Goal: Task Accomplishment & Management: Use online tool/utility

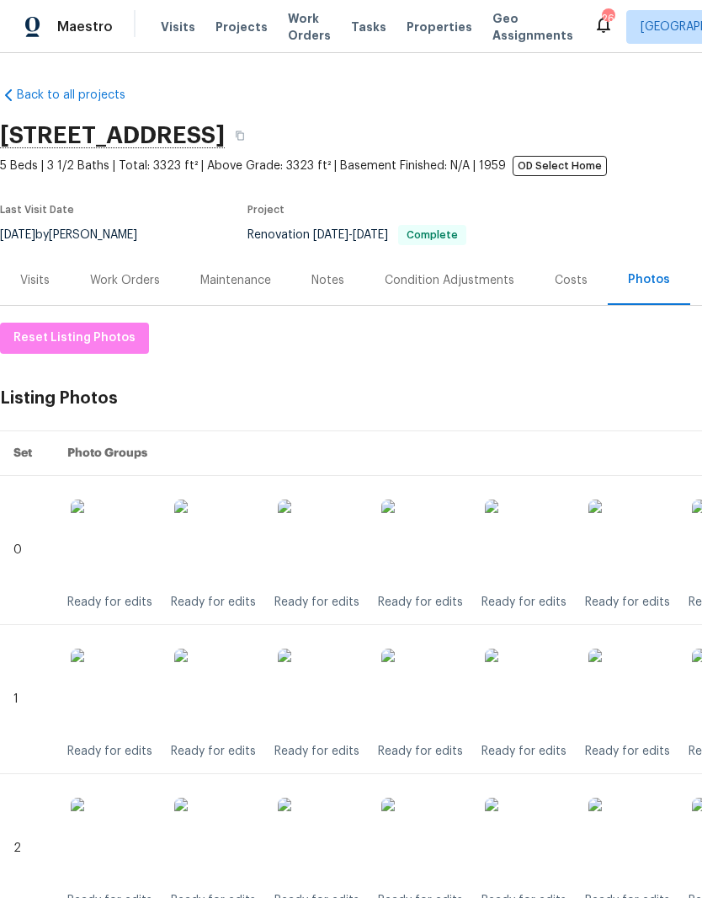
click at [438, 538] on img at bounding box center [424, 541] width 84 height 84
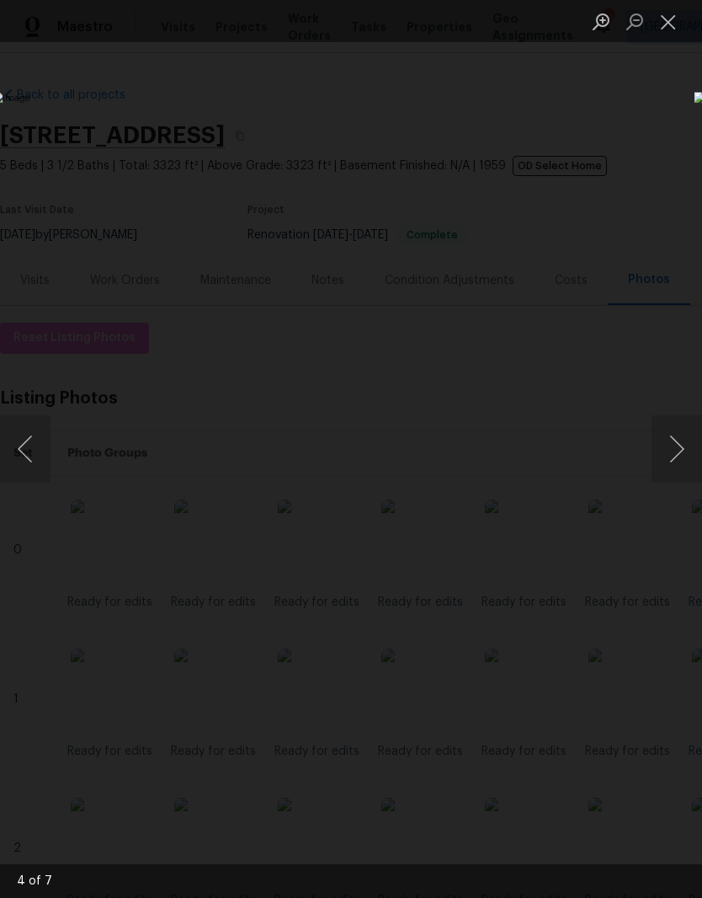
click at [670, 31] on button "Close lightbox" at bounding box center [669, 21] width 34 height 29
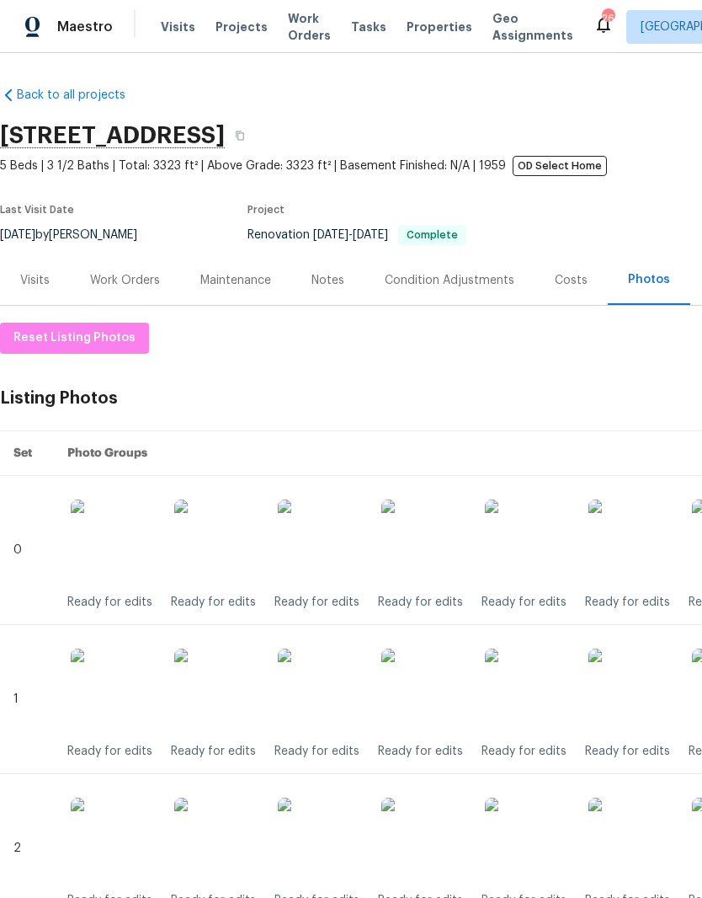
click at [441, 690] on img at bounding box center [424, 691] width 84 height 84
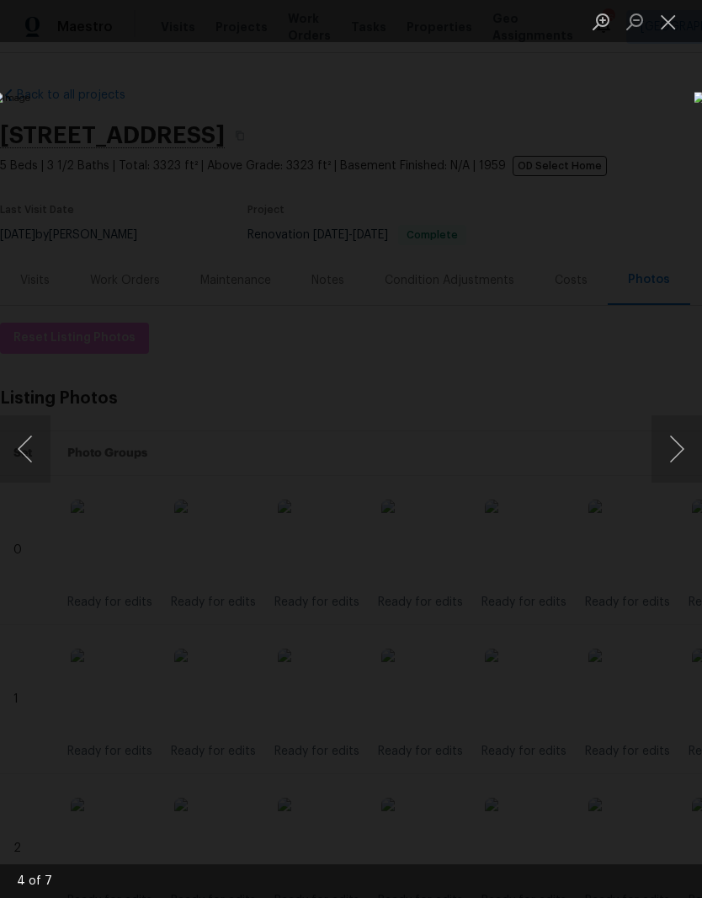
click at [672, 32] on button "Close lightbox" at bounding box center [669, 21] width 34 height 29
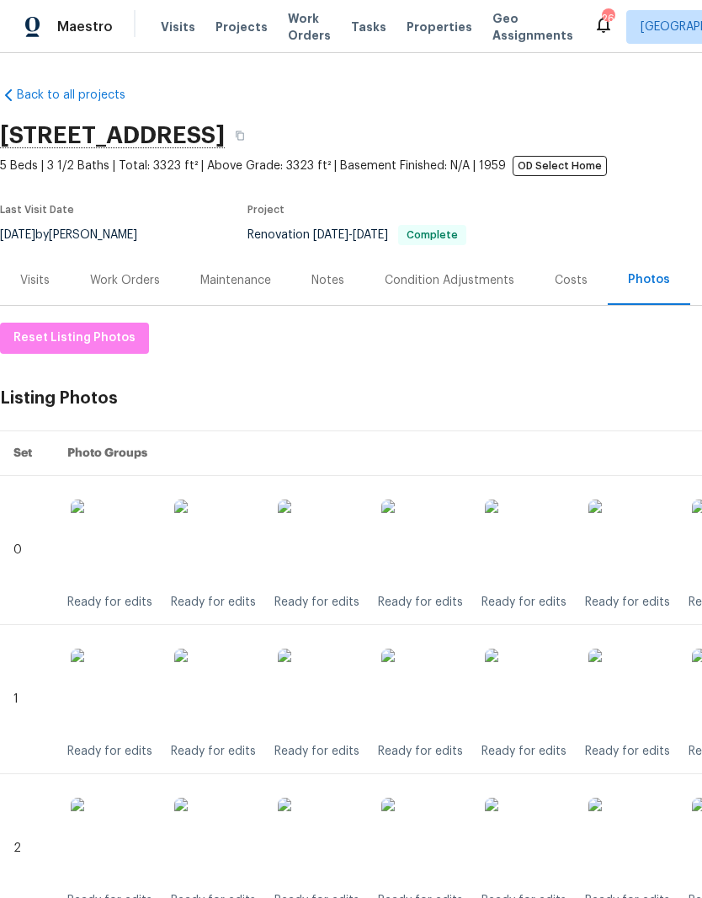
click at [437, 840] on img at bounding box center [424, 840] width 84 height 84
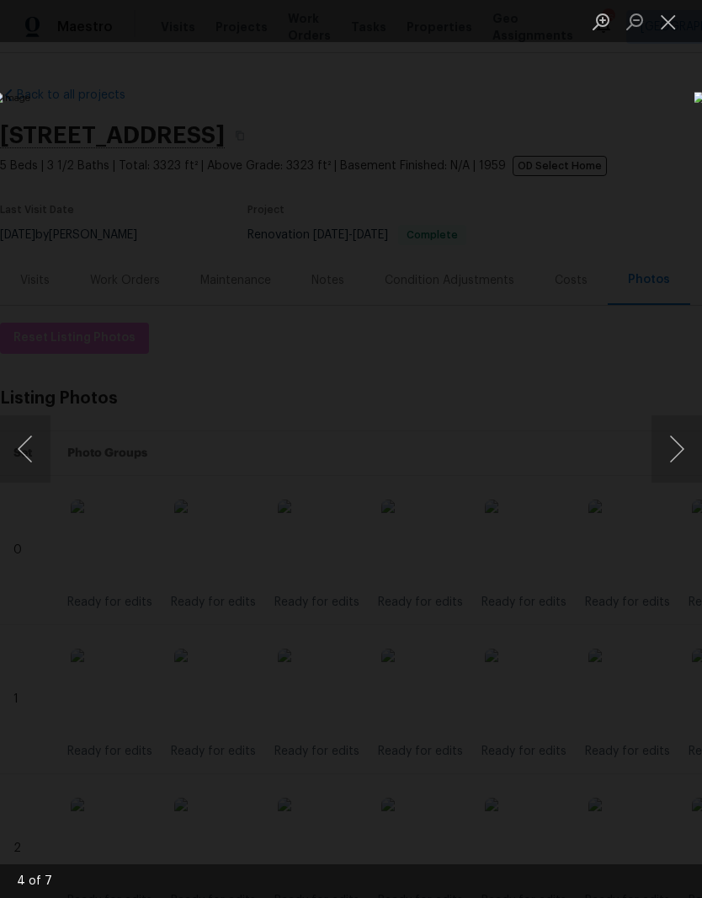
click at [669, 24] on button "Close lightbox" at bounding box center [669, 21] width 34 height 29
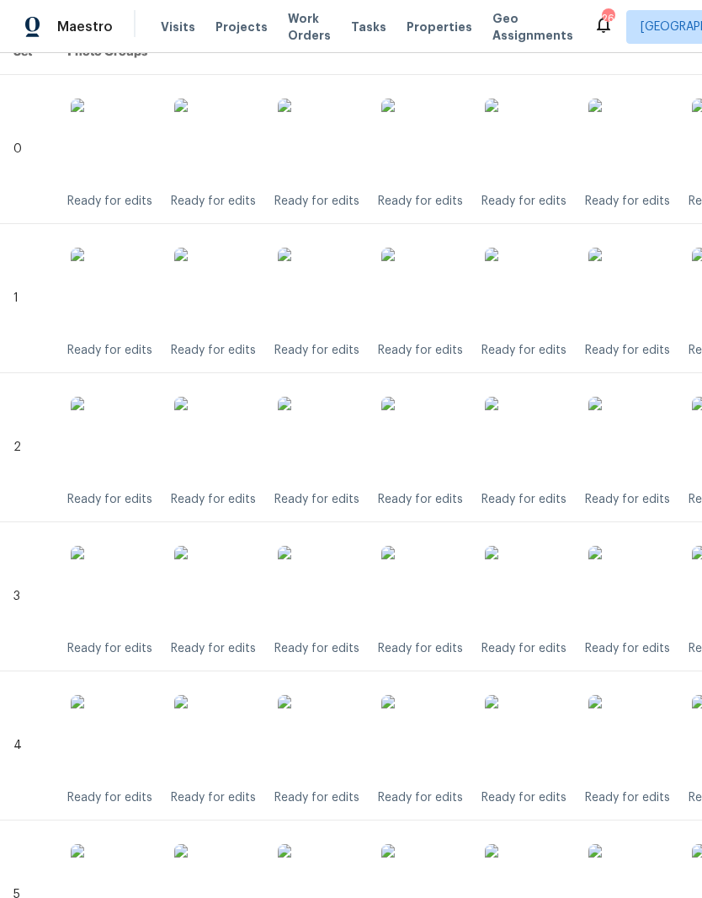
scroll to position [401, 0]
click at [433, 592] on img at bounding box center [424, 588] width 84 height 84
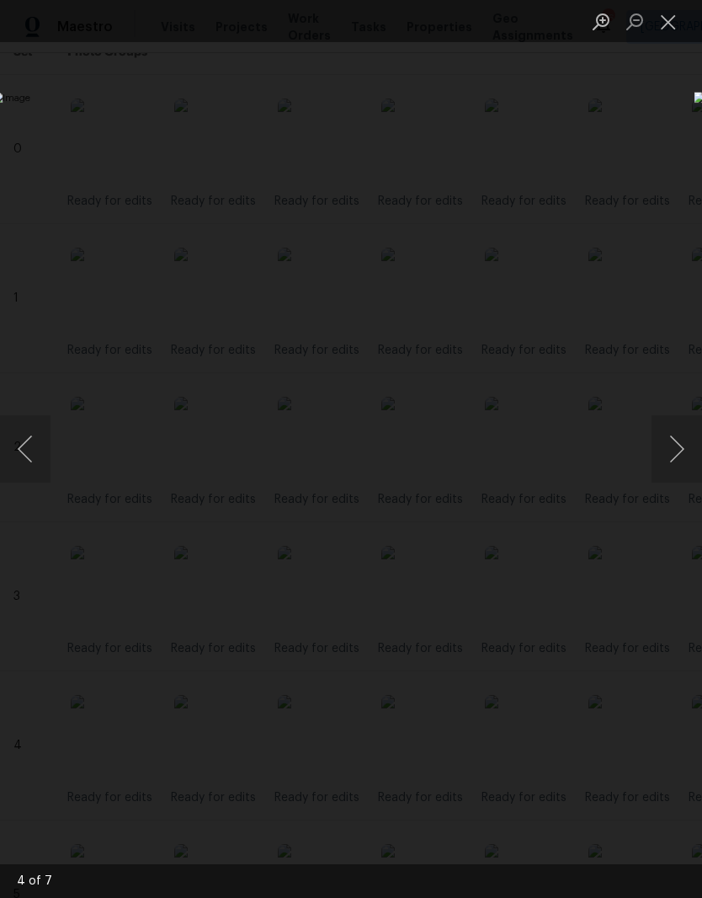
click at [675, 27] on button "Close lightbox" at bounding box center [669, 21] width 34 height 29
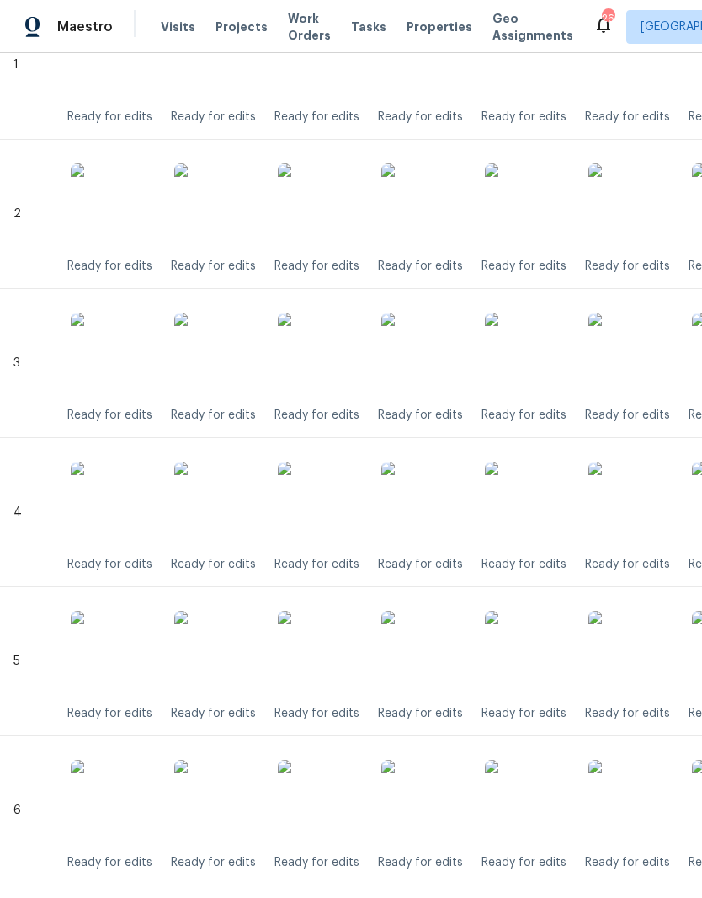
scroll to position [635, 0]
click at [439, 510] on img at bounding box center [424, 503] width 84 height 84
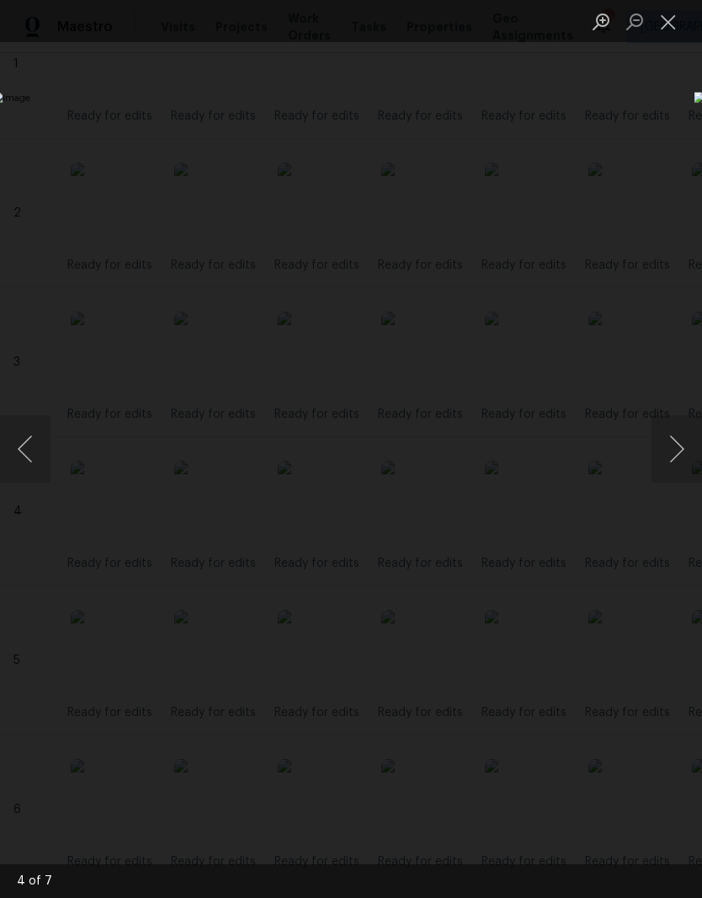
click at [678, 24] on button "Close lightbox" at bounding box center [669, 21] width 34 height 29
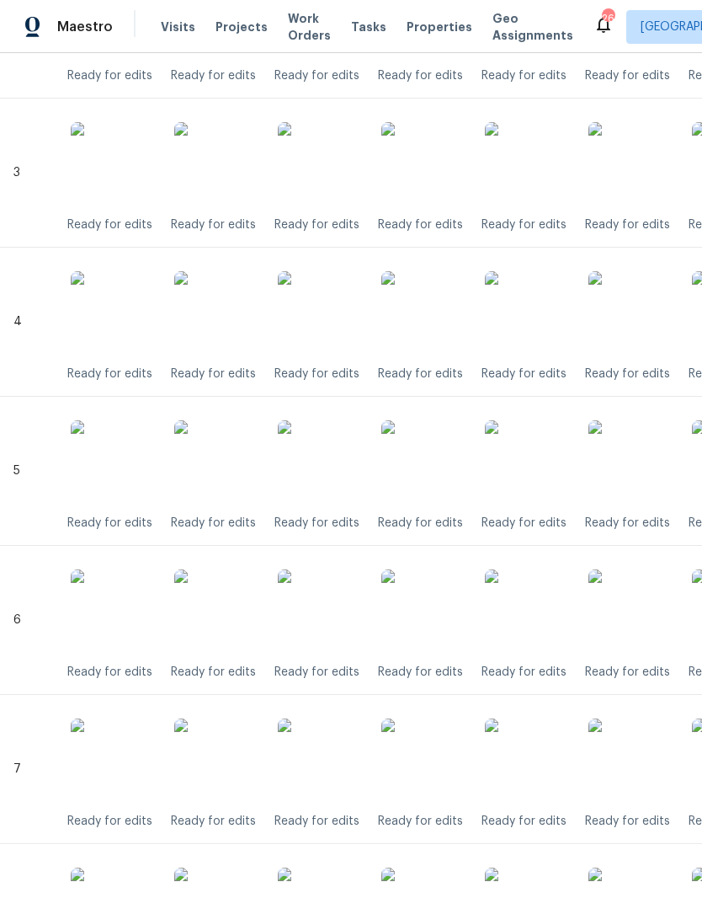
scroll to position [825, 1]
click at [438, 475] on img at bounding box center [423, 462] width 84 height 84
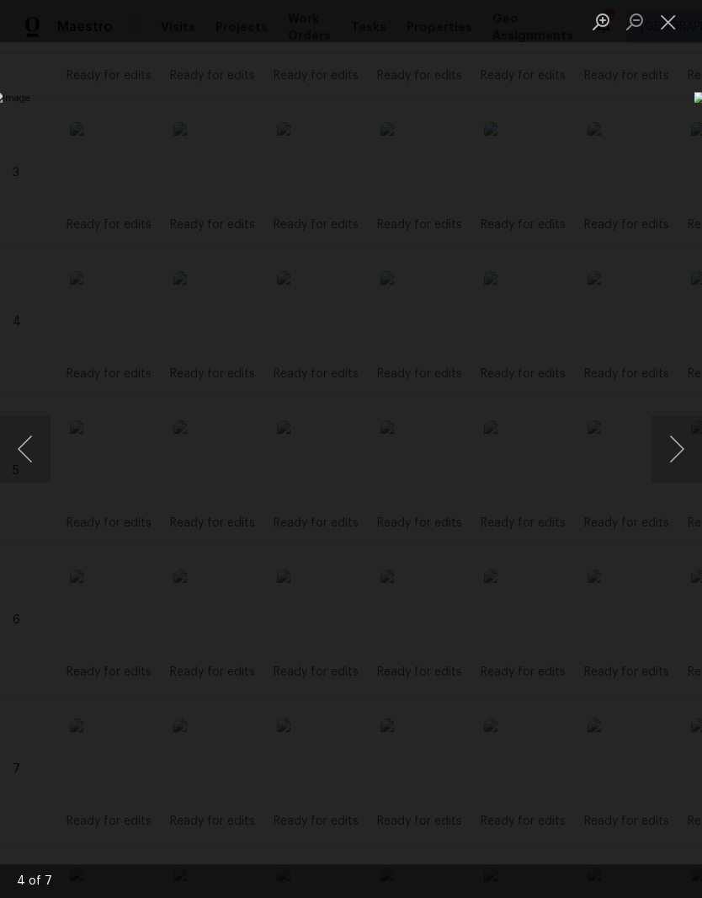
click at [668, 23] on button "Close lightbox" at bounding box center [669, 21] width 34 height 29
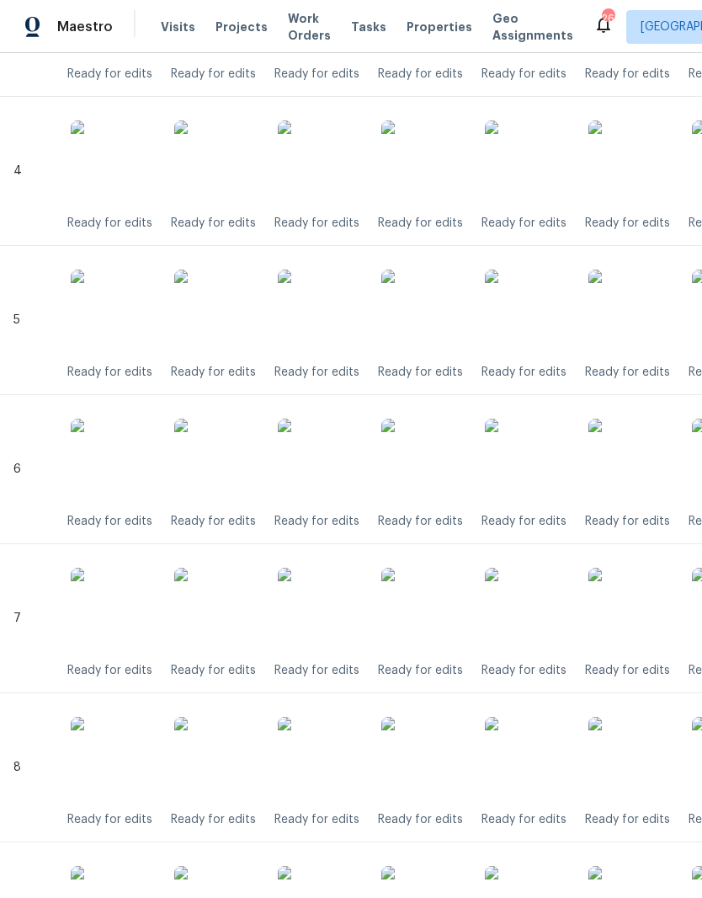
scroll to position [979, 0]
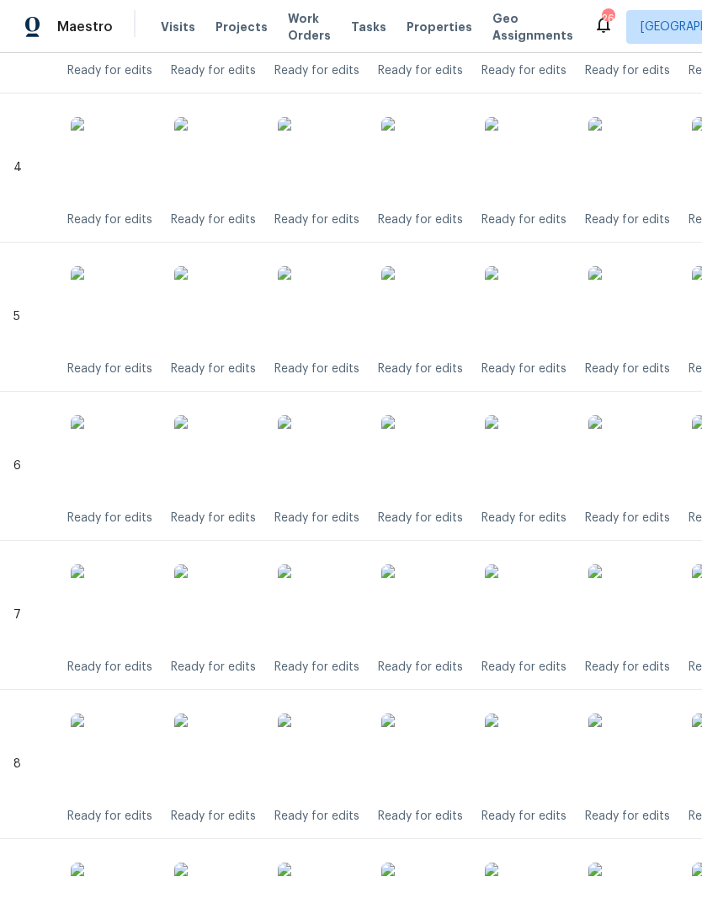
click at [430, 467] on img at bounding box center [424, 457] width 84 height 84
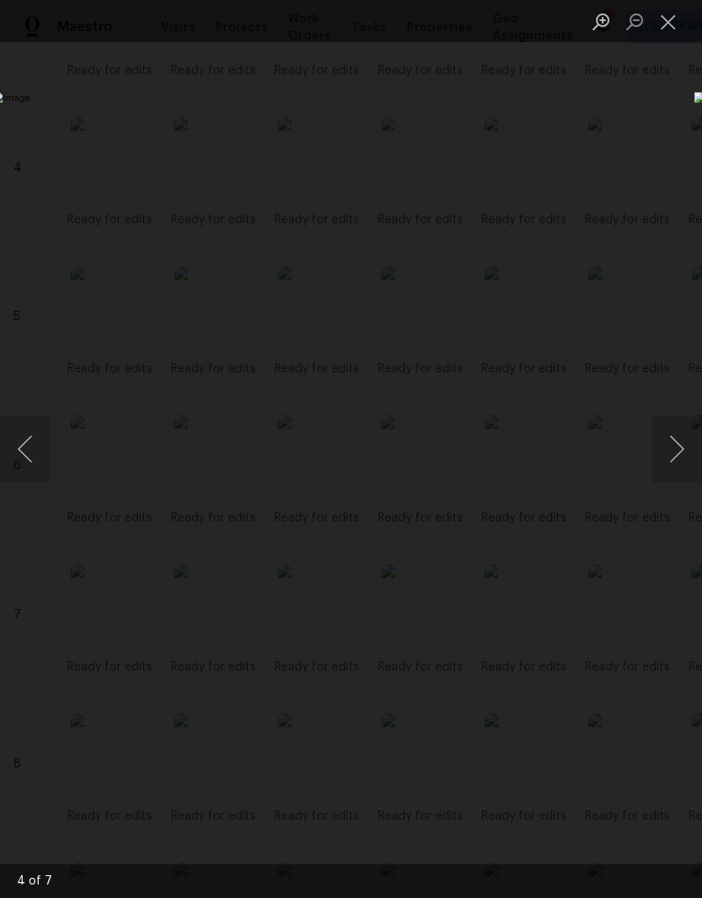
click at [673, 27] on button "Close lightbox" at bounding box center [669, 21] width 34 height 29
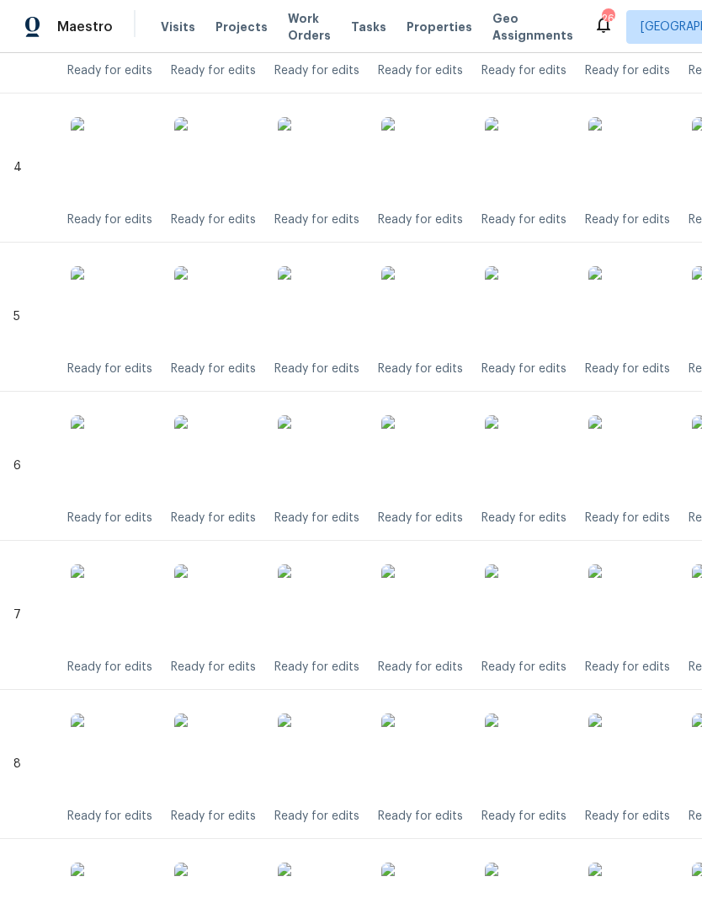
click at [440, 621] on img at bounding box center [424, 606] width 84 height 84
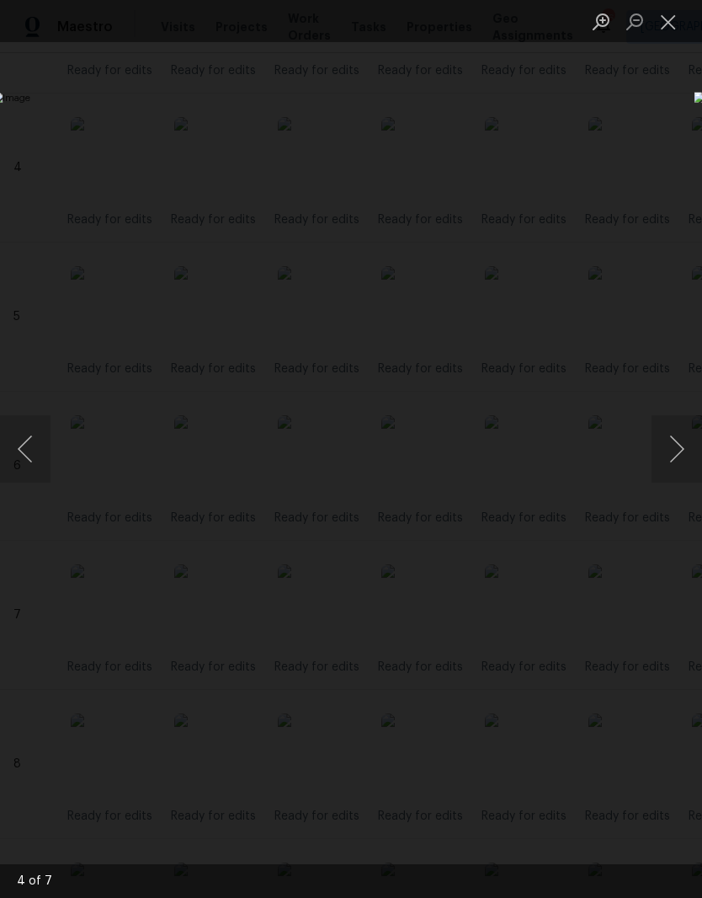
click at [675, 29] on button "Close lightbox" at bounding box center [669, 21] width 34 height 29
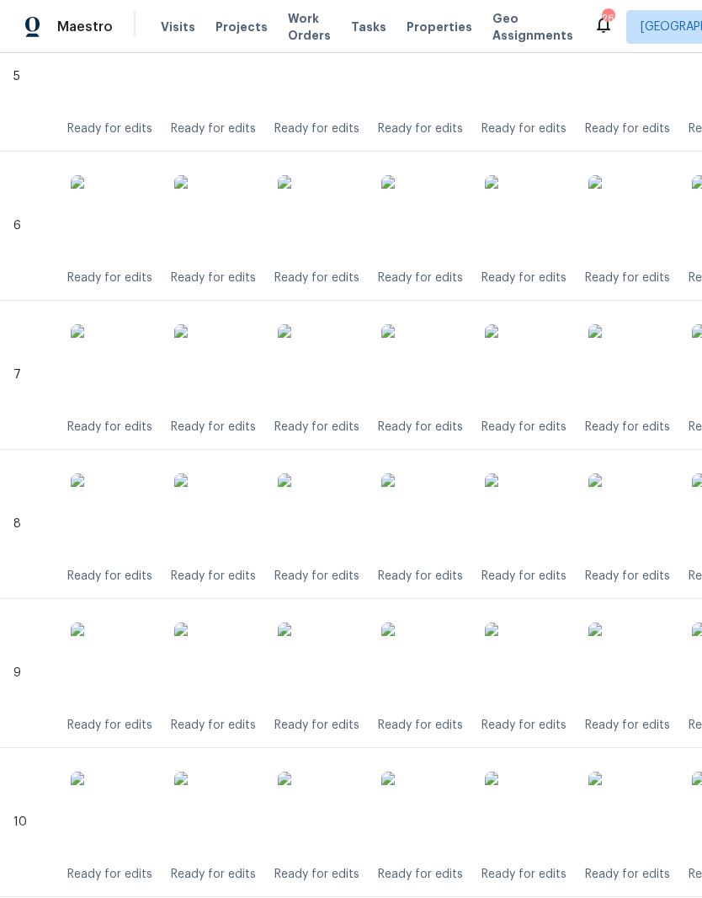
scroll to position [1220, 0]
click at [433, 532] on img at bounding box center [424, 515] width 84 height 84
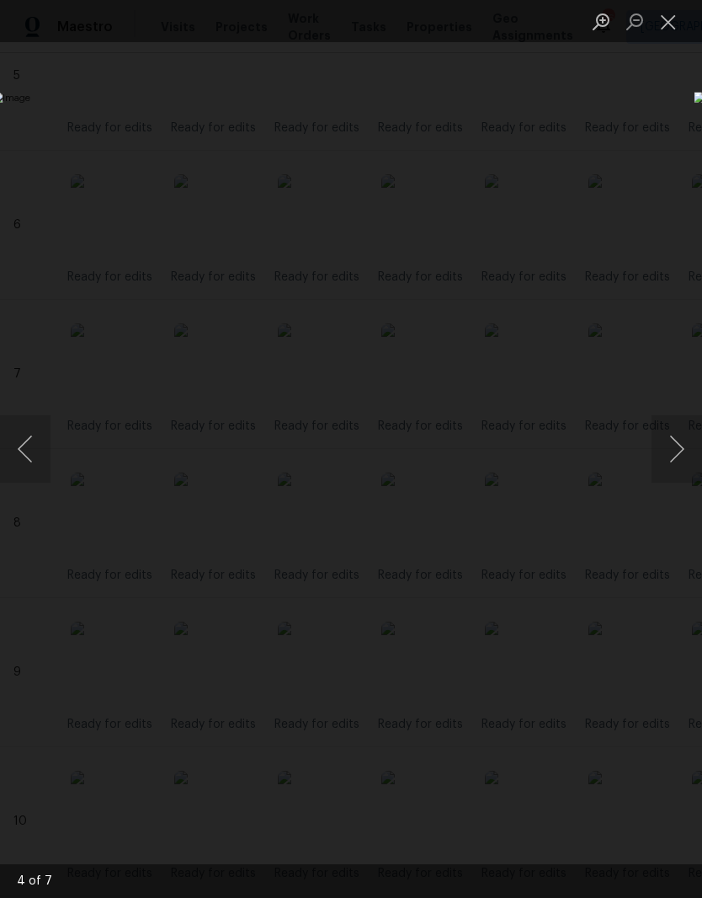
click at [670, 26] on button "Close lightbox" at bounding box center [669, 21] width 34 height 29
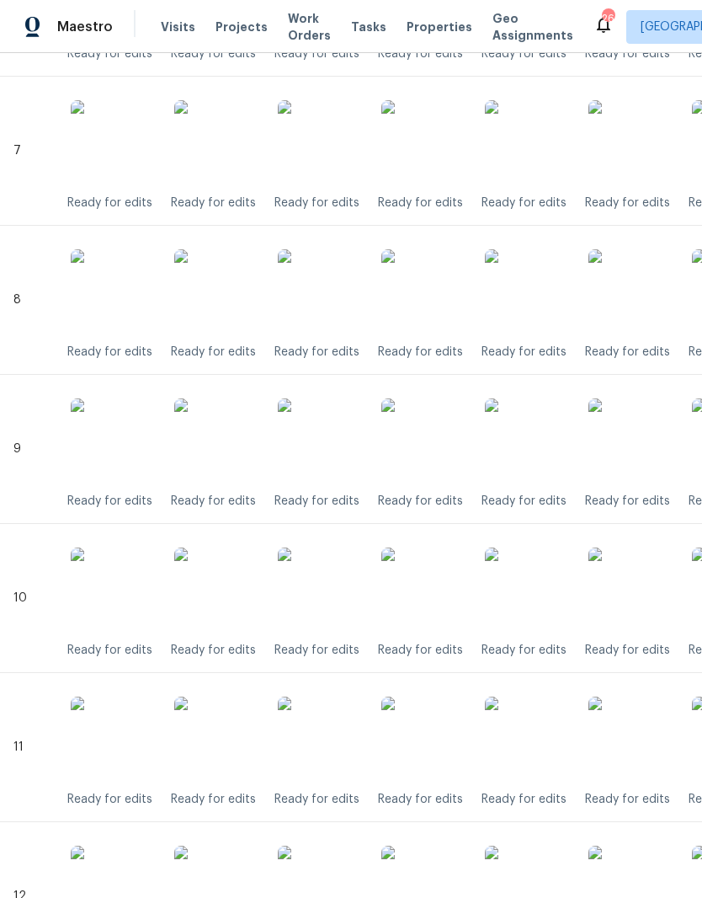
scroll to position [1443, 0]
click at [441, 446] on img at bounding box center [424, 440] width 84 height 84
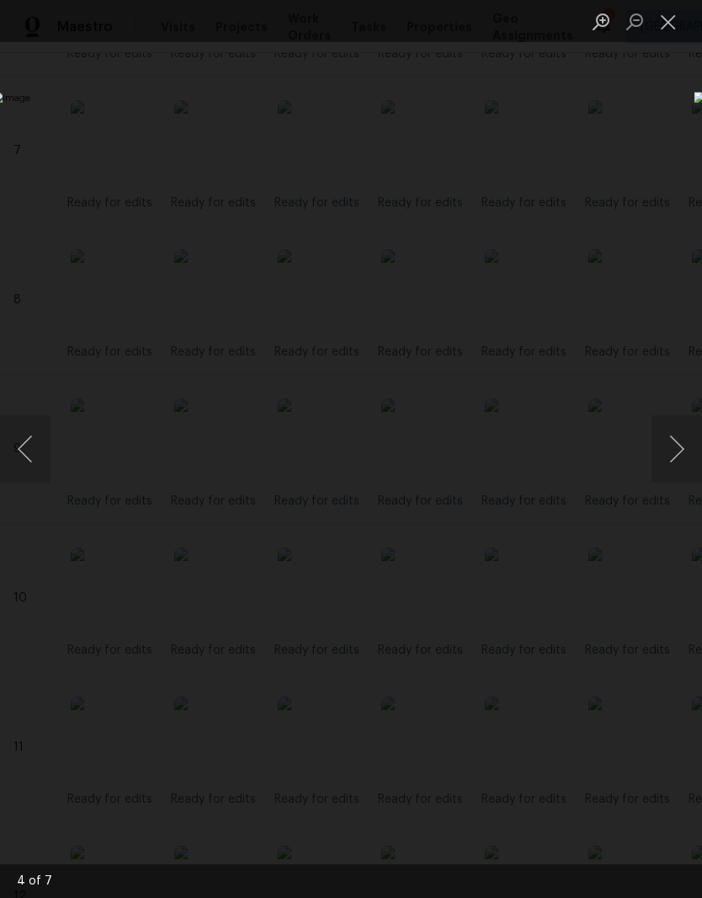
click at [668, 29] on button "Close lightbox" at bounding box center [669, 21] width 34 height 29
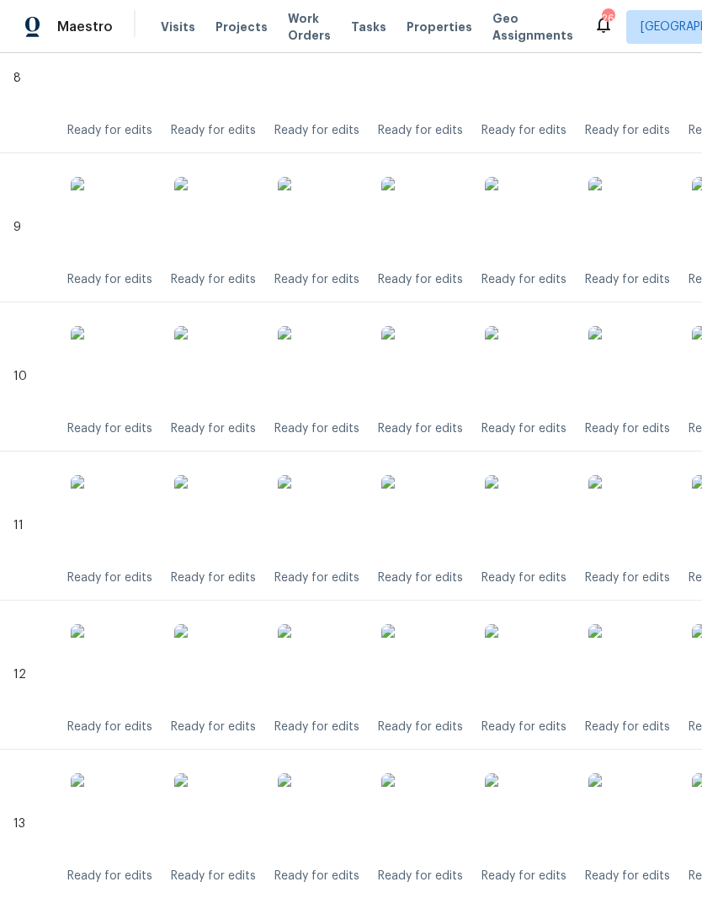
scroll to position [1669, 0]
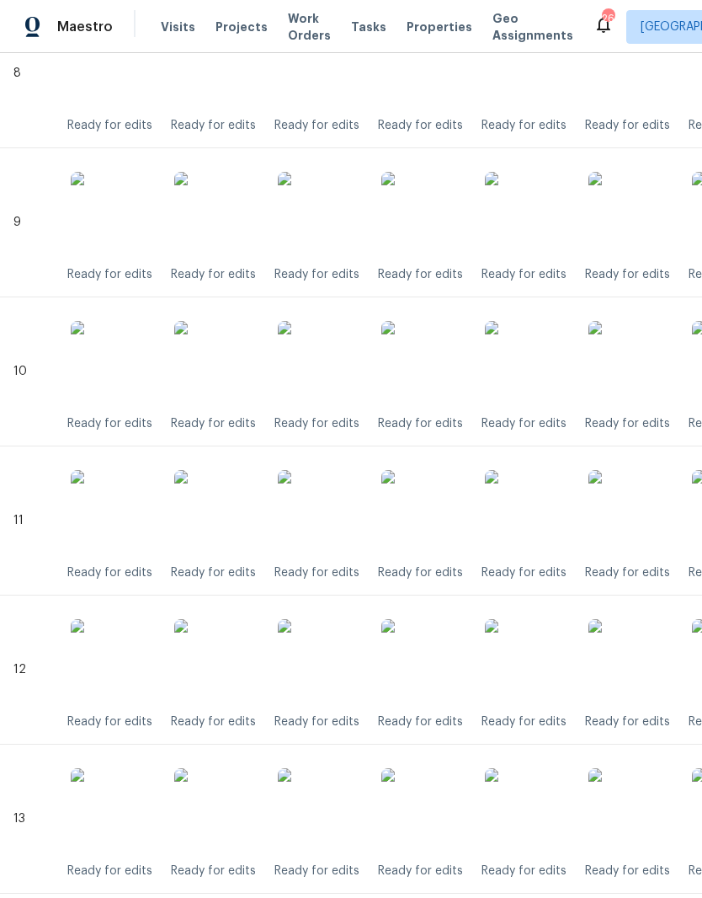
click at [446, 373] on img at bounding box center [424, 363] width 84 height 84
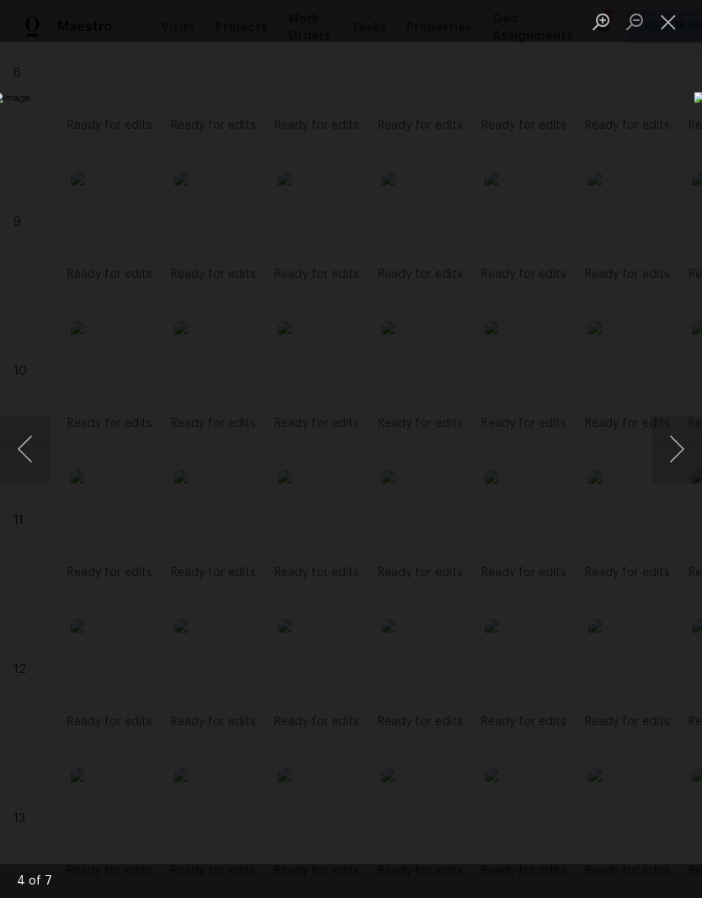
click at [680, 27] on button "Close lightbox" at bounding box center [669, 21] width 34 height 29
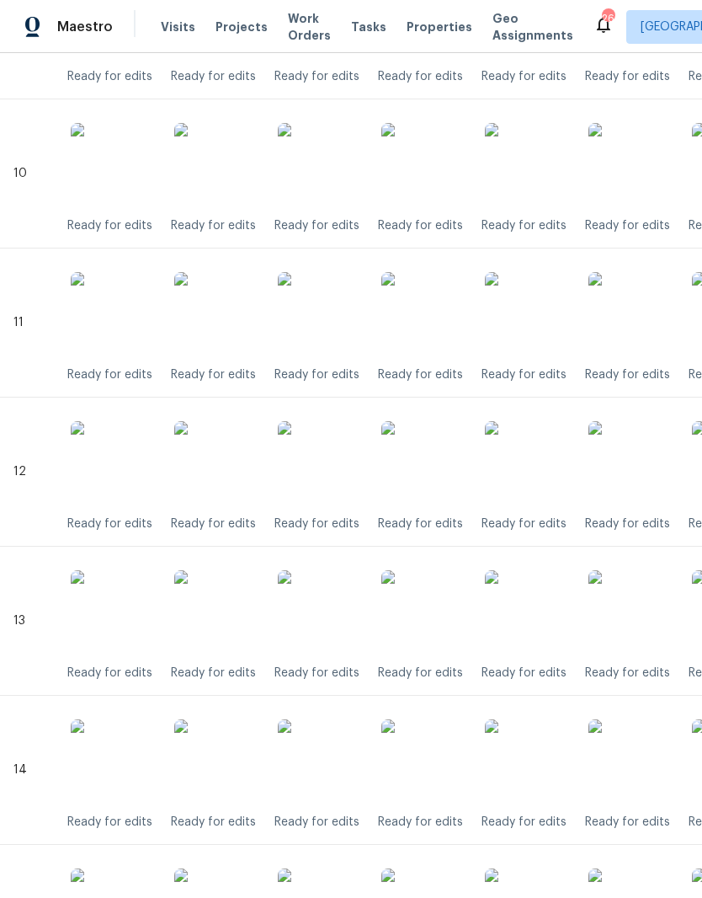
scroll to position [1867, 0]
click at [438, 323] on img at bounding box center [424, 314] width 84 height 84
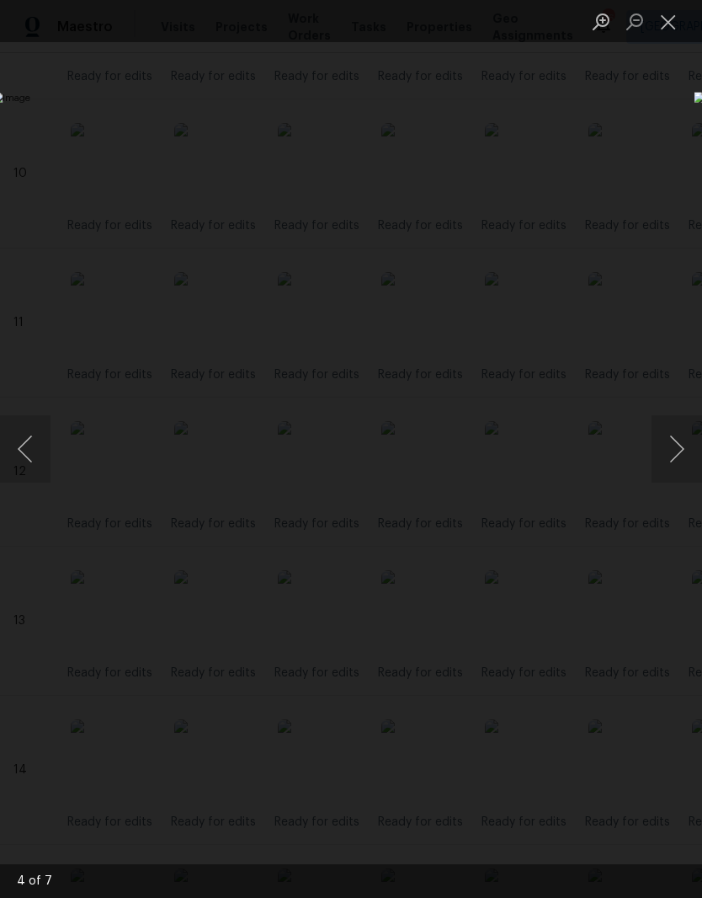
click at [676, 24] on button "Close lightbox" at bounding box center [669, 21] width 34 height 29
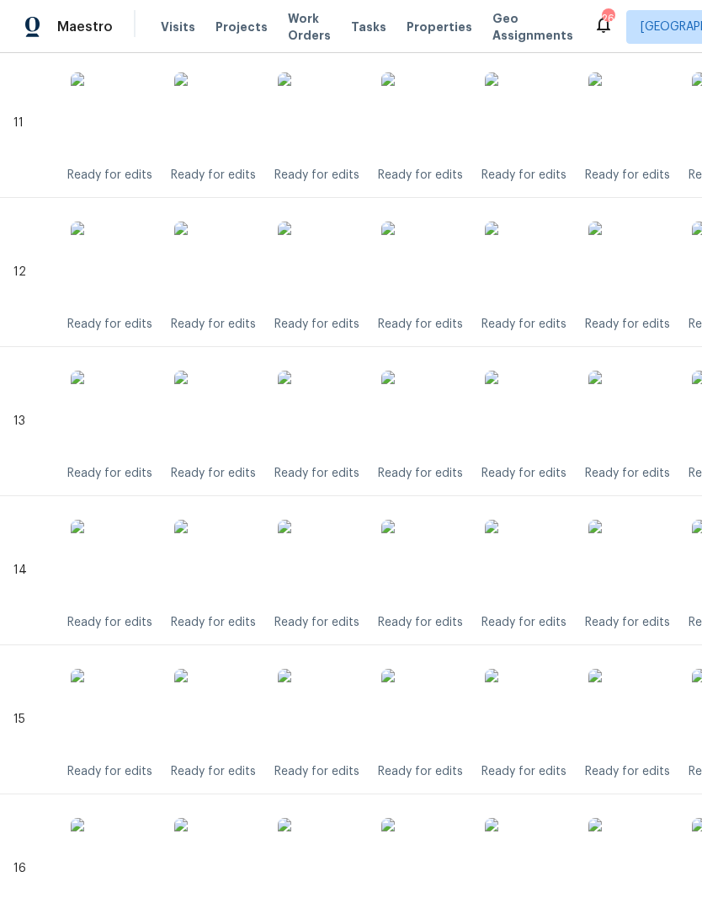
scroll to position [2067, 3]
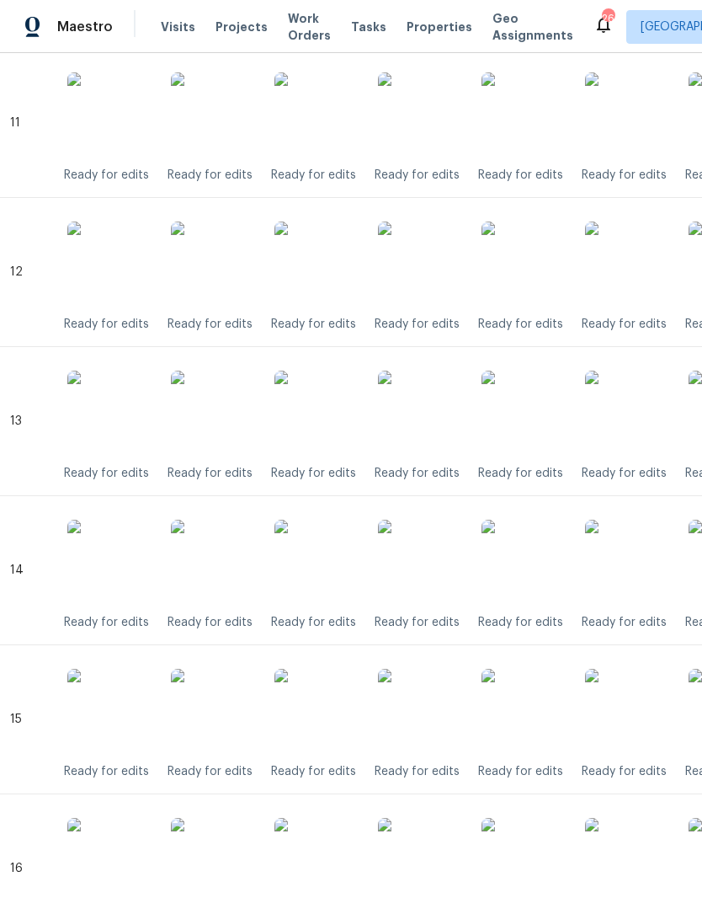
click at [435, 426] on img at bounding box center [420, 413] width 84 height 84
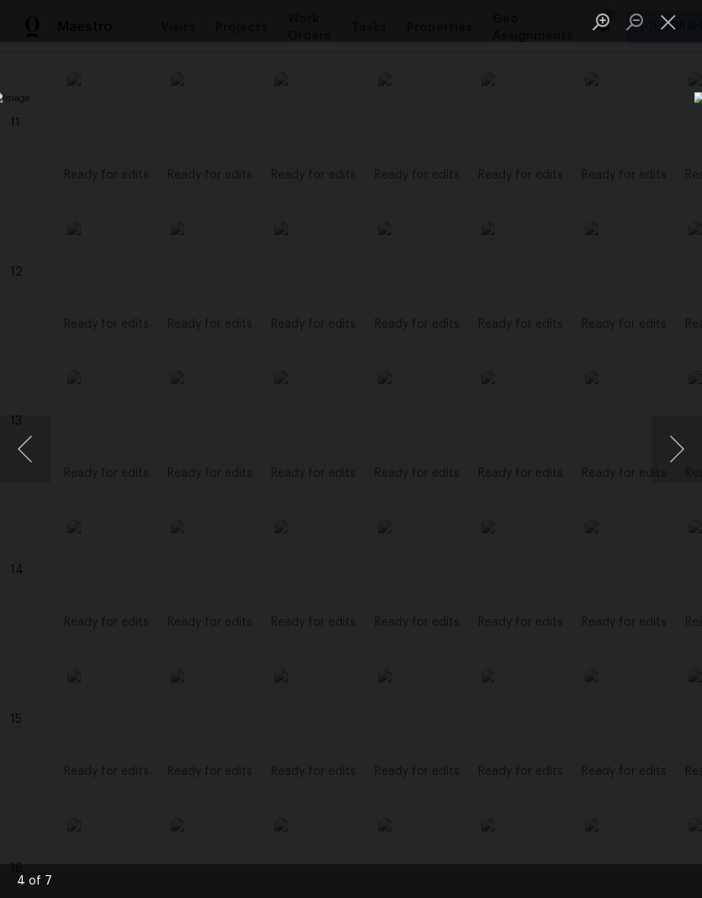
click at [676, 22] on button "Close lightbox" at bounding box center [669, 21] width 34 height 29
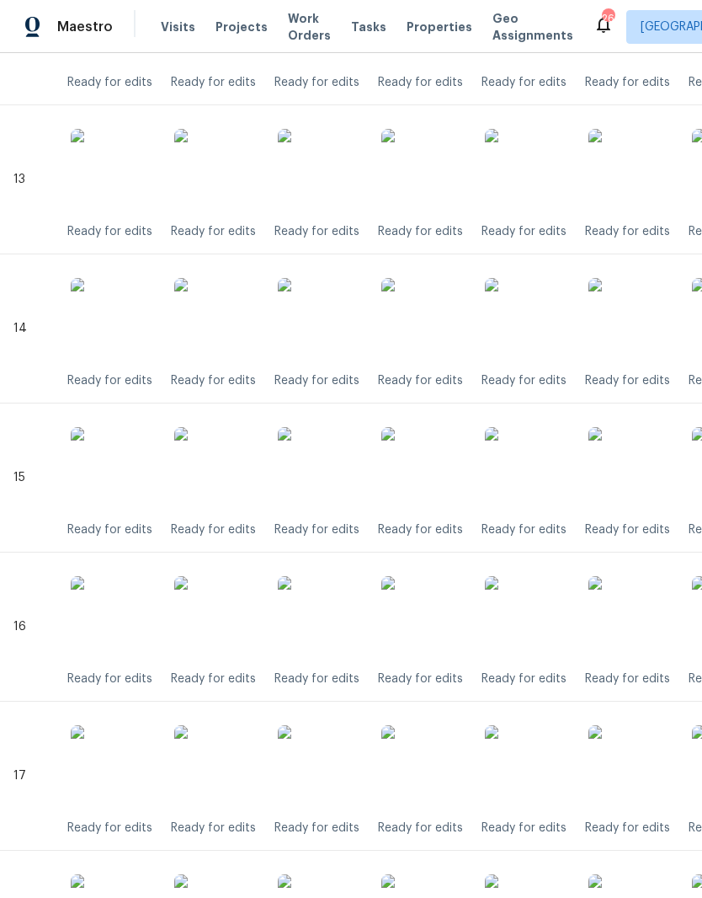
scroll to position [2309, 0]
click at [435, 340] on img at bounding box center [424, 320] width 84 height 84
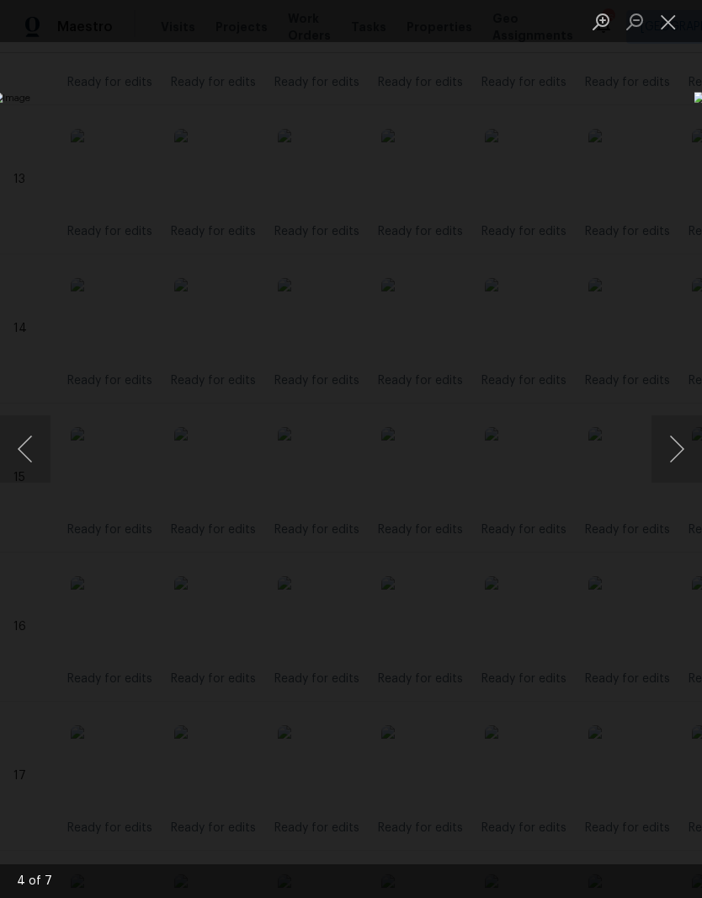
click at [676, 28] on button "Close lightbox" at bounding box center [669, 21] width 34 height 29
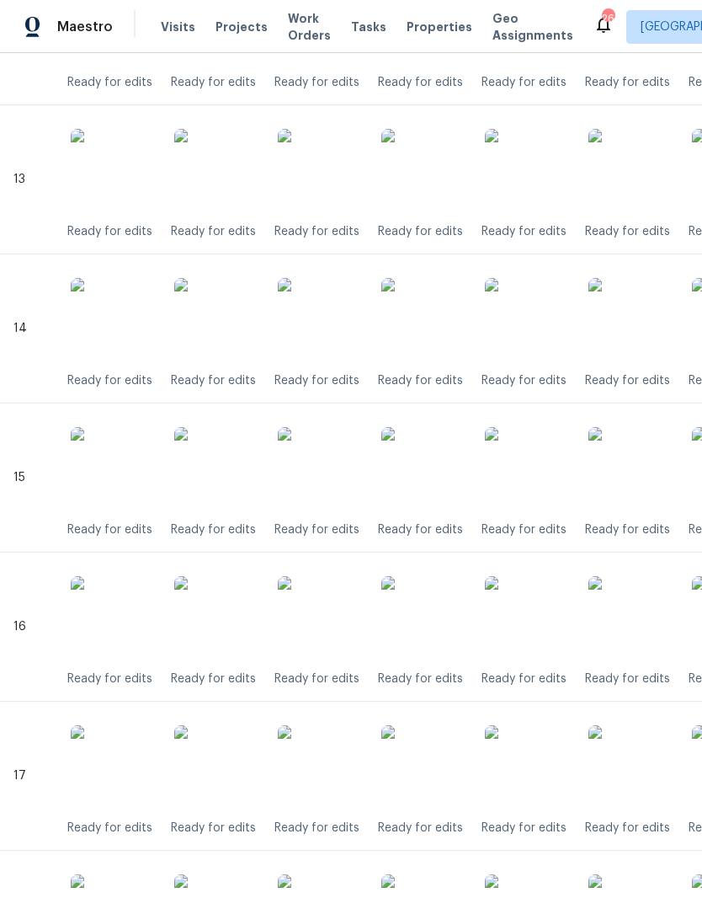
click at [439, 478] on img at bounding box center [424, 469] width 84 height 84
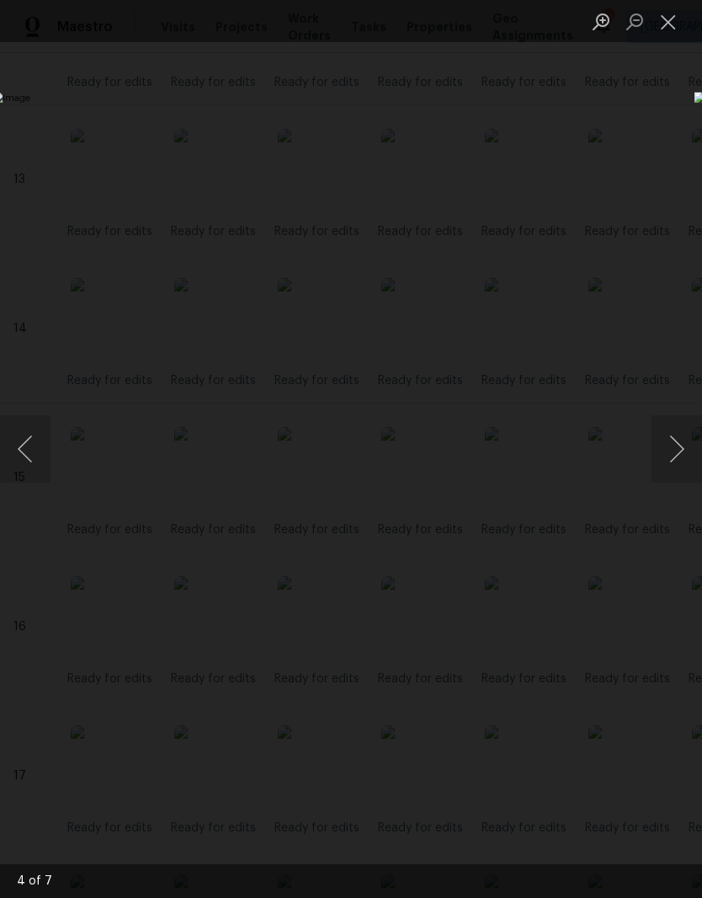
click at [679, 22] on button "Close lightbox" at bounding box center [669, 21] width 34 height 29
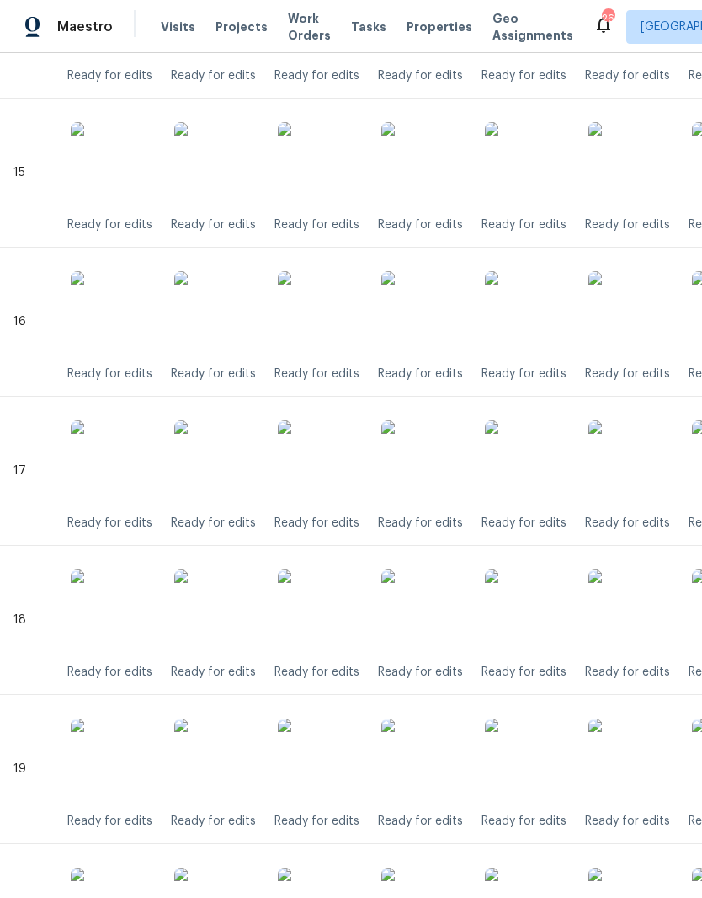
scroll to position [2622, 0]
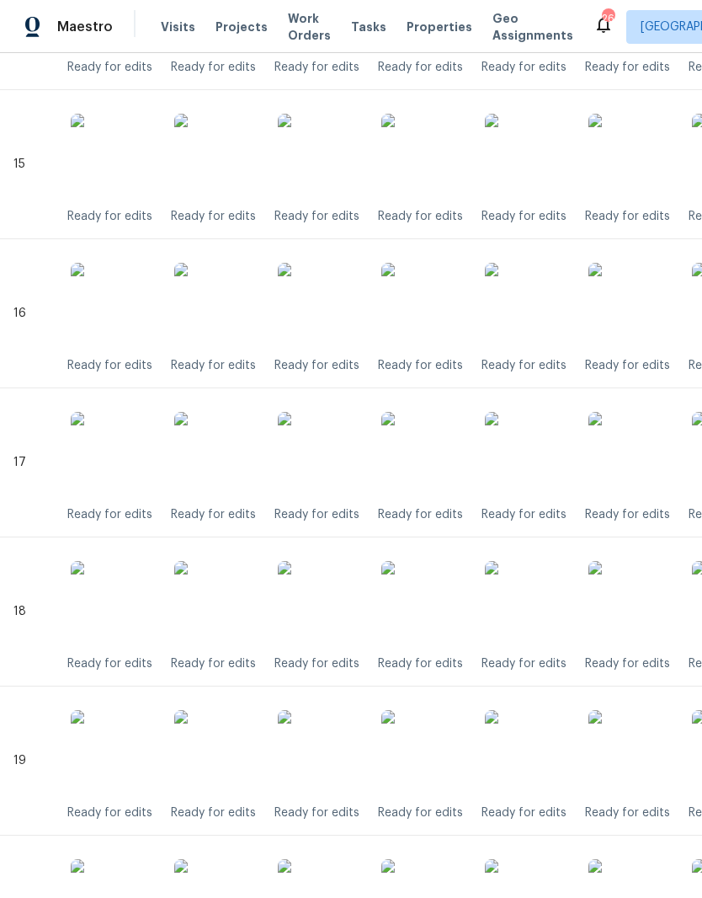
click at [439, 313] on img at bounding box center [424, 305] width 84 height 84
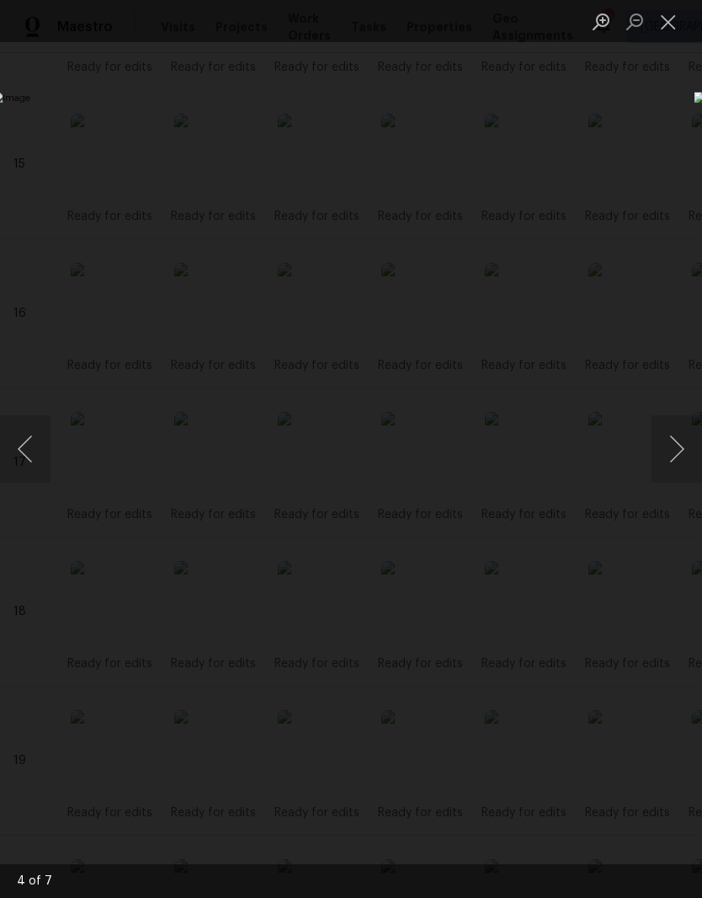
click at [670, 26] on button "Close lightbox" at bounding box center [669, 21] width 34 height 29
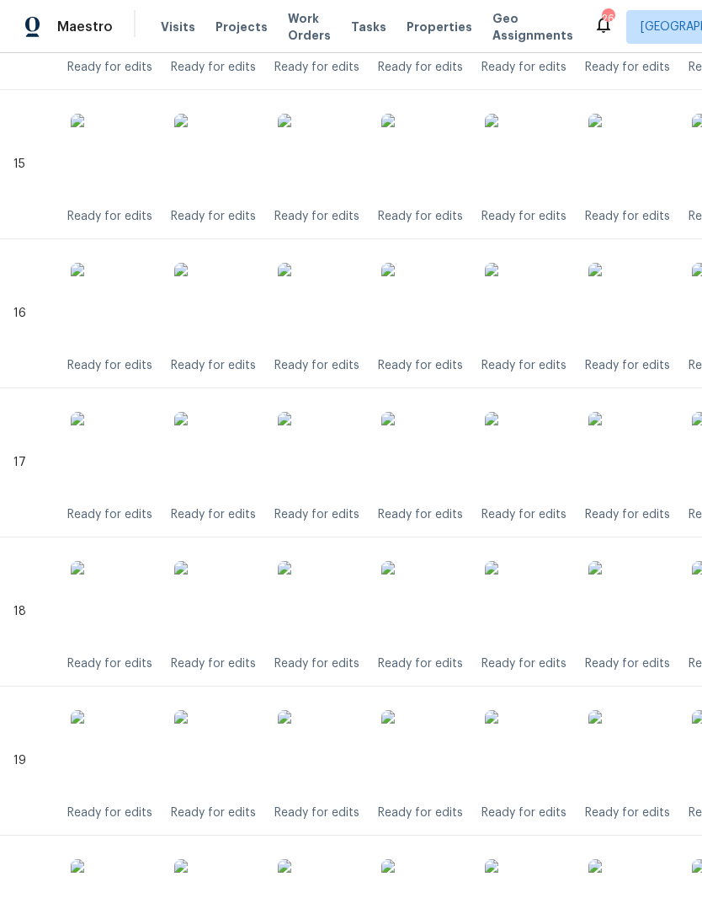
click at [451, 477] on img at bounding box center [424, 454] width 84 height 84
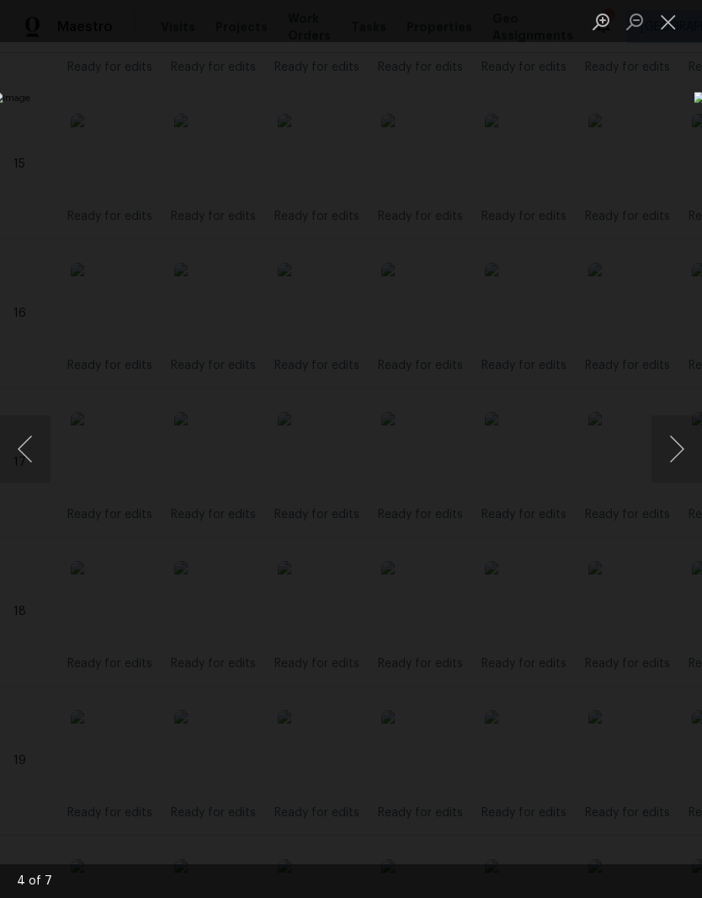
click at [670, 27] on button "Close lightbox" at bounding box center [669, 21] width 34 height 29
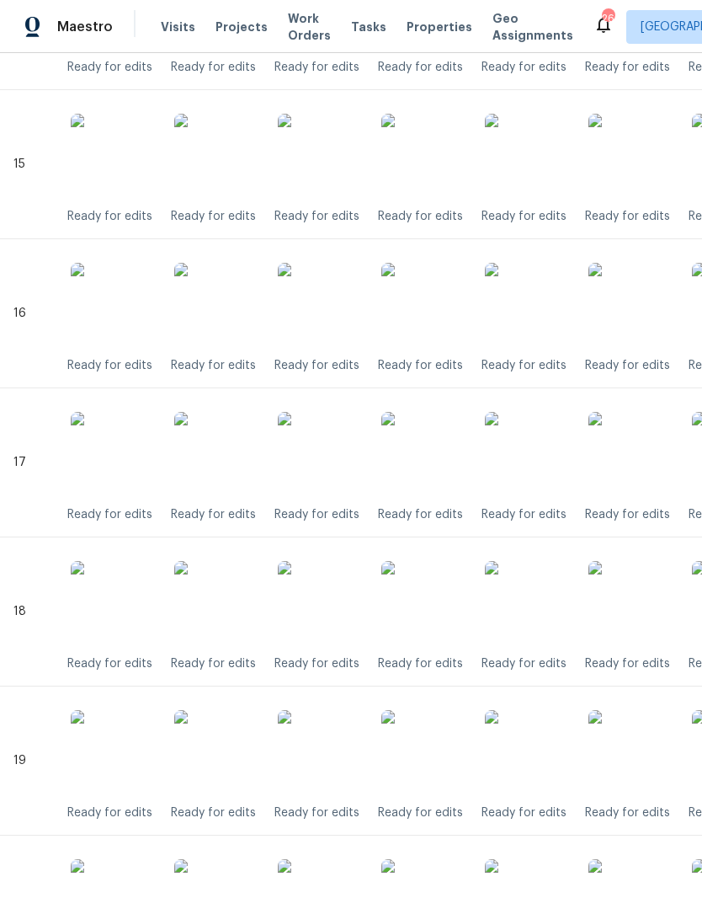
click at [437, 612] on img at bounding box center [424, 603] width 84 height 84
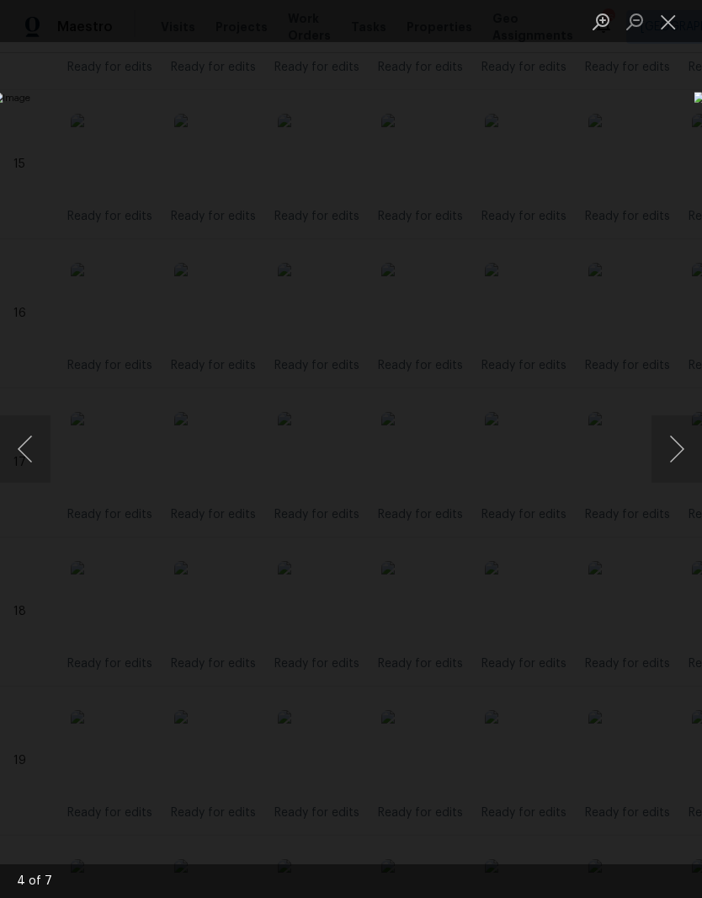
click at [670, 28] on button "Close lightbox" at bounding box center [669, 21] width 34 height 29
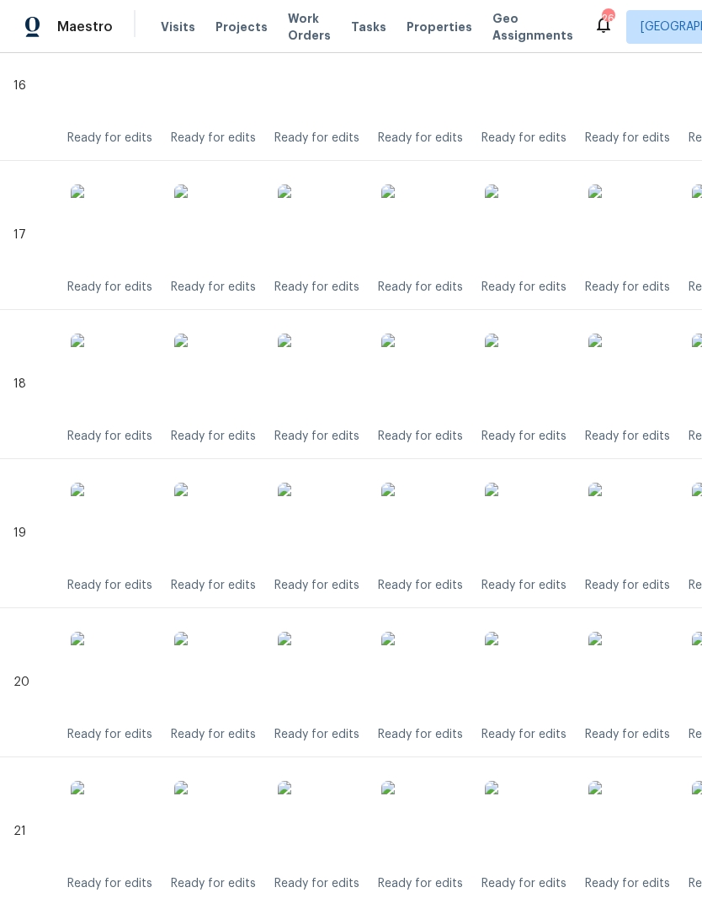
scroll to position [2854, 0]
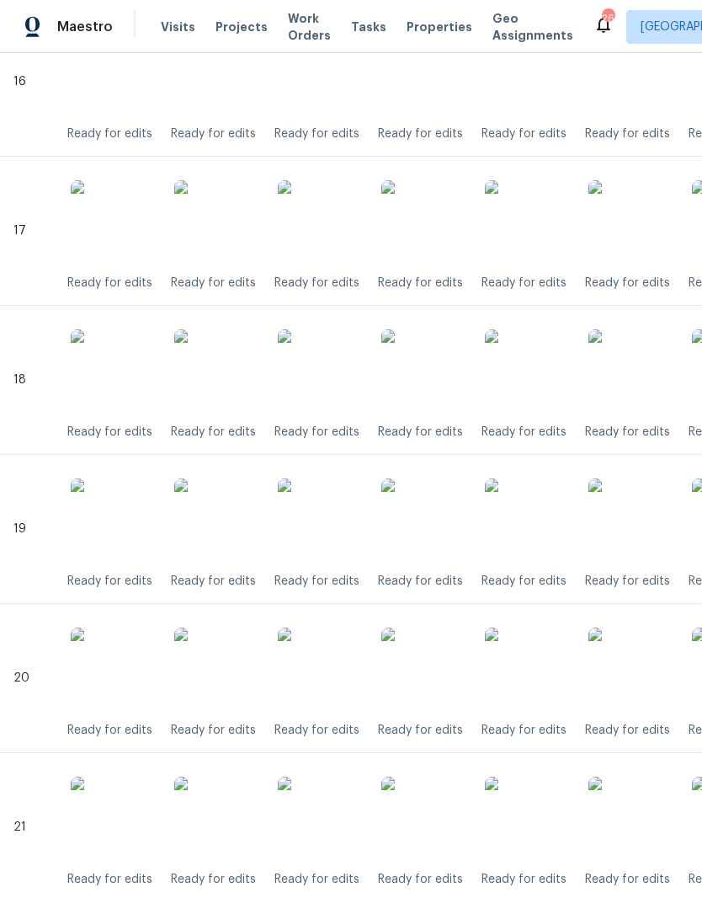
click at [439, 534] on img at bounding box center [424, 520] width 84 height 84
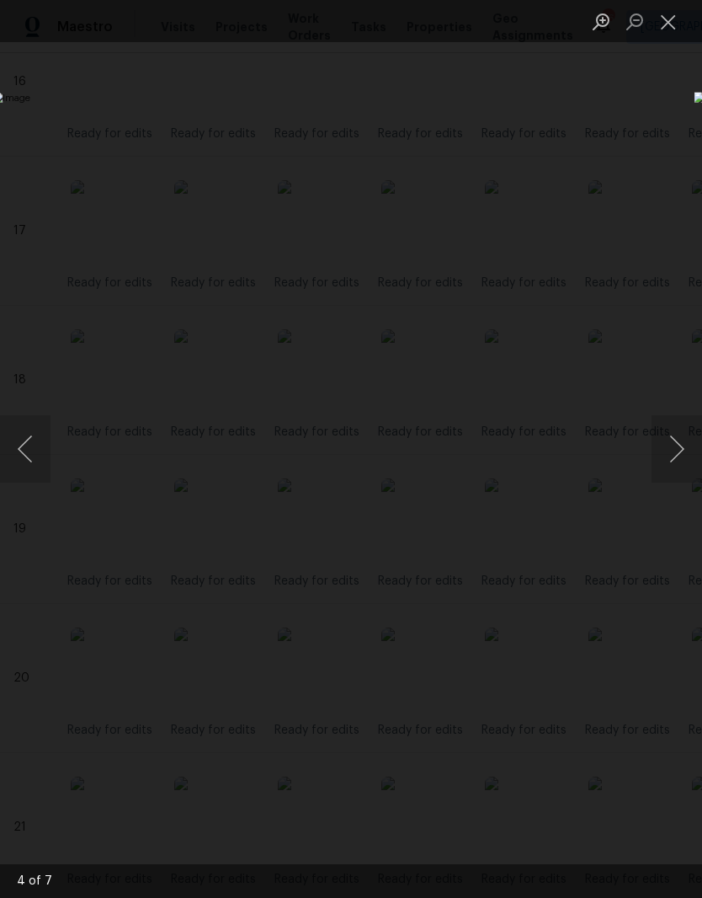
click at [672, 30] on button "Close lightbox" at bounding box center [669, 21] width 34 height 29
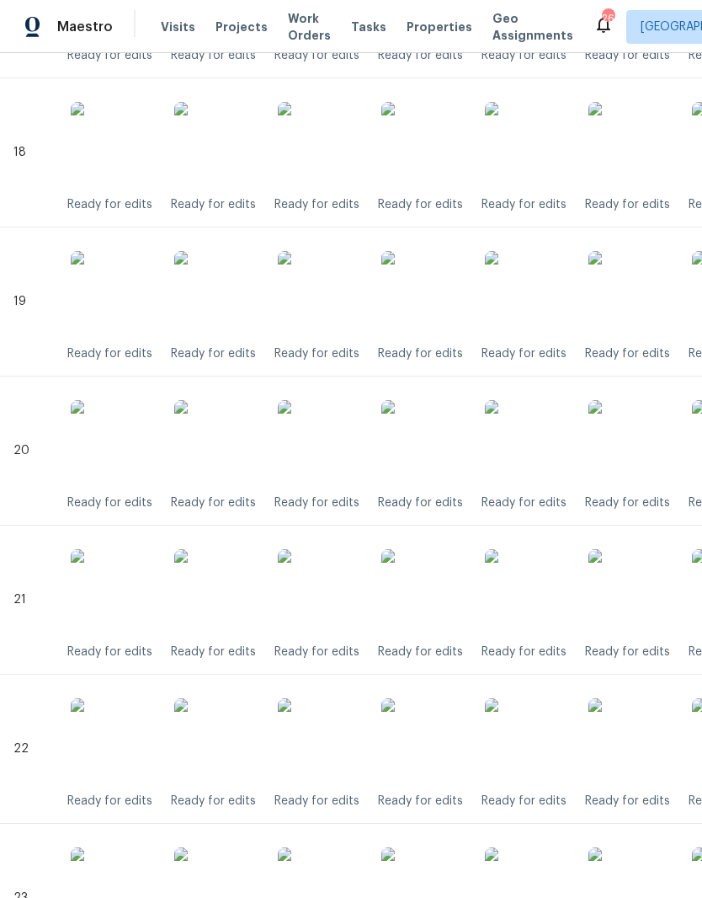
scroll to position [3084, 0]
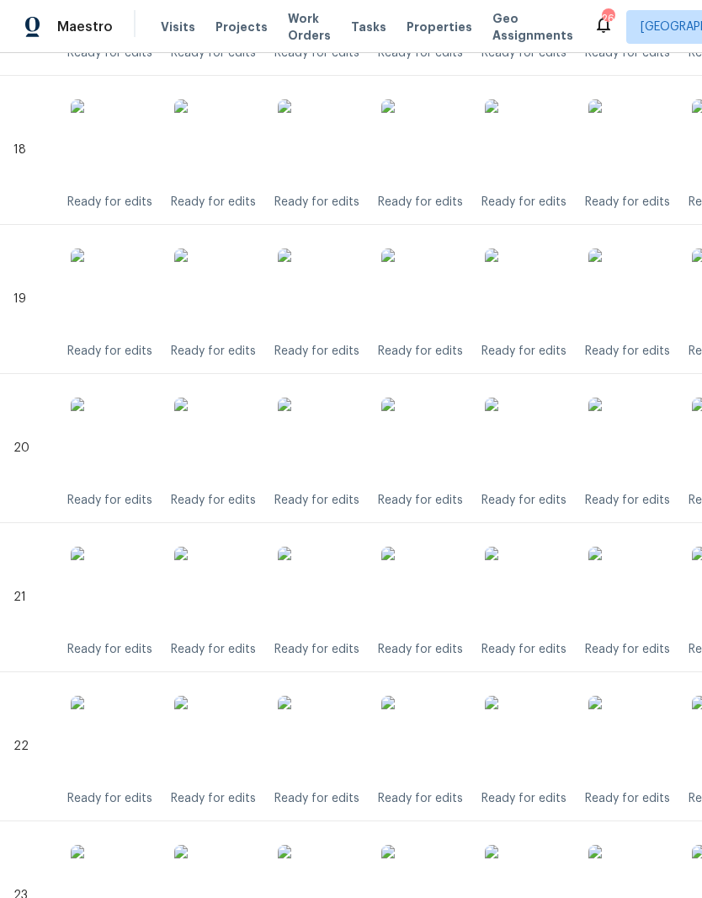
click at [444, 446] on img at bounding box center [424, 440] width 84 height 84
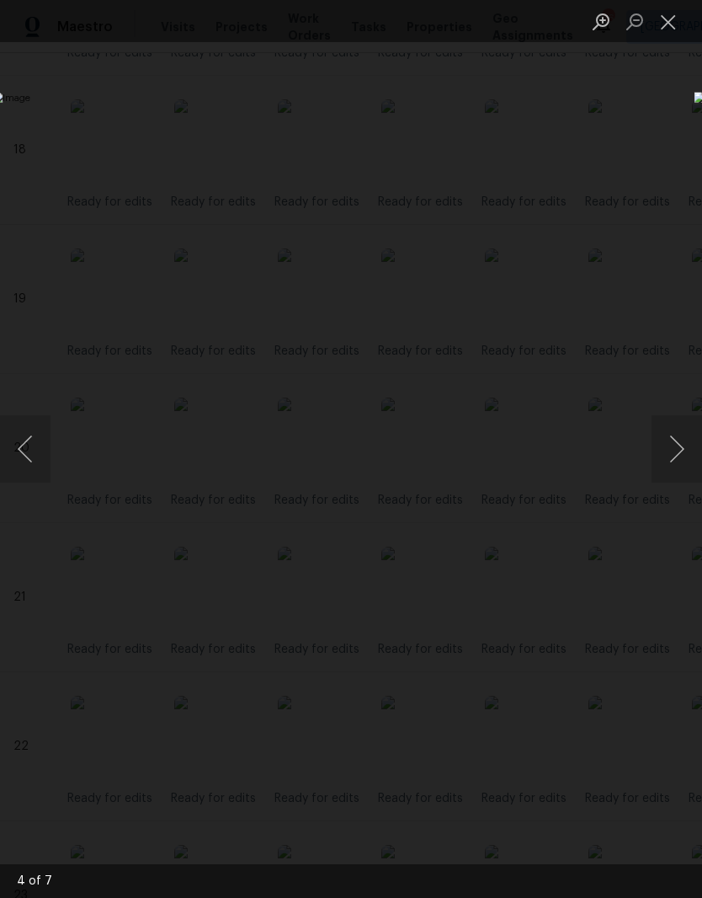
click at [680, 21] on button "Close lightbox" at bounding box center [669, 21] width 34 height 29
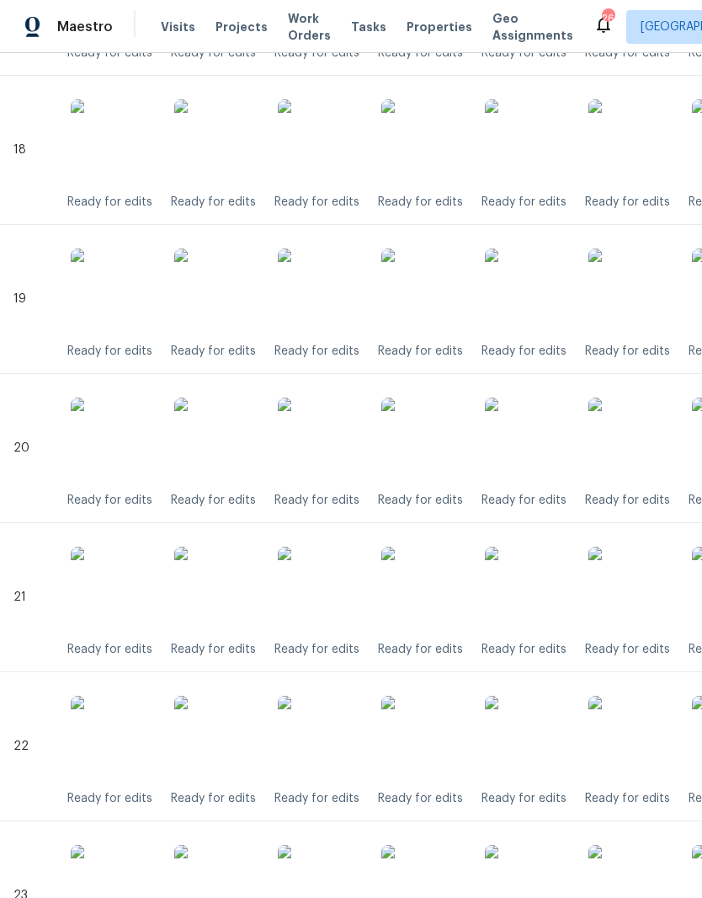
click at [446, 601] on img at bounding box center [424, 589] width 84 height 84
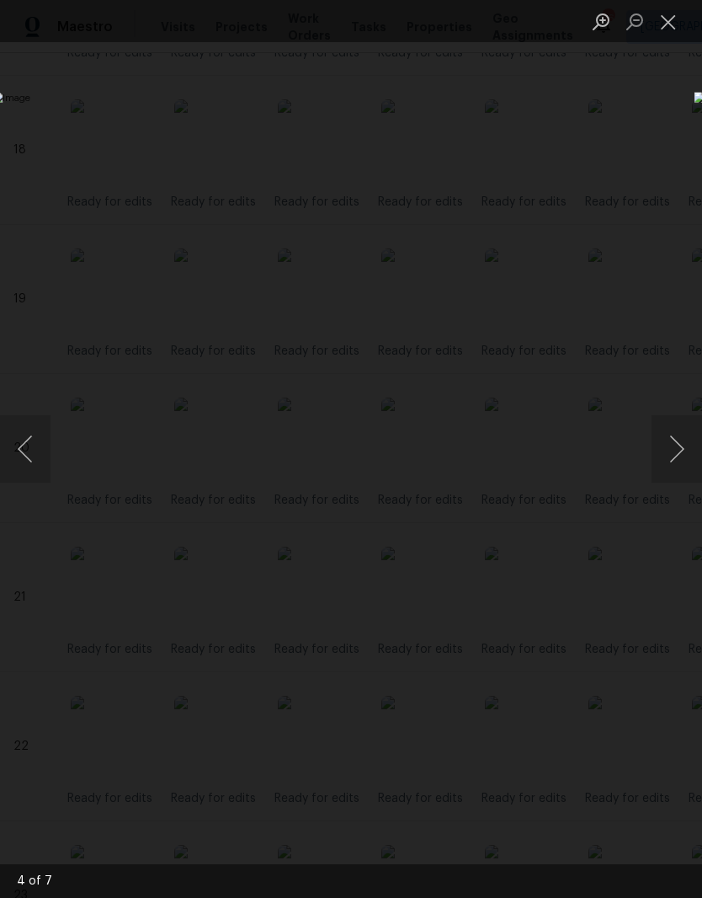
click at [676, 32] on button "Close lightbox" at bounding box center [669, 21] width 34 height 29
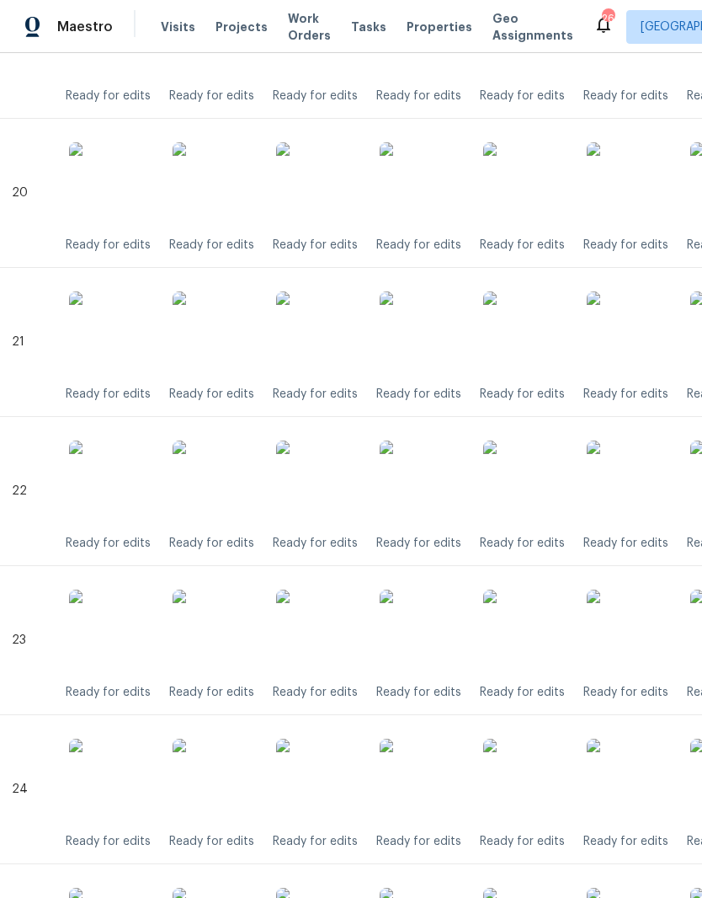
scroll to position [3340, 2]
click at [446, 486] on img at bounding box center [422, 482] width 84 height 84
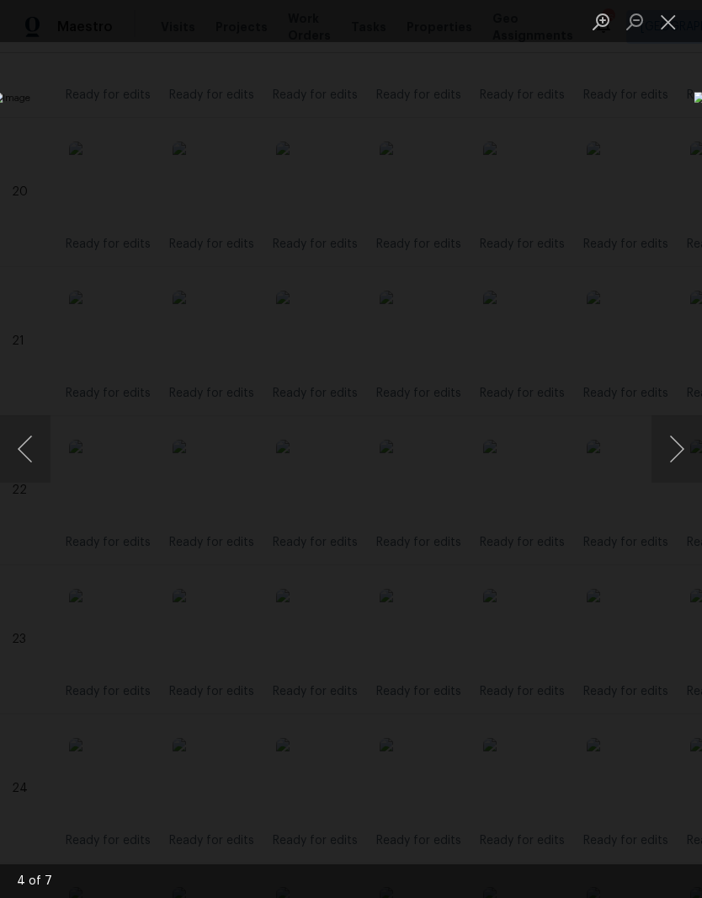
click at [669, 35] on button "Close lightbox" at bounding box center [669, 21] width 34 height 29
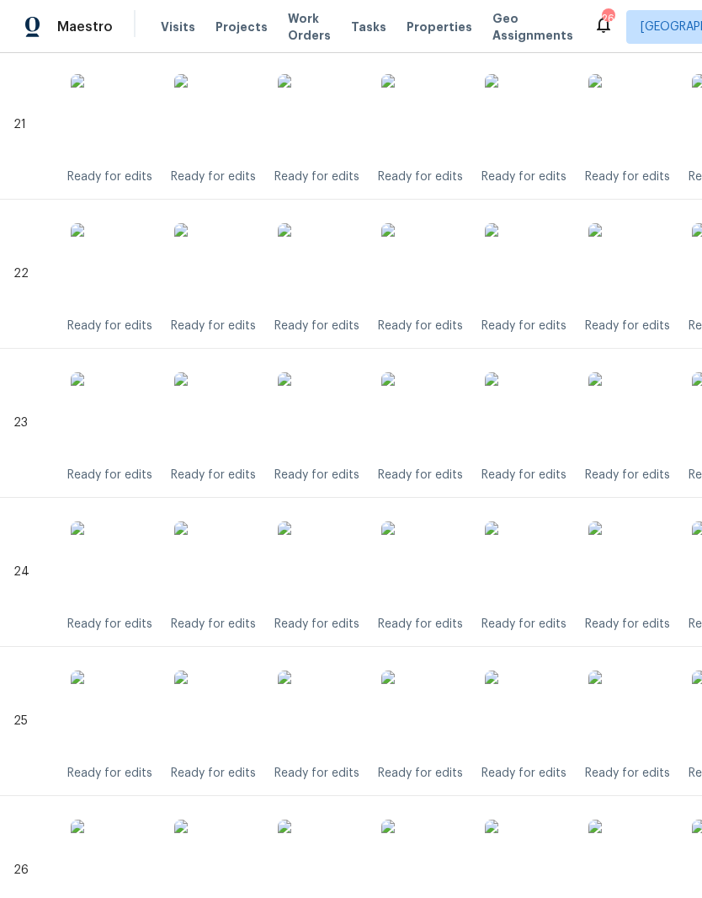
scroll to position [3559, 0]
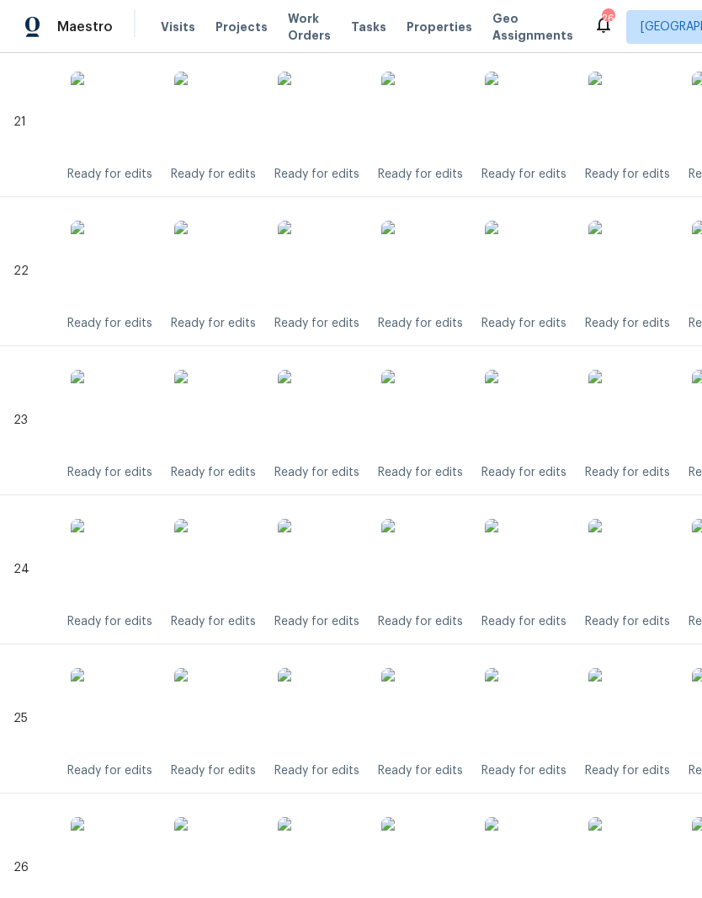
click at [443, 425] on img at bounding box center [424, 412] width 84 height 84
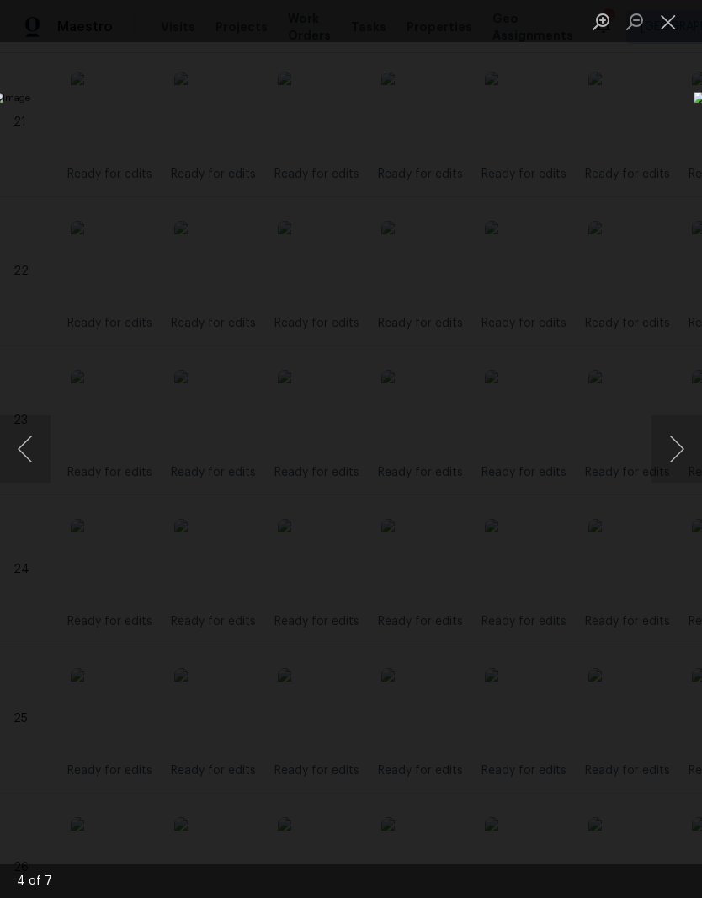
click at [672, 29] on button "Close lightbox" at bounding box center [669, 21] width 34 height 29
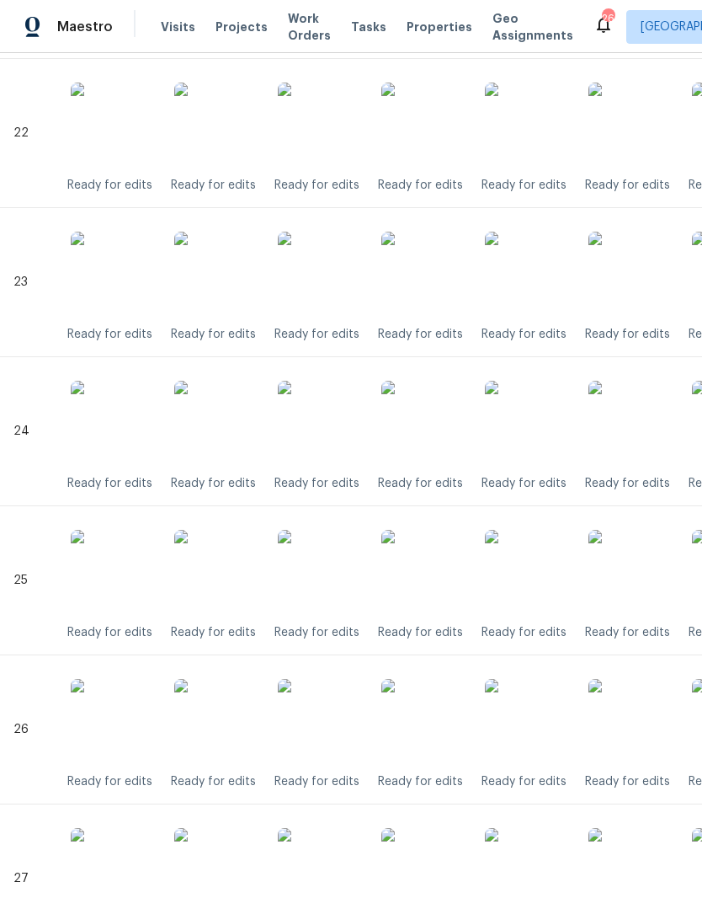
scroll to position [3698, 0]
click at [443, 439] on img at bounding box center [424, 422] width 84 height 84
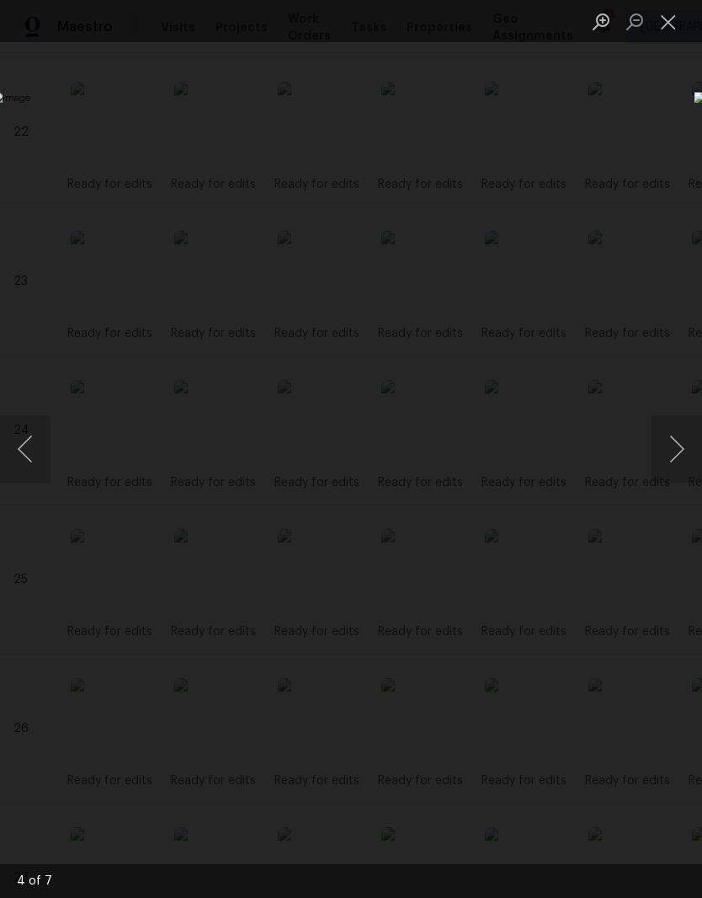
click at [670, 32] on button "Close lightbox" at bounding box center [669, 21] width 34 height 29
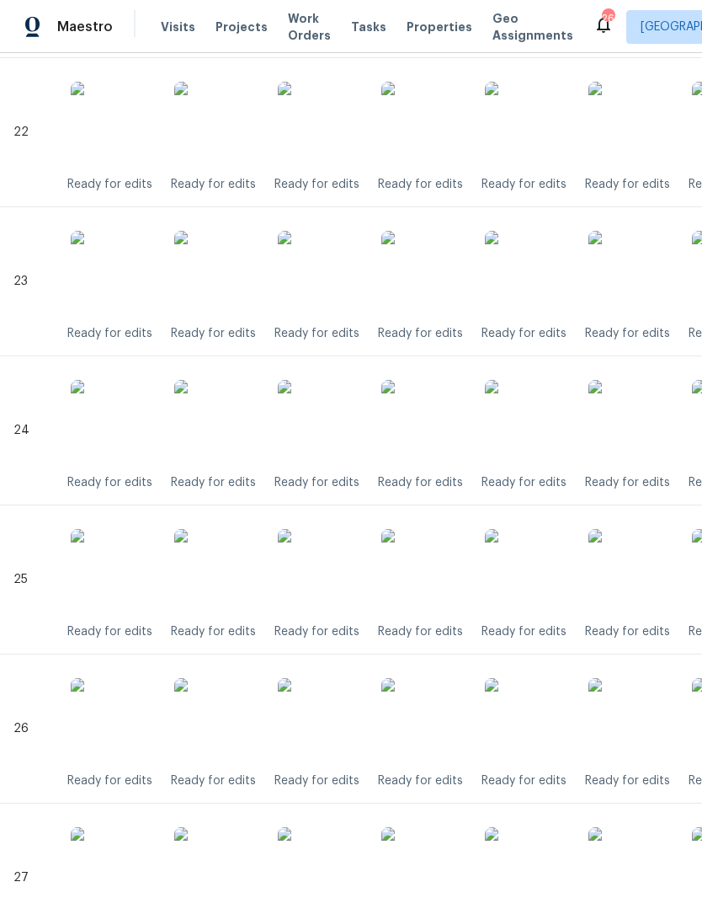
click at [441, 588] on img at bounding box center [424, 571] width 84 height 84
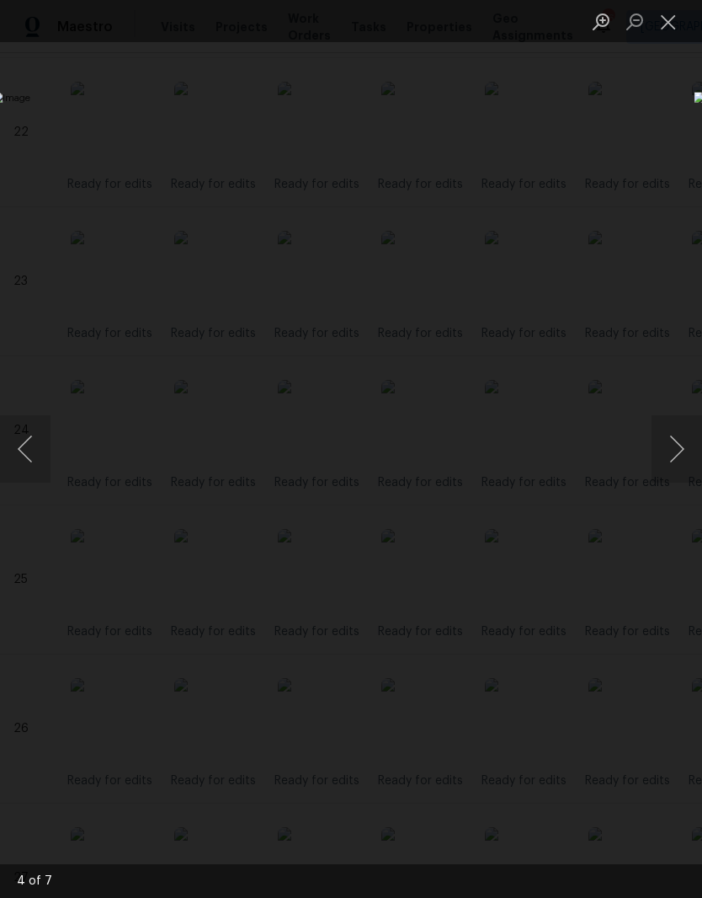
click at [673, 26] on button "Close lightbox" at bounding box center [669, 21] width 34 height 29
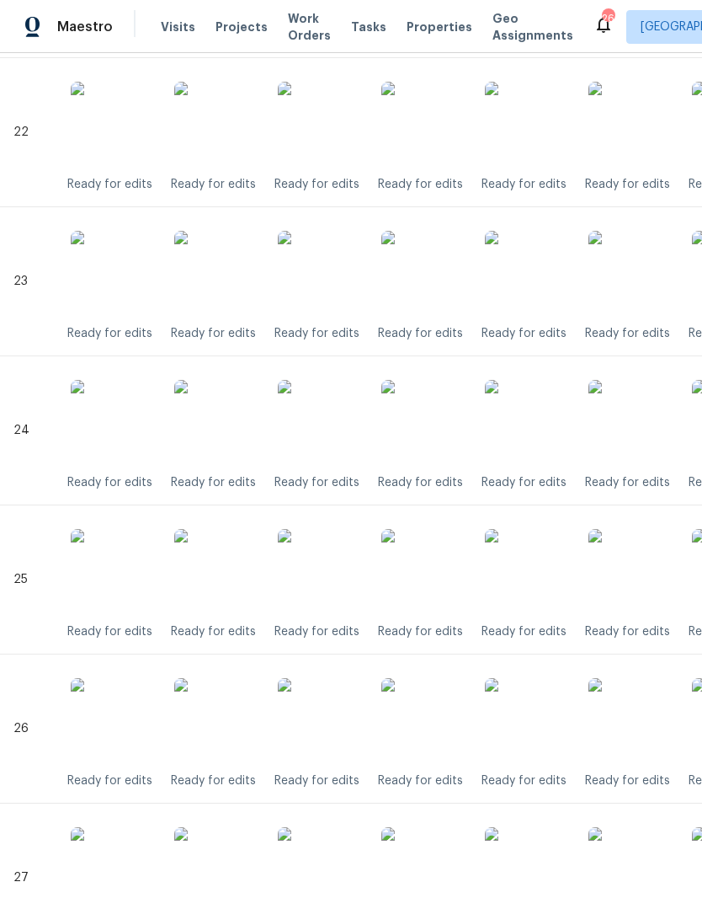
click at [441, 567] on img at bounding box center [424, 571] width 84 height 84
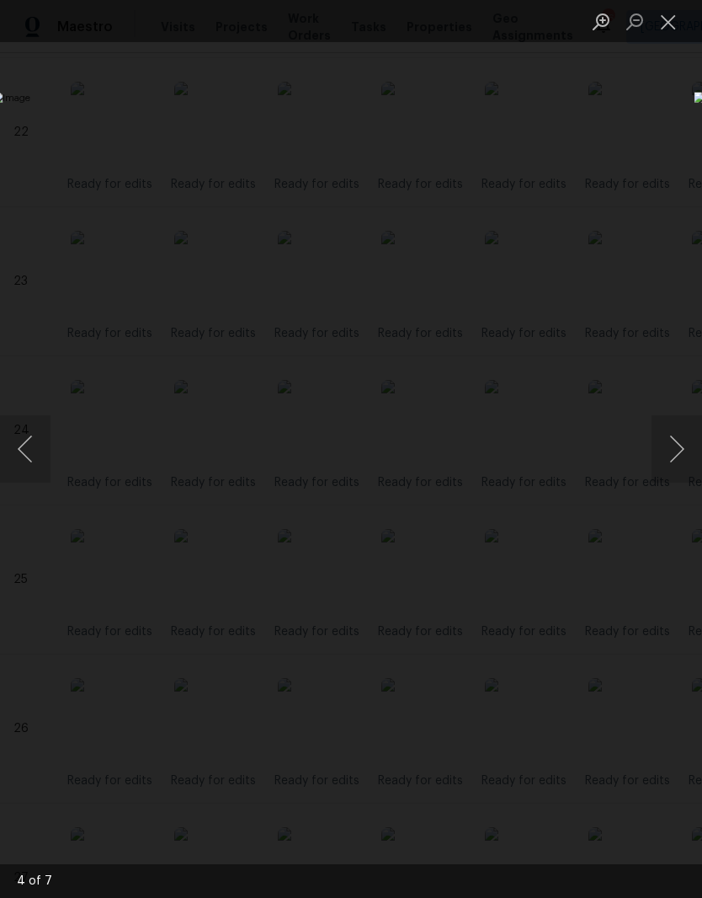
click at [672, 26] on button "Close lightbox" at bounding box center [669, 21] width 34 height 29
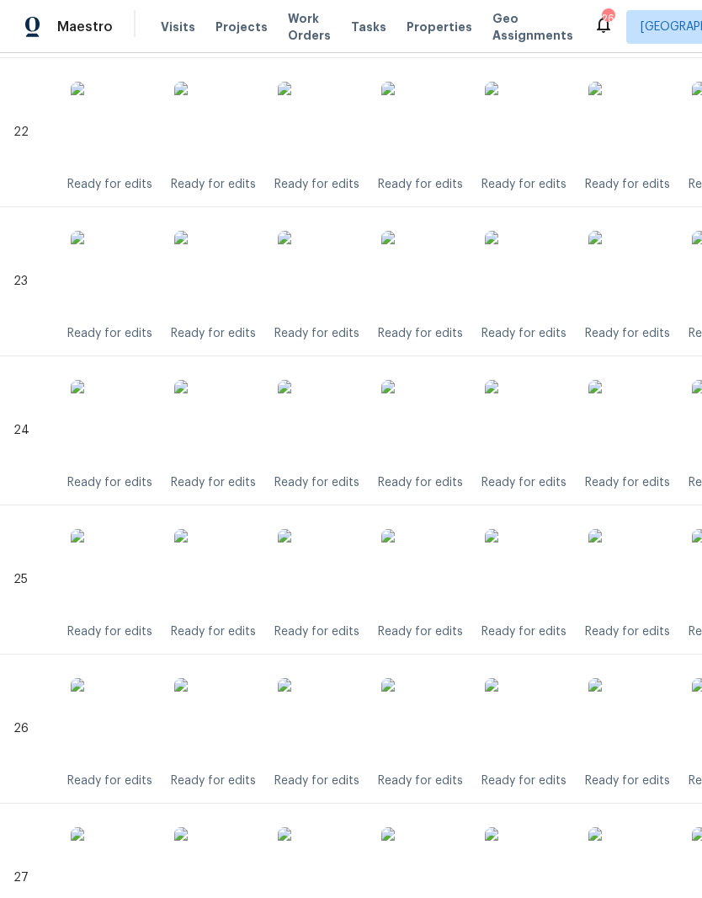
click at [437, 722] on img at bounding box center [424, 720] width 84 height 84
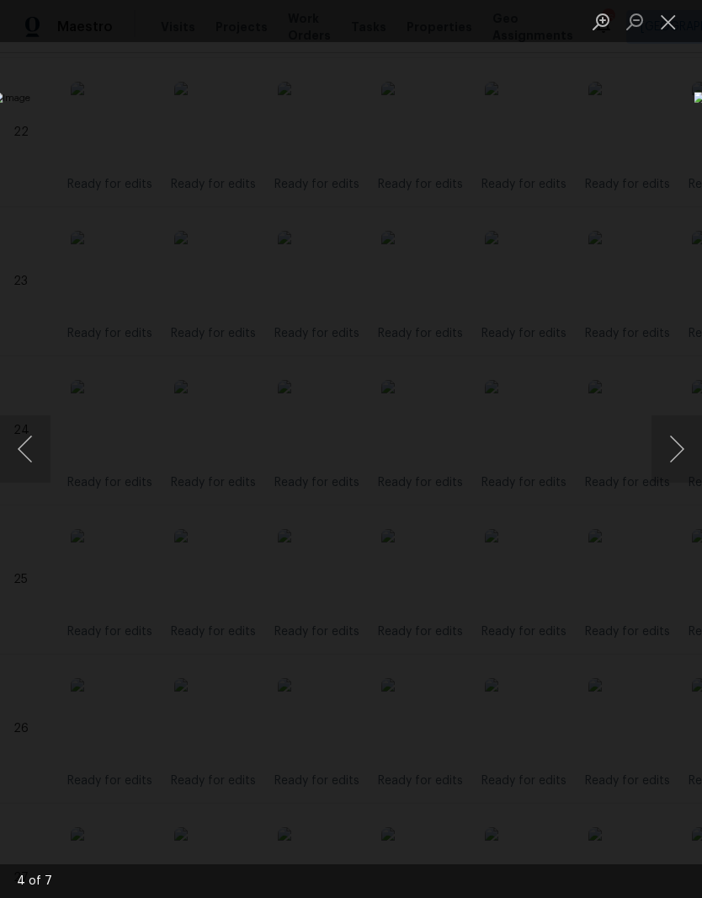
click at [672, 24] on button "Close lightbox" at bounding box center [669, 21] width 34 height 29
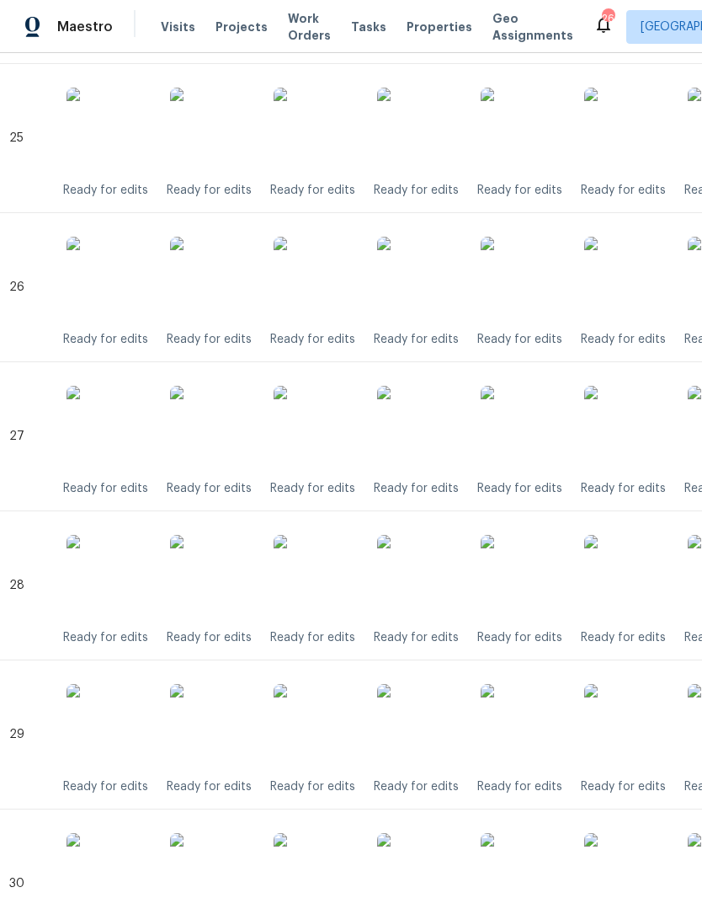
scroll to position [4139, 5]
click at [441, 431] on img at bounding box center [419, 428] width 84 height 84
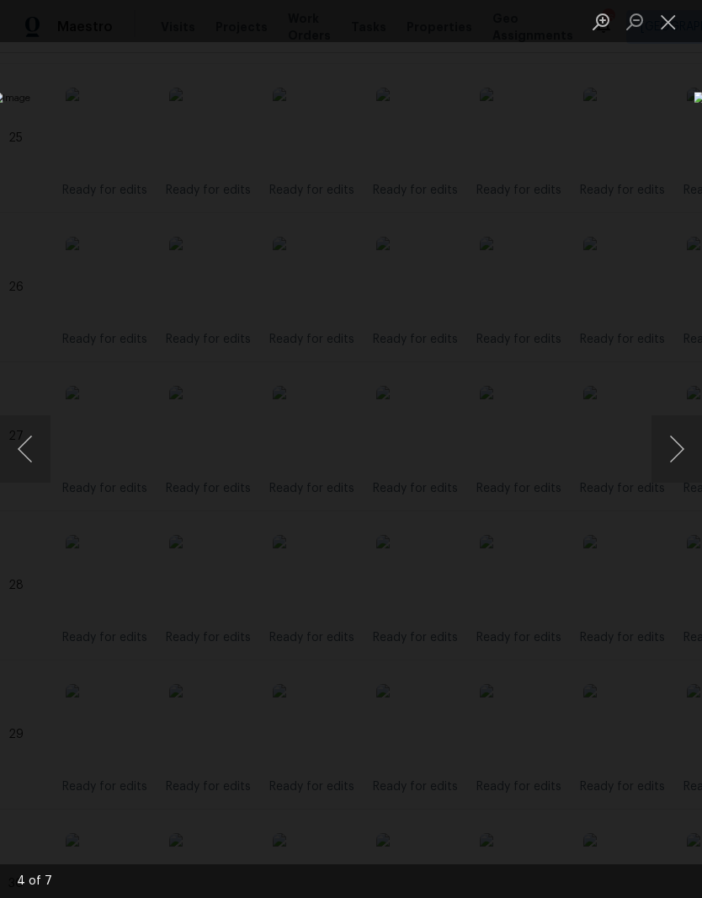
click at [669, 28] on button "Close lightbox" at bounding box center [669, 21] width 34 height 29
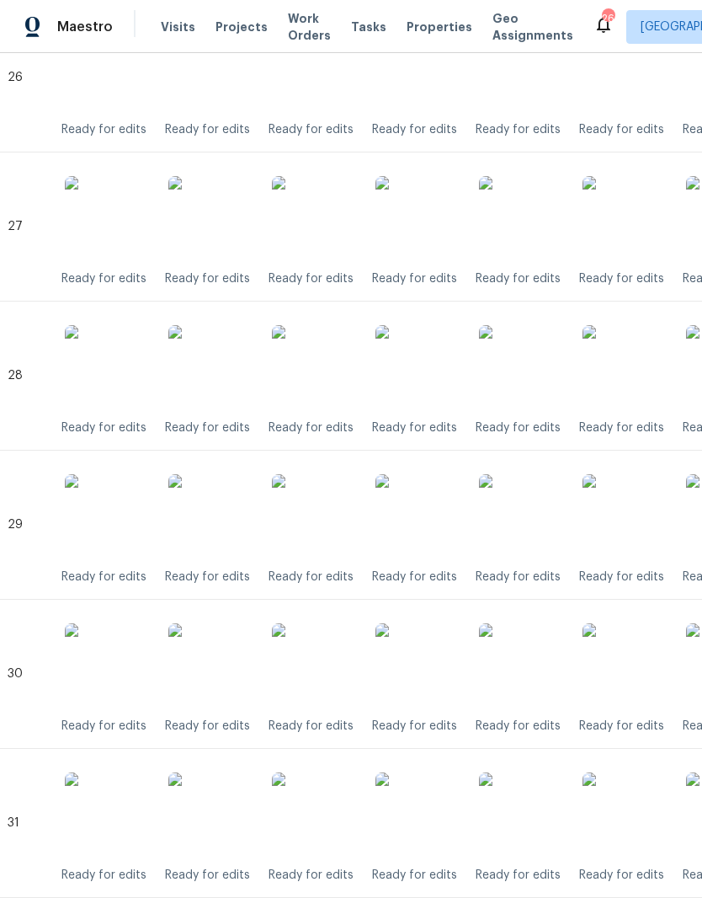
scroll to position [4353, 11]
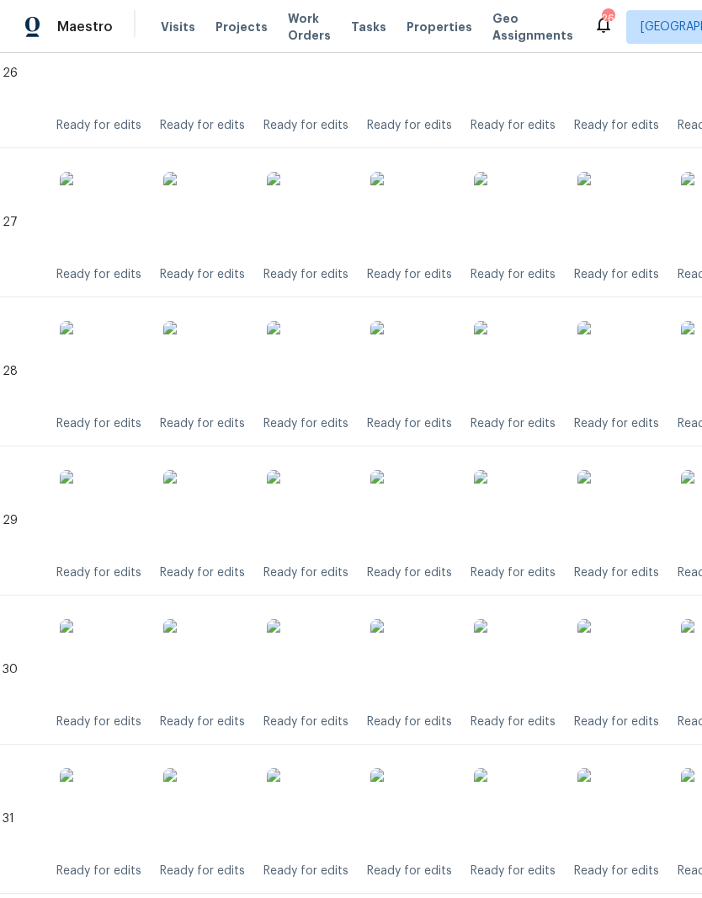
click at [437, 375] on img at bounding box center [413, 363] width 84 height 84
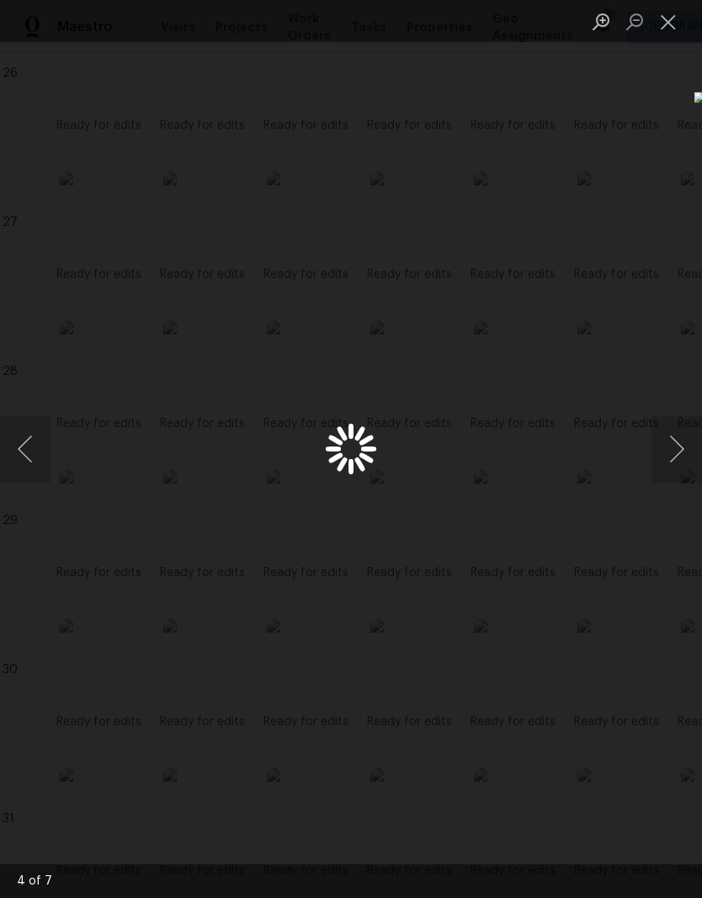
click at [677, 16] on button "Close lightbox" at bounding box center [669, 21] width 34 height 29
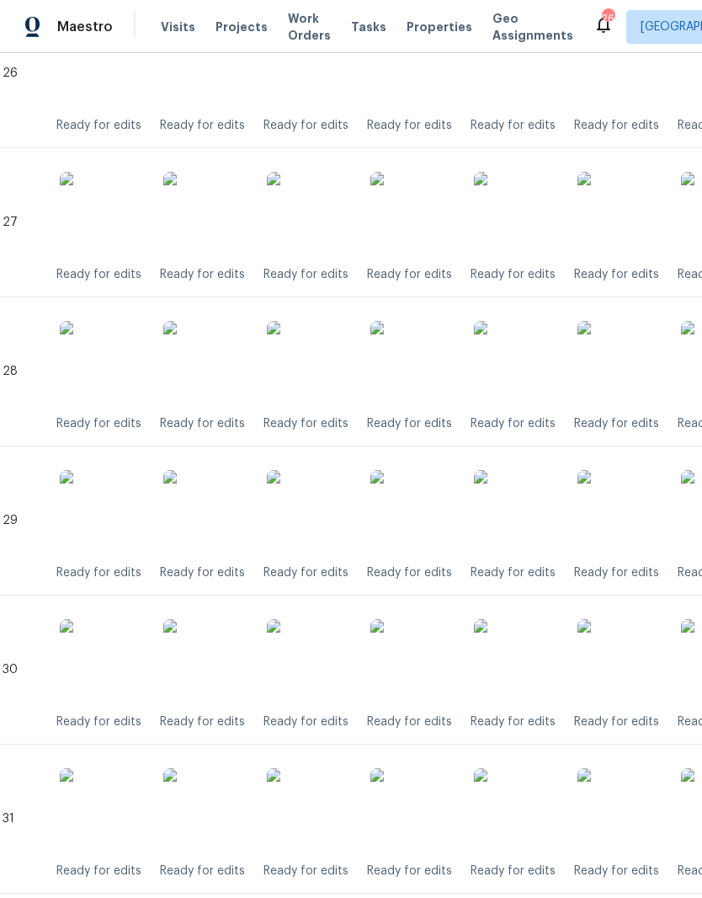
click at [431, 368] on img at bounding box center [413, 363] width 84 height 84
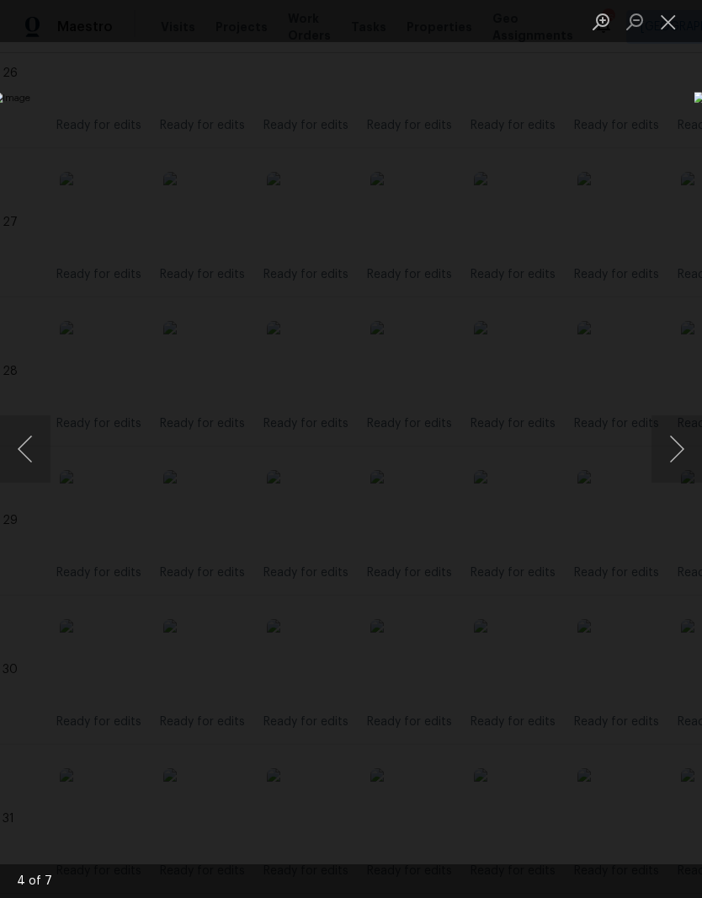
click at [678, 21] on button "Close lightbox" at bounding box center [669, 21] width 34 height 29
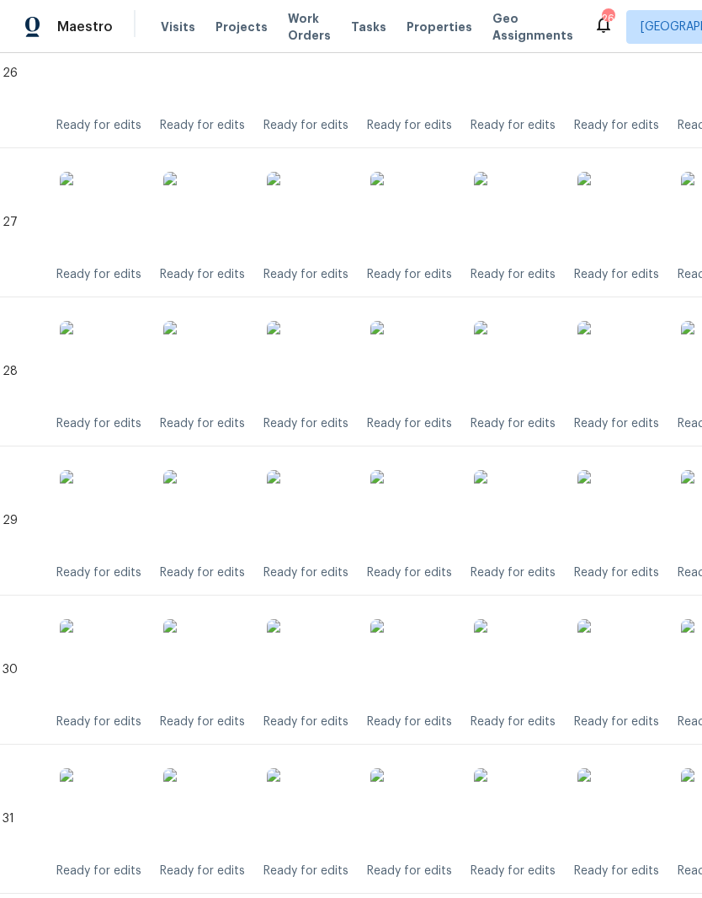
click at [428, 527] on img at bounding box center [413, 512] width 84 height 84
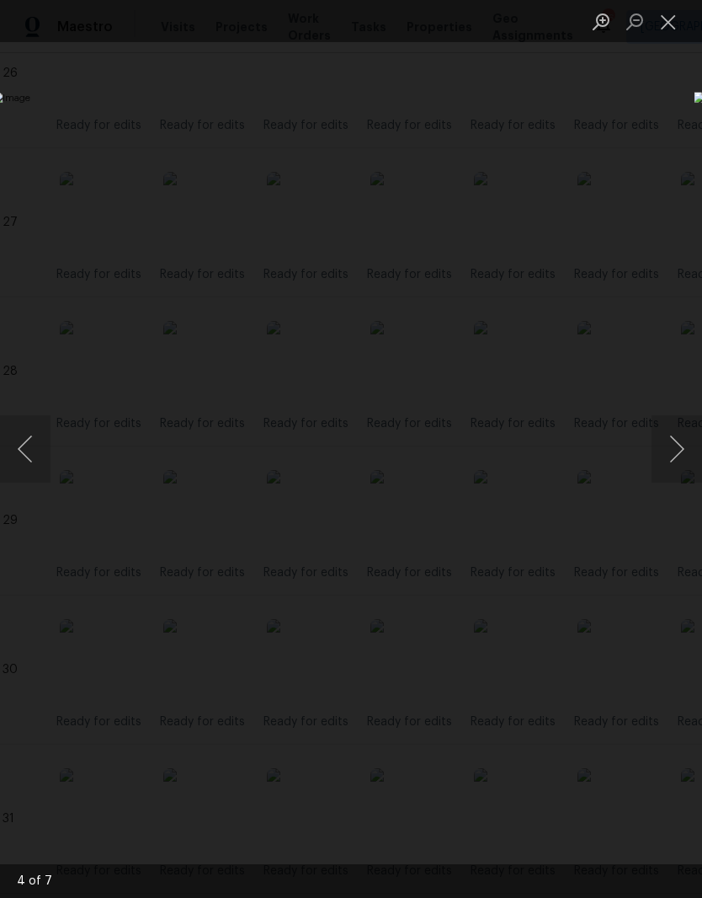
click at [669, 26] on button "Close lightbox" at bounding box center [669, 21] width 34 height 29
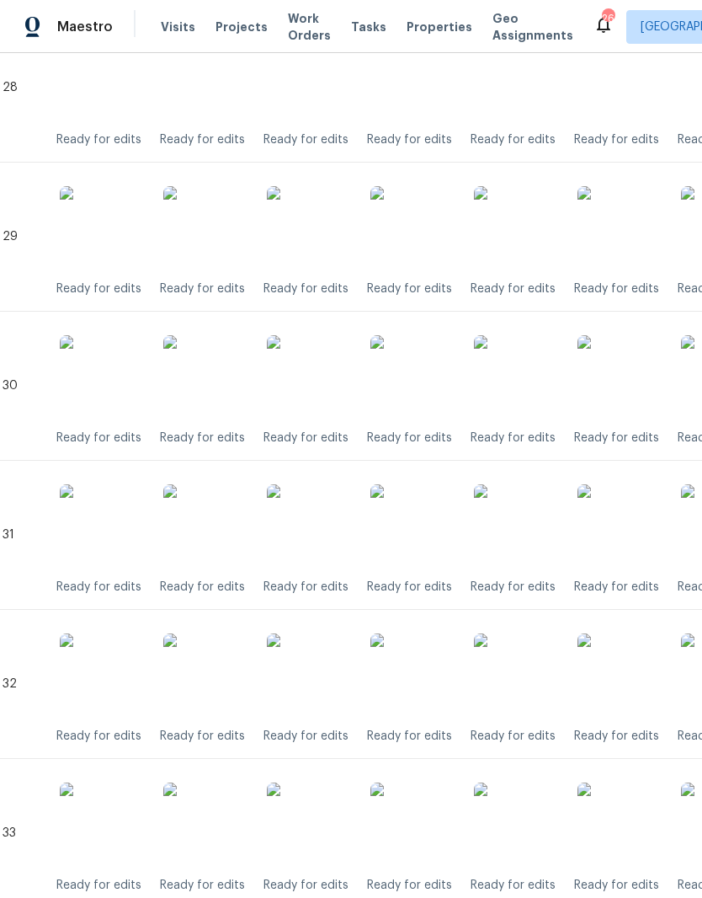
scroll to position [4637, 13]
click at [430, 398] on img at bounding box center [411, 377] width 84 height 84
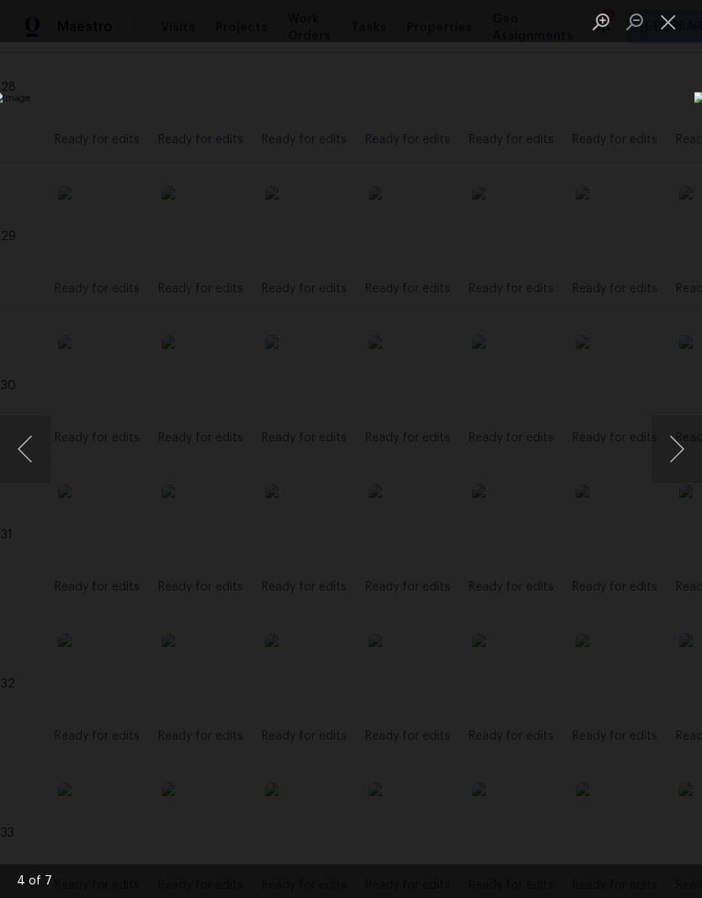
click at [676, 25] on button "Close lightbox" at bounding box center [669, 21] width 34 height 29
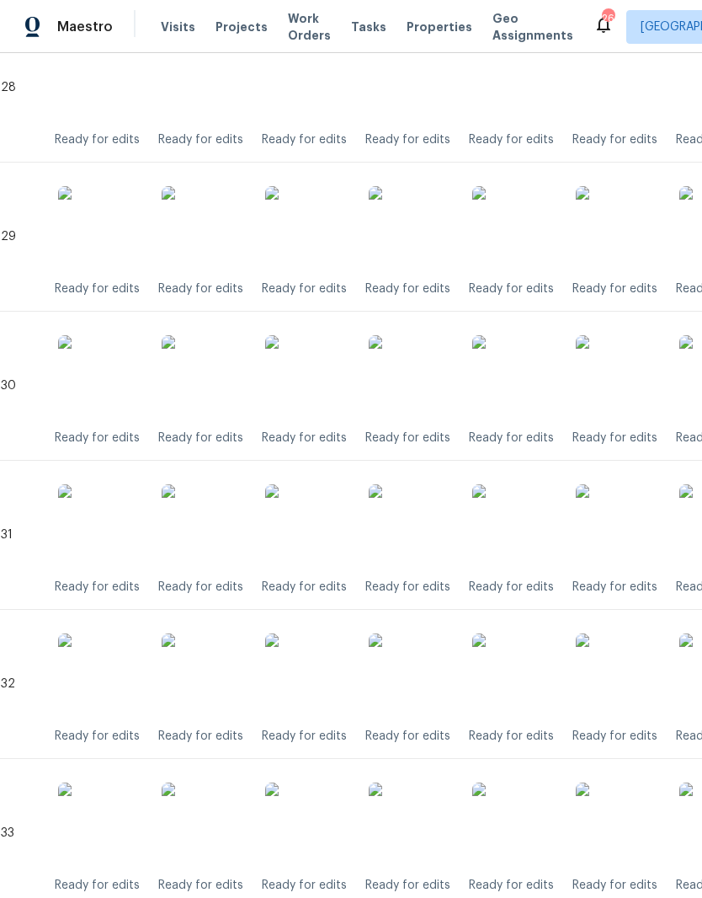
click at [437, 528] on img at bounding box center [411, 526] width 84 height 84
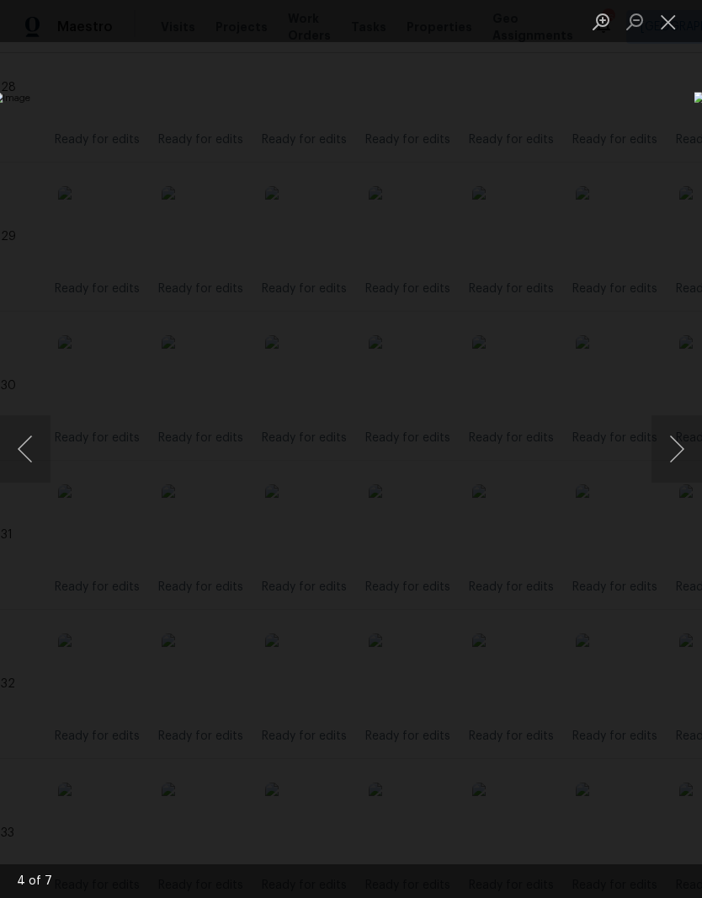
click at [680, 33] on button "Close lightbox" at bounding box center [669, 21] width 34 height 29
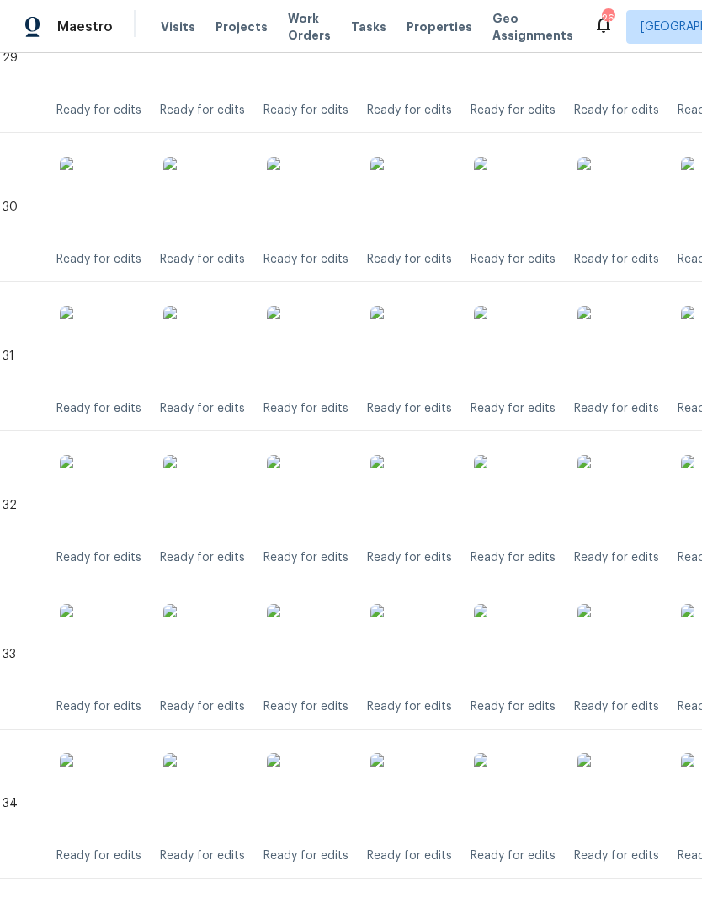
scroll to position [4818, 11]
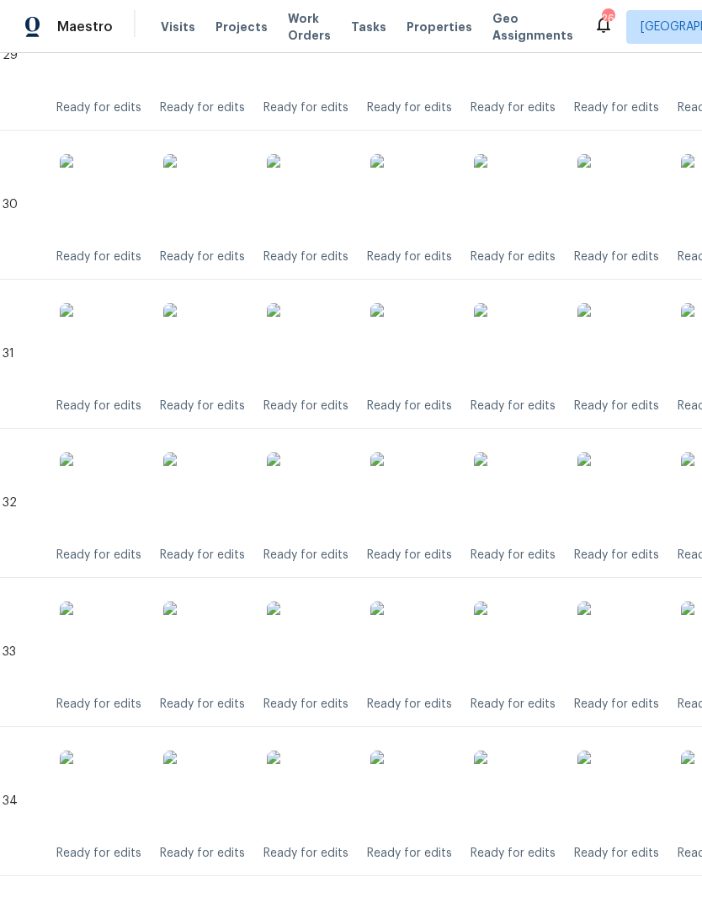
click at [428, 505] on img at bounding box center [413, 494] width 84 height 84
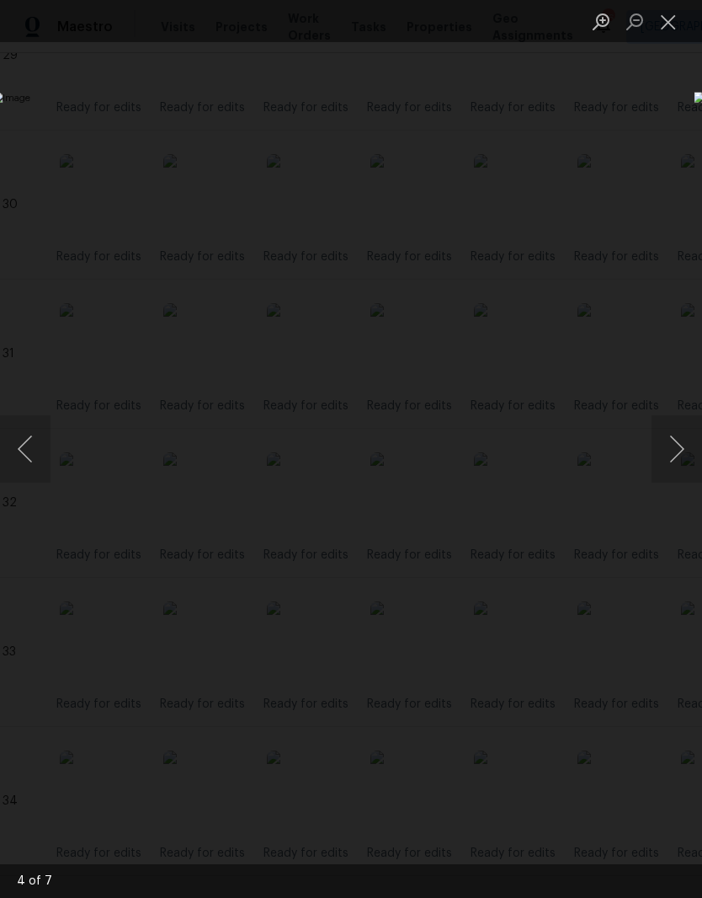
click at [670, 35] on button "Close lightbox" at bounding box center [669, 21] width 34 height 29
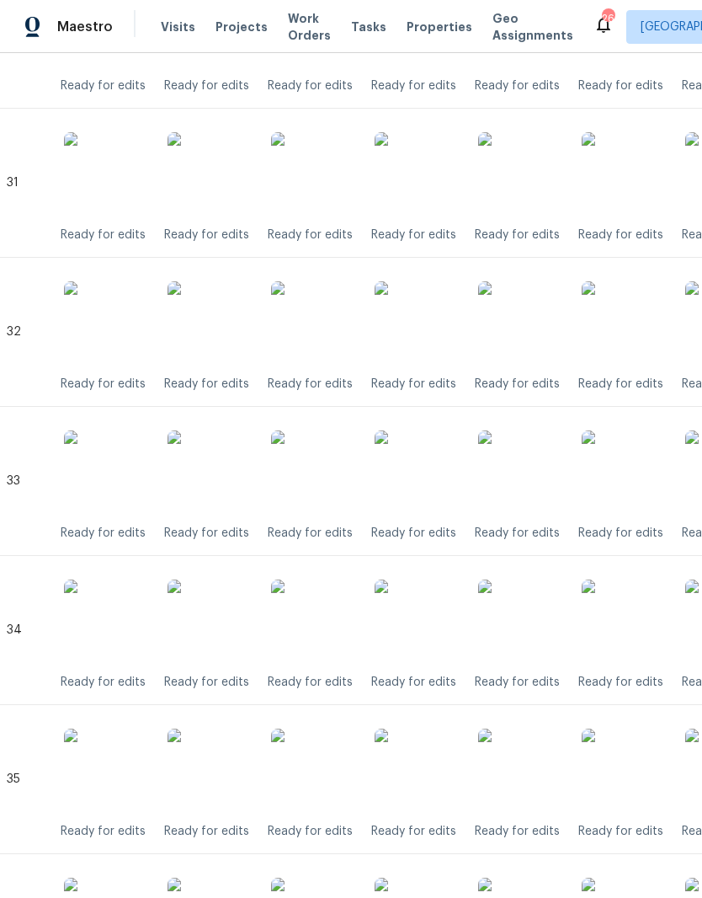
scroll to position [4988, 7]
click at [434, 485] on img at bounding box center [417, 473] width 84 height 84
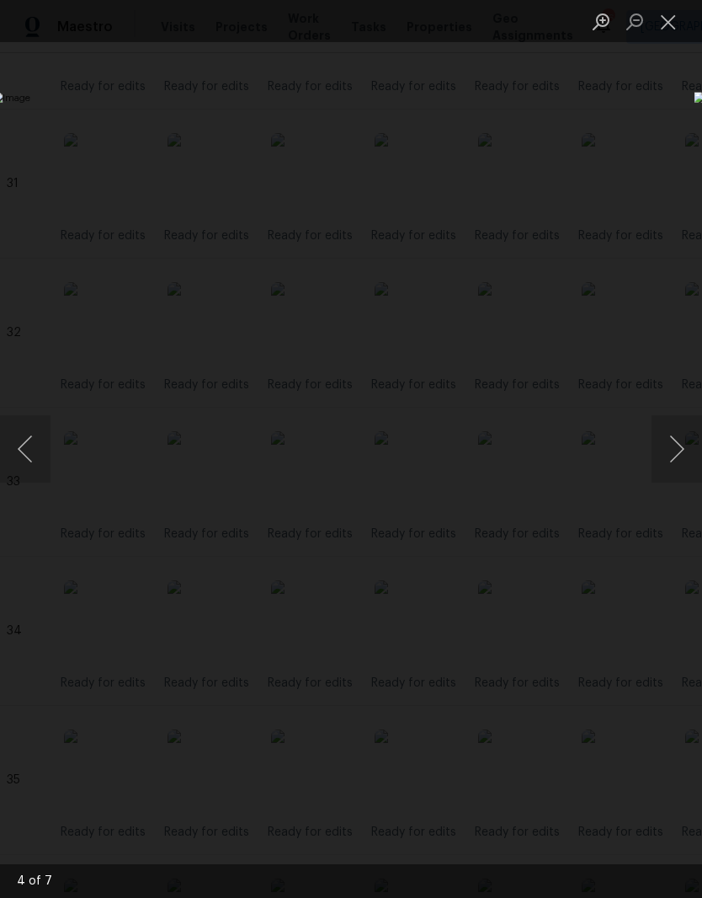
click at [676, 28] on button "Close lightbox" at bounding box center [669, 21] width 34 height 29
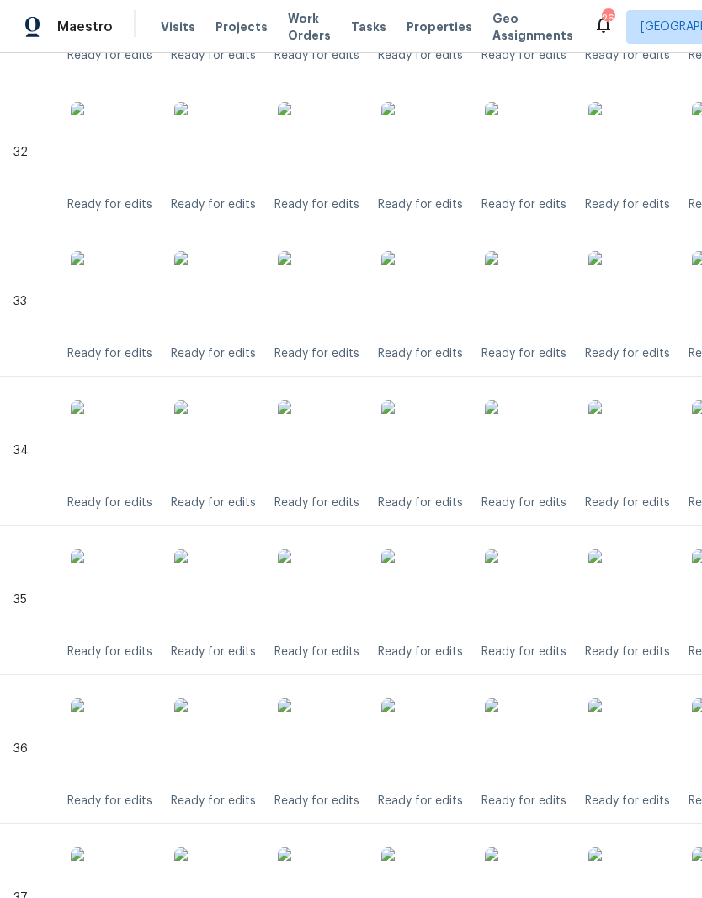
scroll to position [5168, 0]
click at [441, 450] on img at bounding box center [424, 442] width 84 height 84
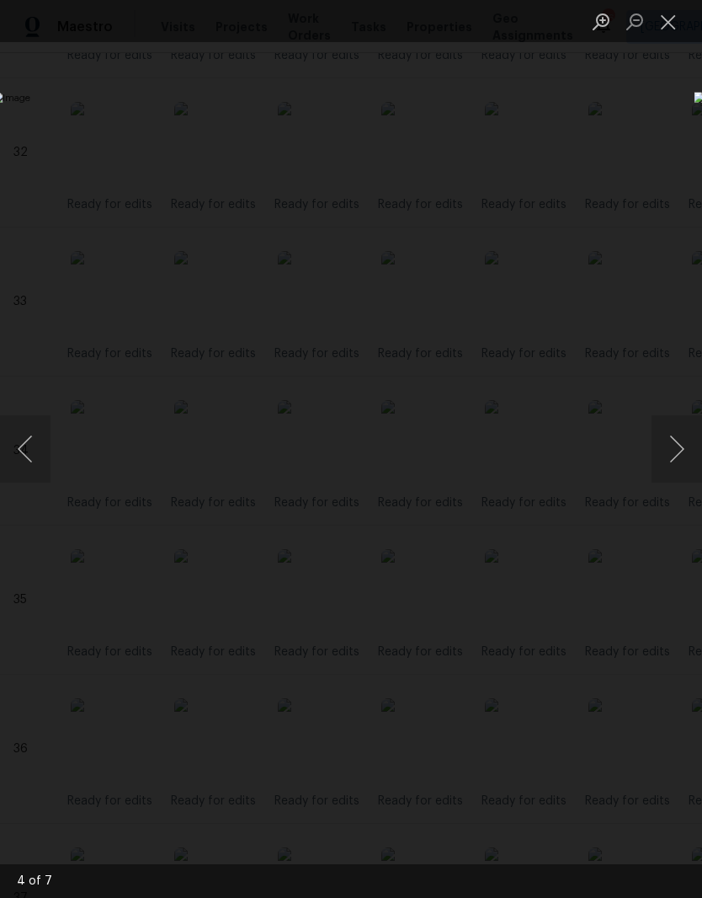
click at [678, 26] on button "Close lightbox" at bounding box center [669, 21] width 34 height 29
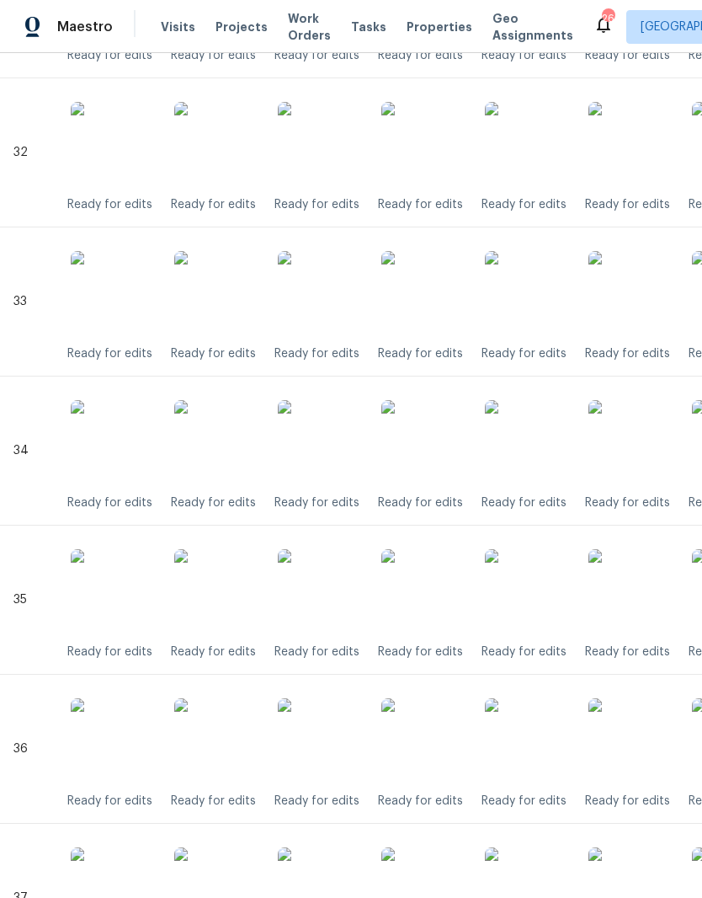
click at [439, 595] on img at bounding box center [424, 591] width 84 height 84
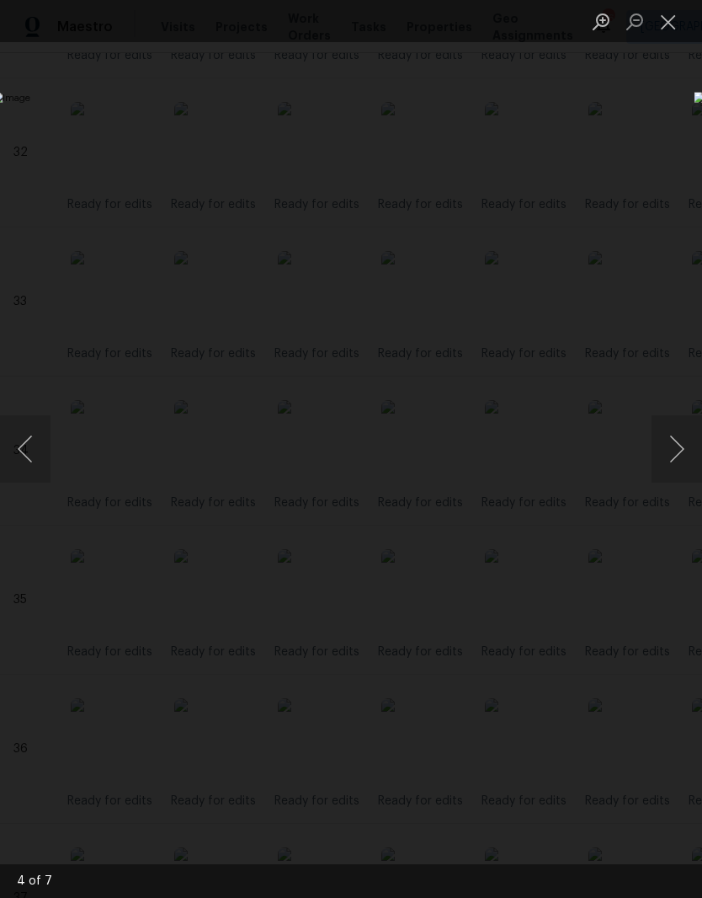
click at [672, 29] on button "Close lightbox" at bounding box center [669, 21] width 34 height 29
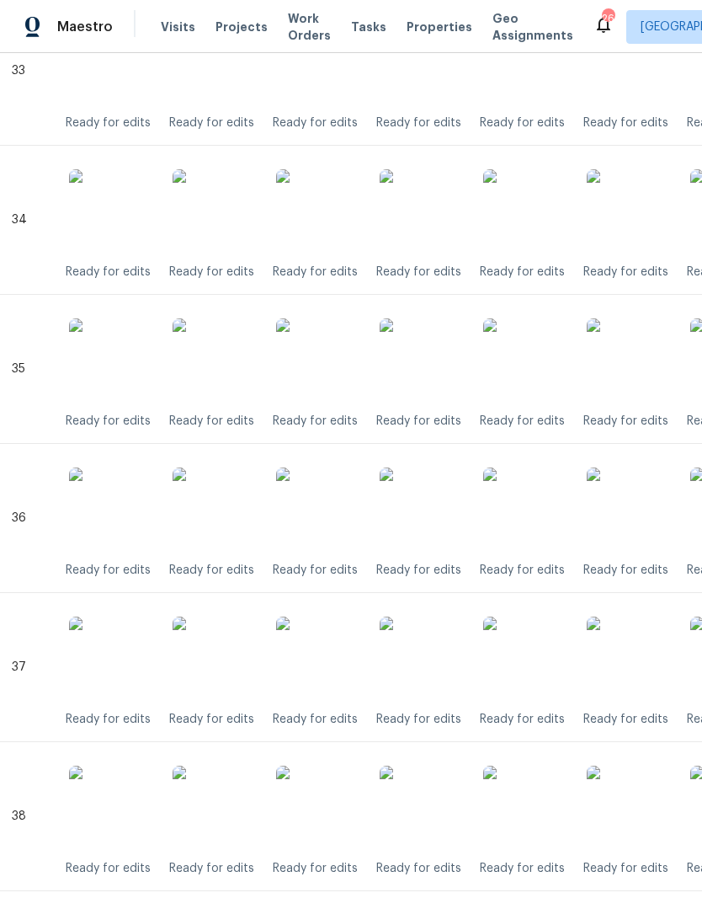
scroll to position [5405, 2]
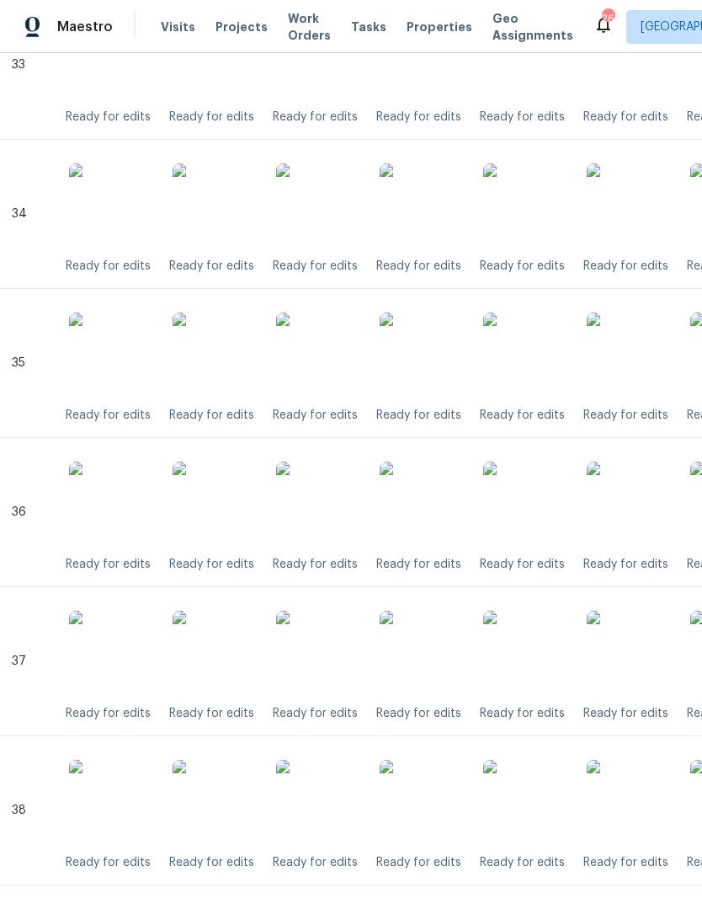
click at [441, 517] on img at bounding box center [422, 504] width 84 height 84
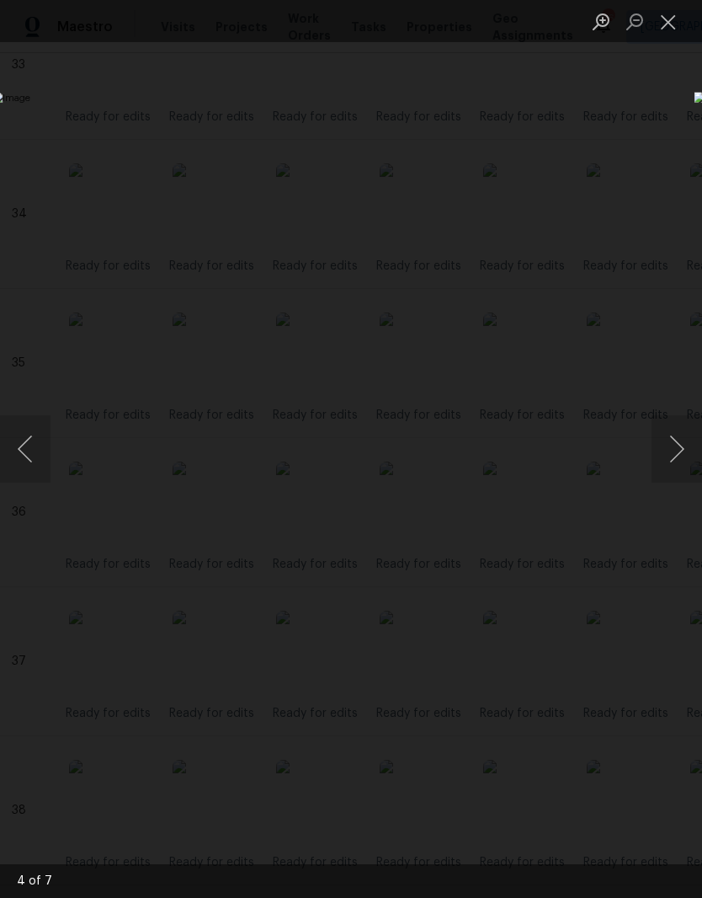
click at [679, 29] on button "Close lightbox" at bounding box center [669, 21] width 34 height 29
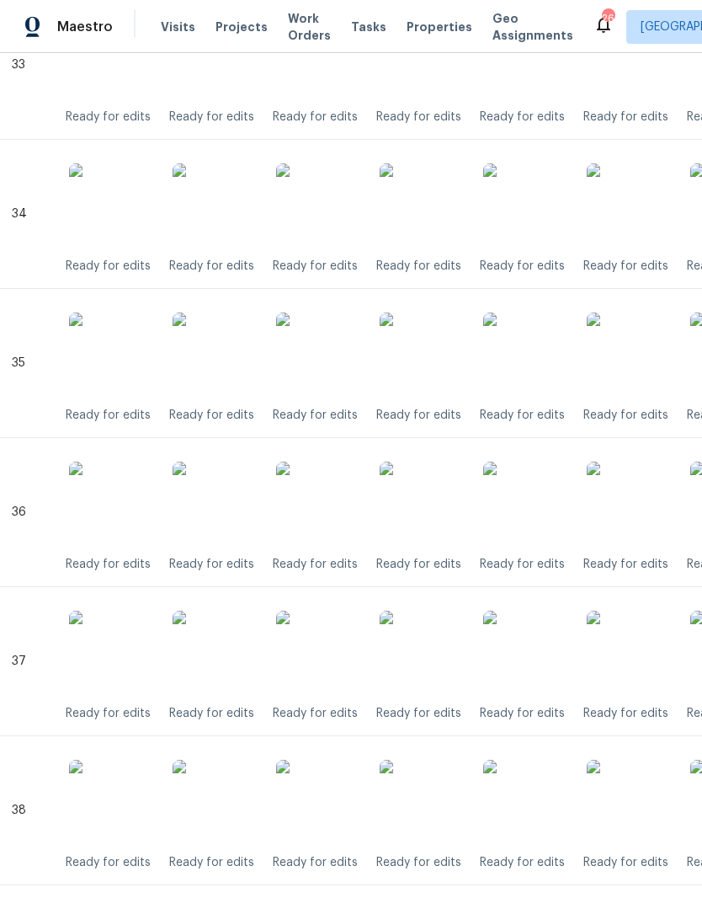
click at [437, 668] on img at bounding box center [422, 653] width 84 height 84
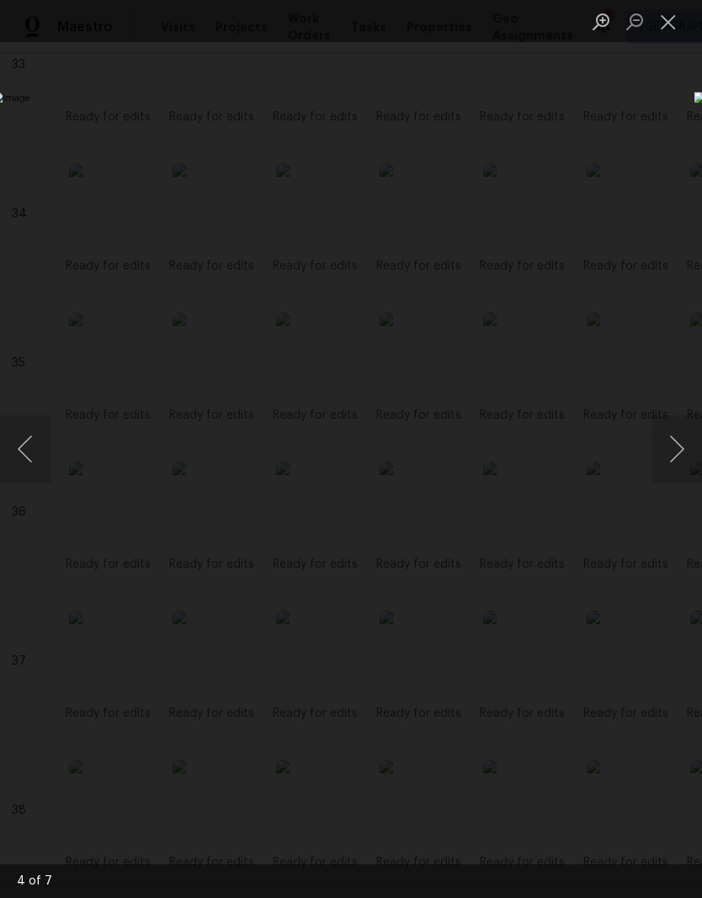
click at [672, 28] on button "Close lightbox" at bounding box center [669, 21] width 34 height 29
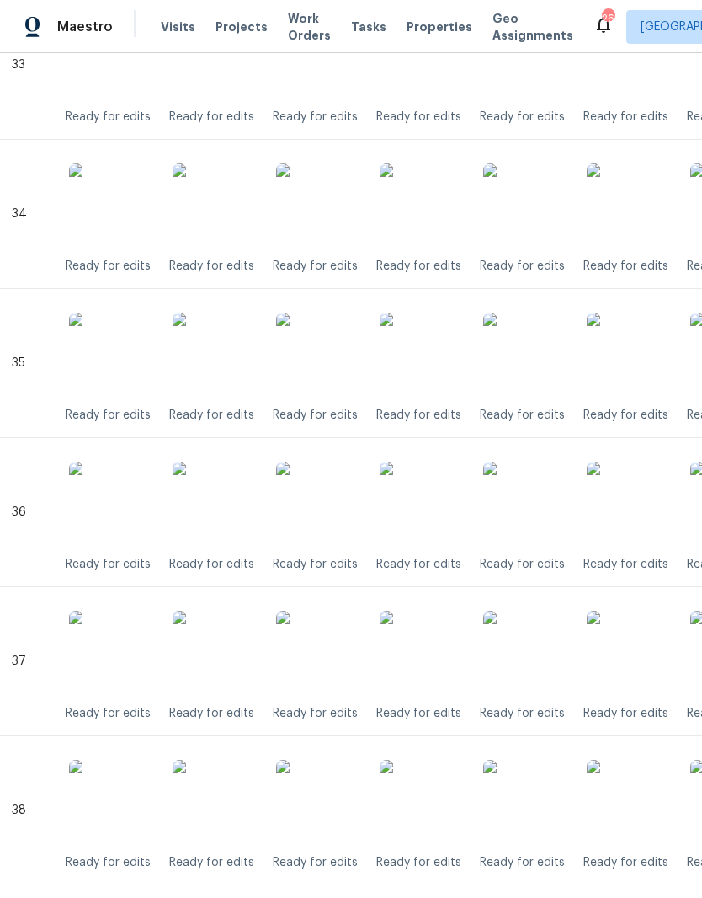
click at [448, 791] on img at bounding box center [422, 802] width 84 height 84
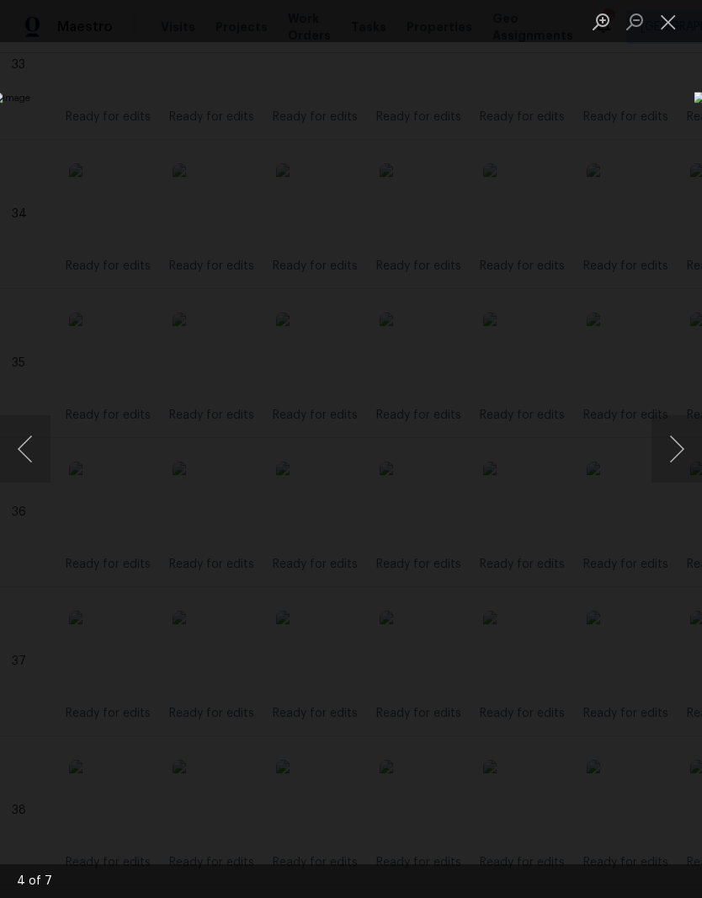
click at [668, 29] on button "Close lightbox" at bounding box center [669, 21] width 34 height 29
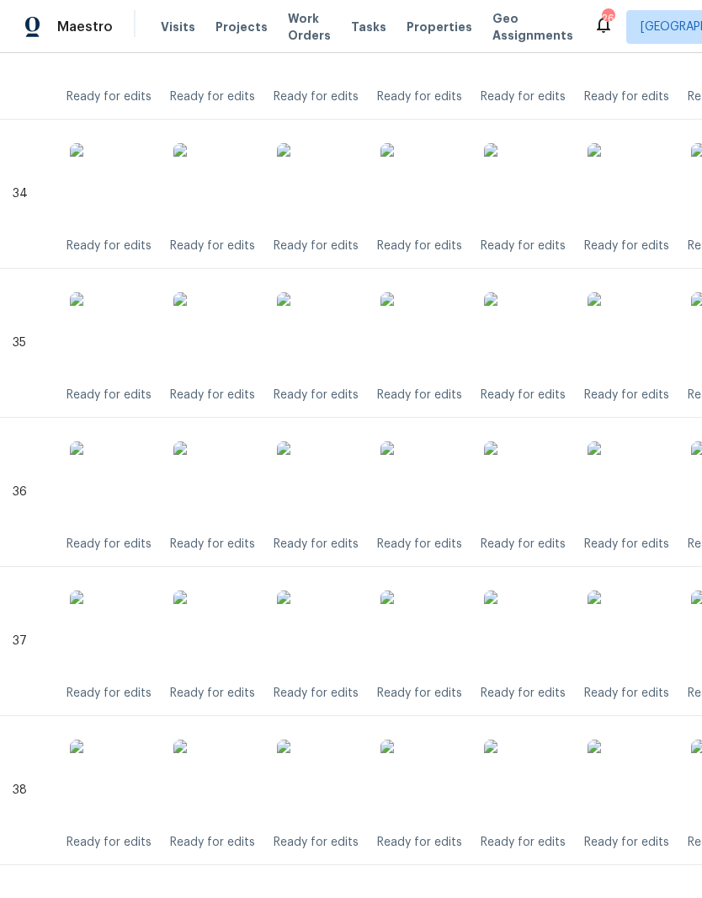
scroll to position [5425, 1]
click at [435, 777] on img at bounding box center [423, 782] width 84 height 84
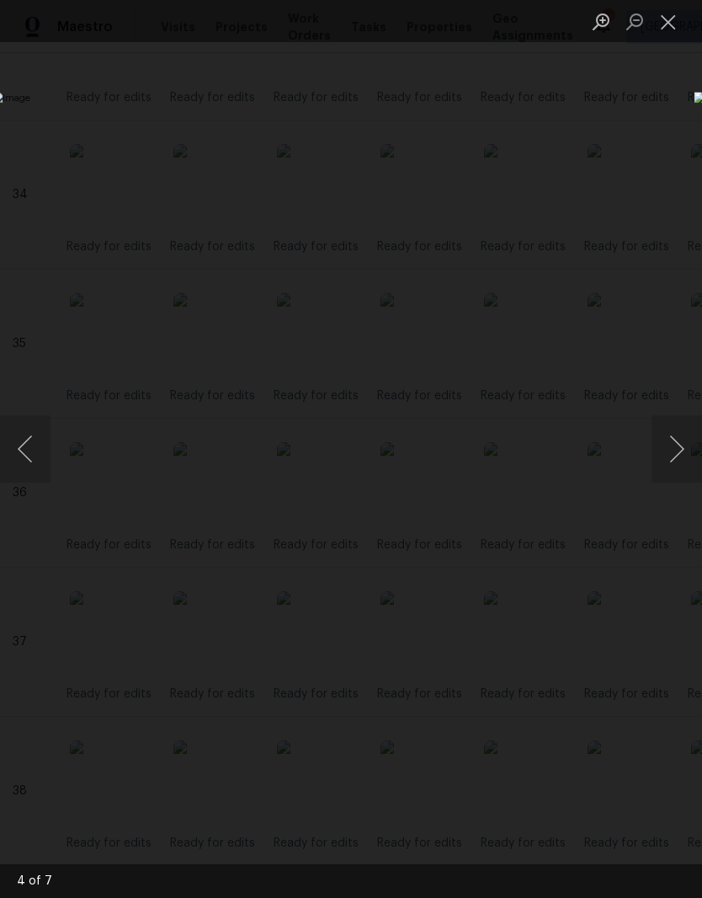
click at [674, 26] on button "Close lightbox" at bounding box center [669, 21] width 34 height 29
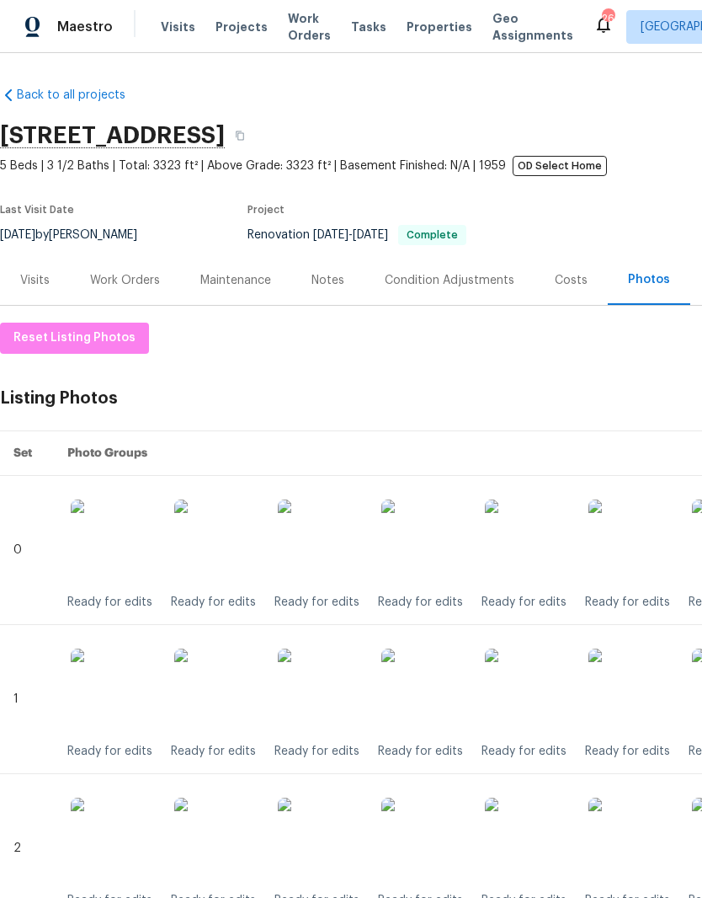
scroll to position [0, 0]
click at [344, 280] on div "Notes" at bounding box center [327, 280] width 73 height 50
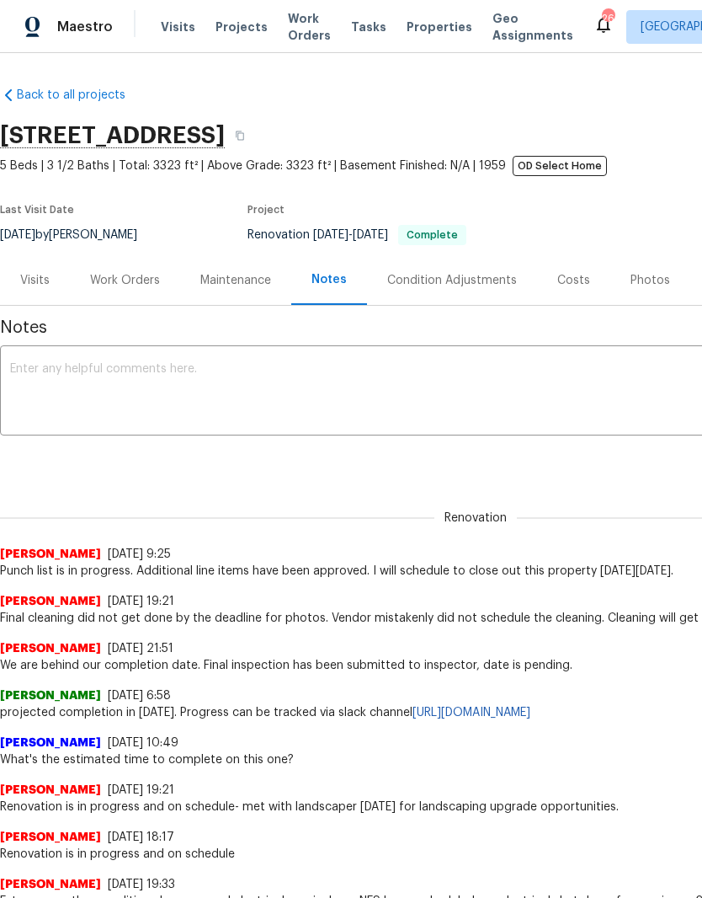
click at [252, 374] on textarea at bounding box center [476, 392] width 932 height 59
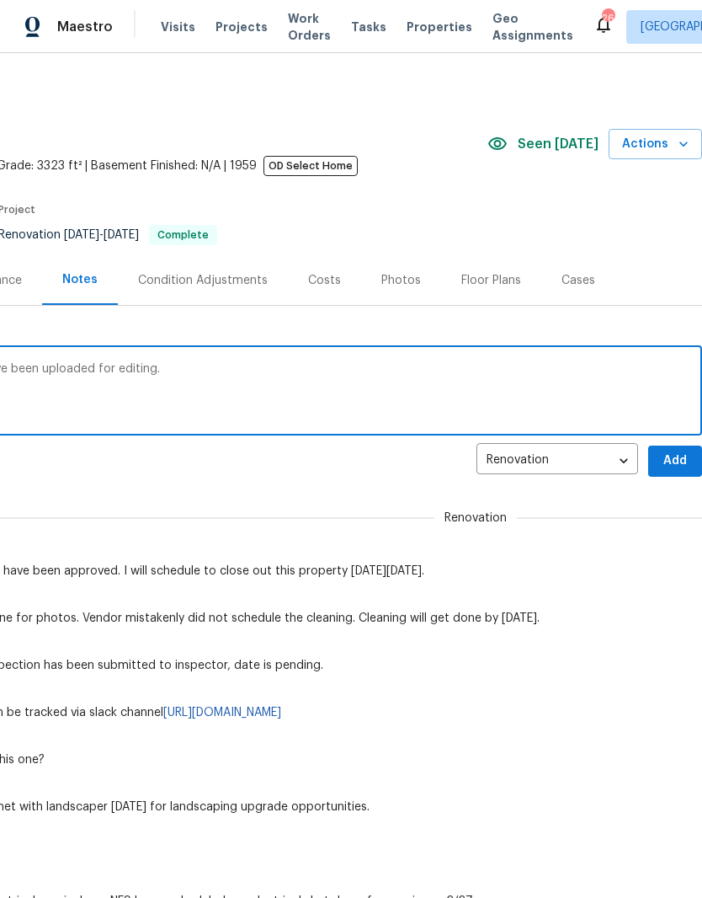
scroll to position [0, 249]
type textarea "Renovation is complete. Listing photos have been uploaded for editing."
click at [672, 464] on span "Add" at bounding box center [675, 461] width 27 height 21
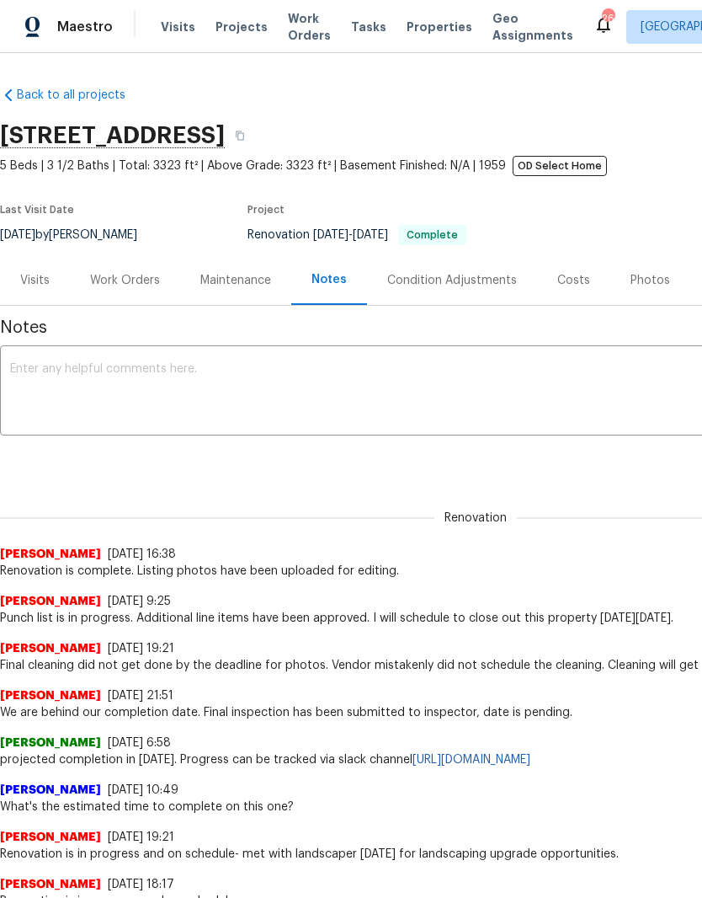
scroll to position [0, 0]
click at [142, 286] on div "Work Orders" at bounding box center [125, 280] width 70 height 17
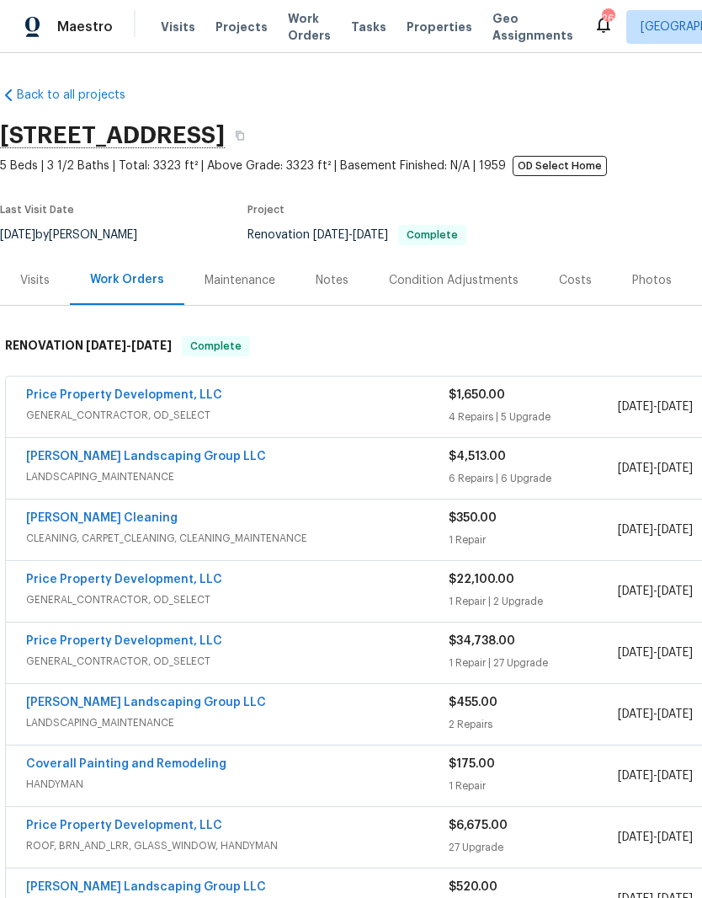
click at [185, 455] on link "Sandoval Landscaping Group LLC" at bounding box center [146, 457] width 240 height 12
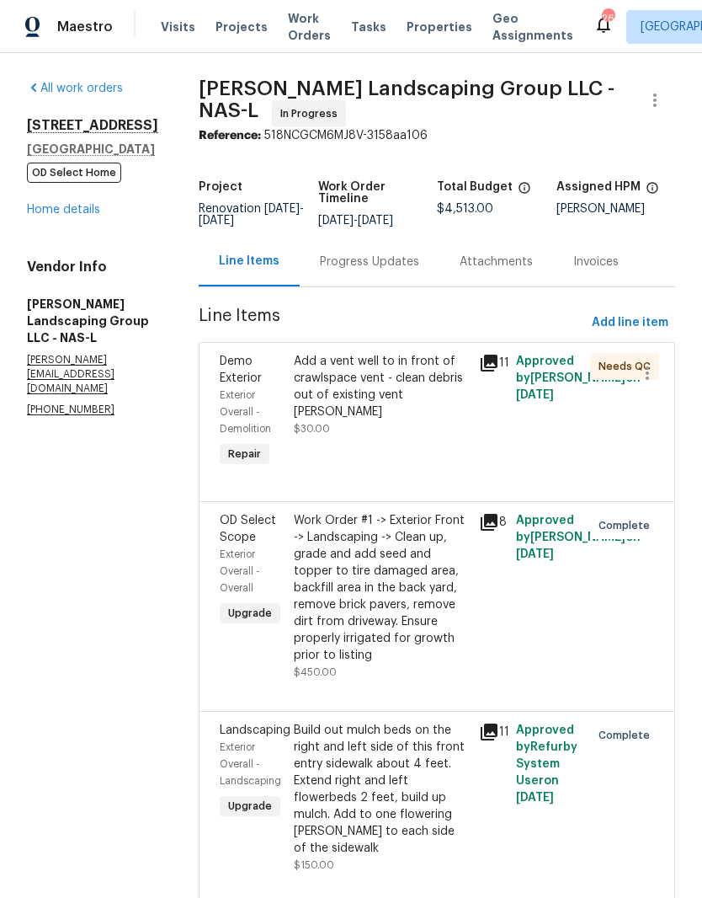
click at [405, 380] on div "Add a vent well to in front of crawlspace vent - clean debris out of existing v…" at bounding box center [381, 386] width 175 height 67
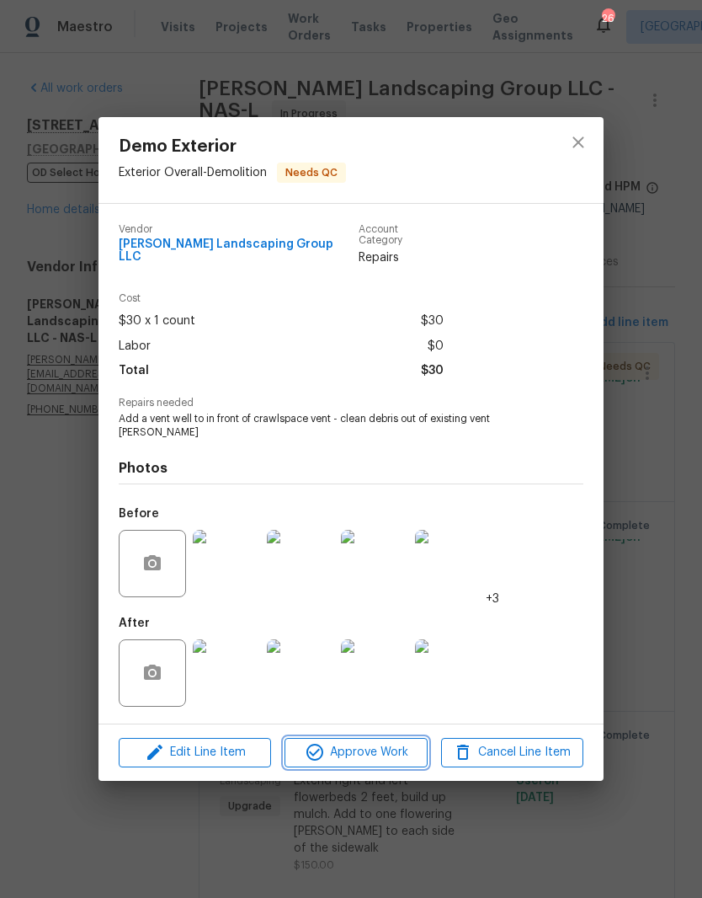
click at [396, 744] on span "Approve Work" at bounding box center [356, 752] width 132 height 21
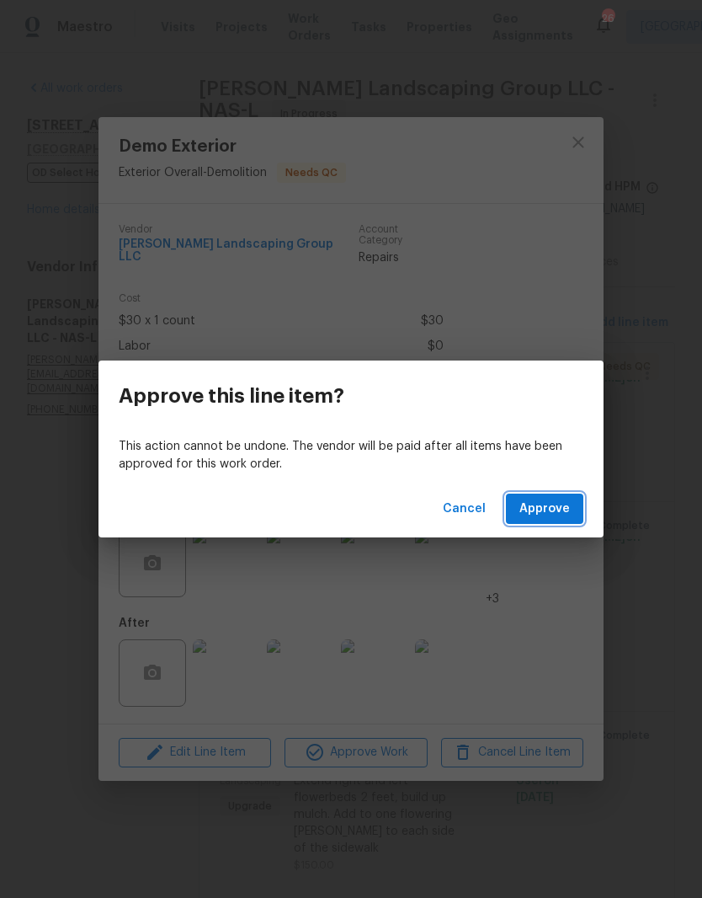
click at [567, 514] on span "Approve" at bounding box center [545, 509] width 51 height 21
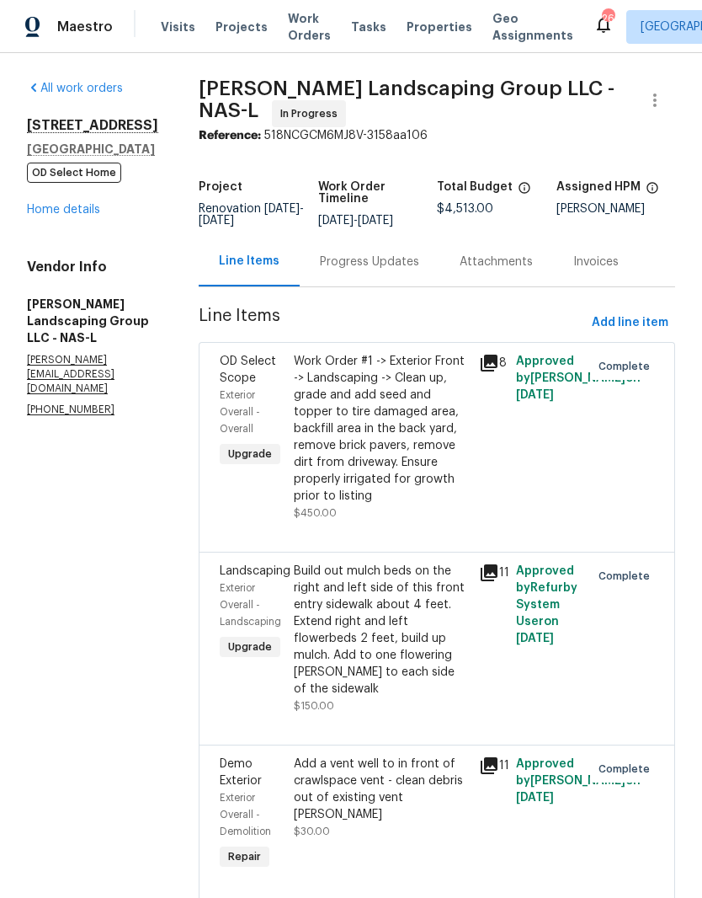
click at [73, 215] on link "Home details" at bounding box center [63, 210] width 73 height 12
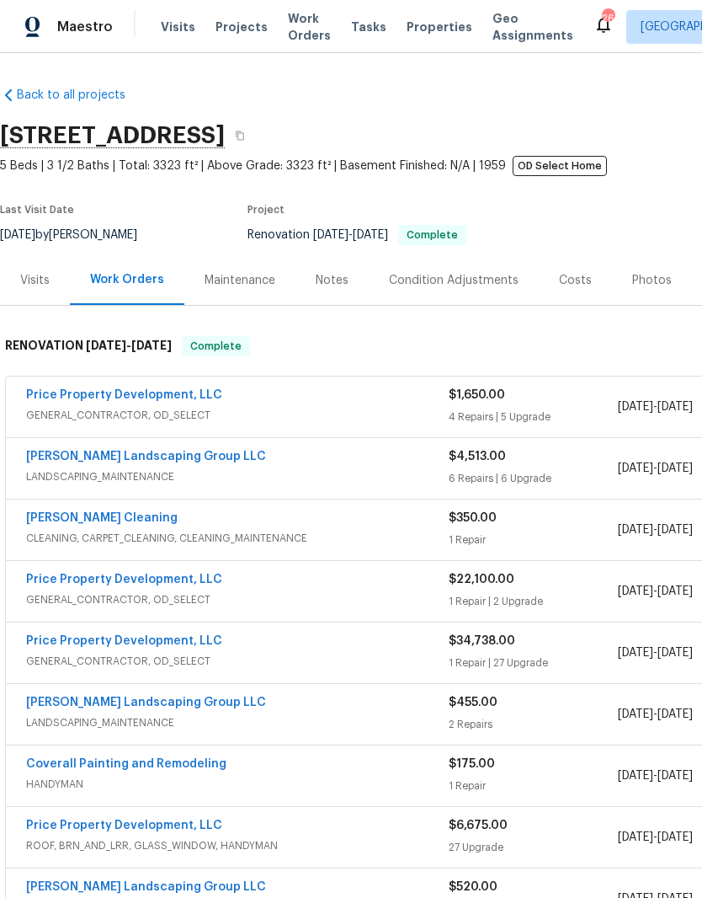
click at [145, 397] on link "Price Property Development, LLC" at bounding box center [124, 395] width 196 height 12
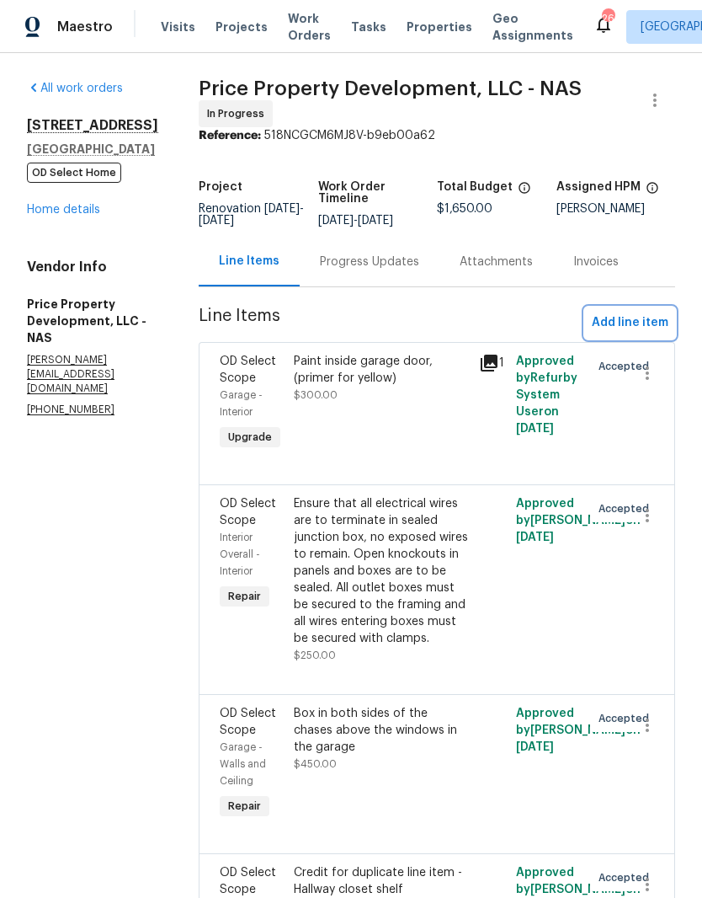
click at [654, 334] on span "Add line item" at bounding box center [630, 323] width 77 height 21
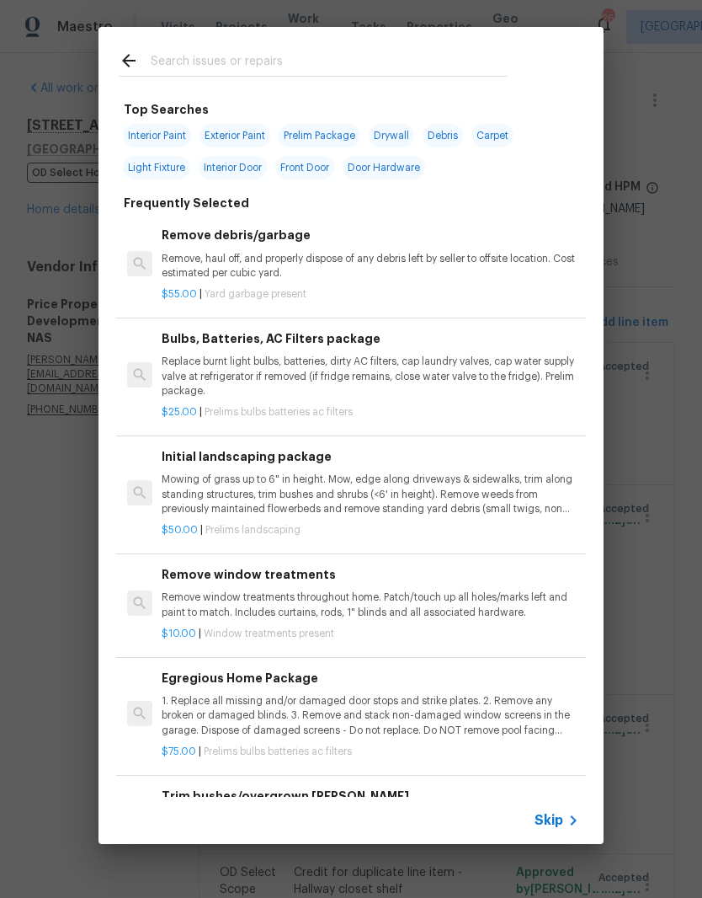
click at [308, 60] on input "text" at bounding box center [329, 63] width 357 height 25
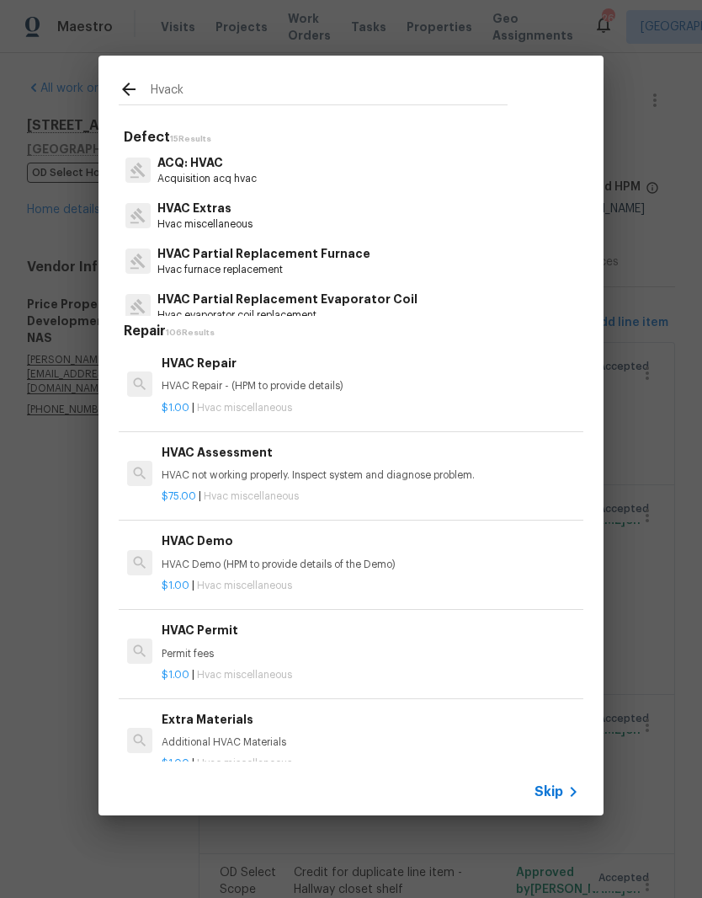
type input "Hvac"
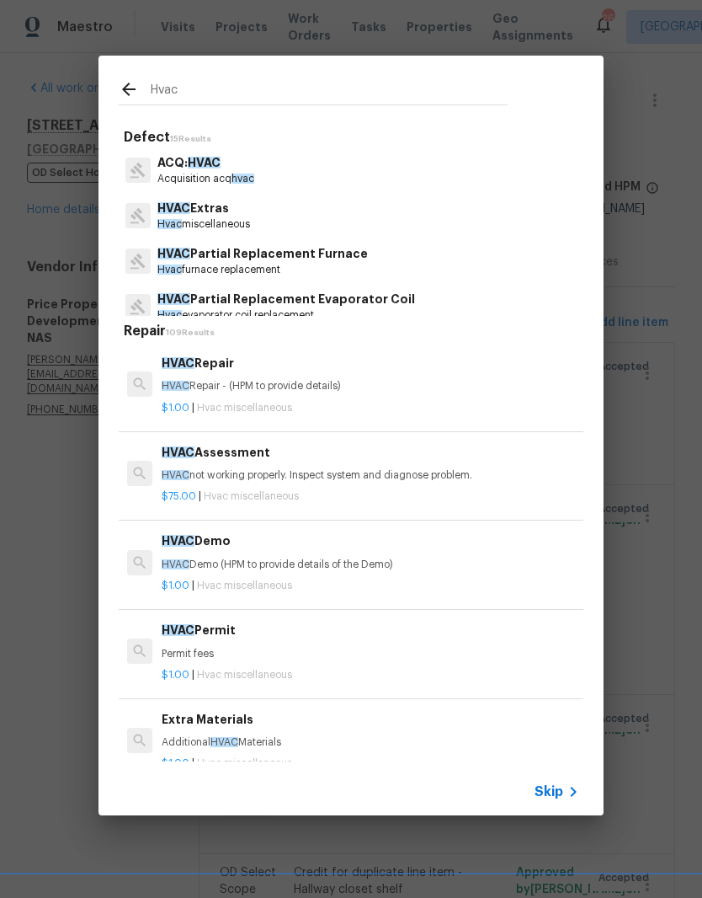
click at [222, 214] on p "HVAC Extras" at bounding box center [204, 209] width 93 height 18
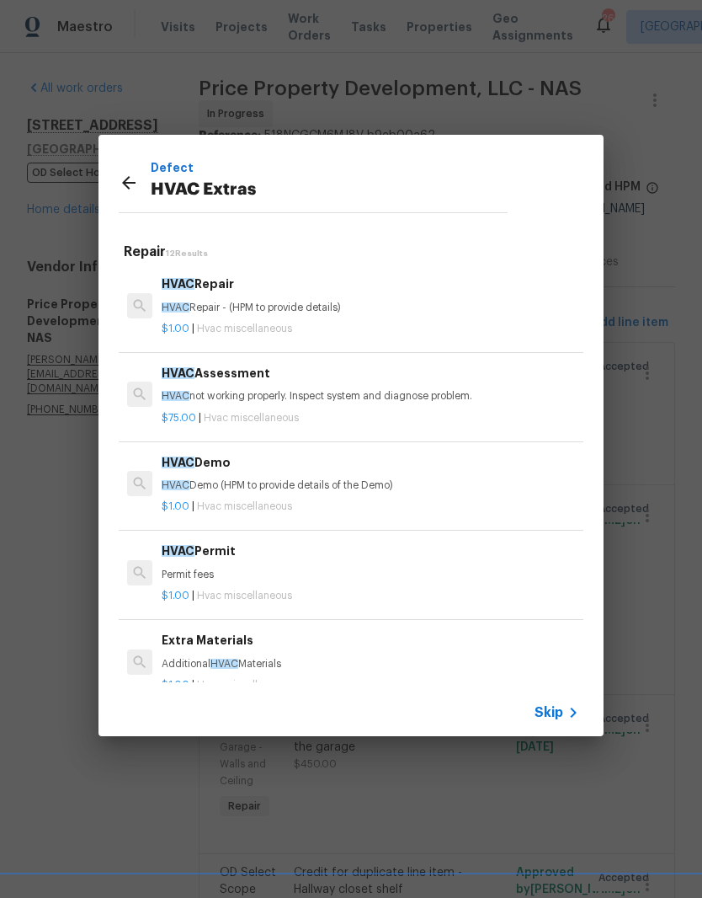
click at [310, 398] on p "HVAC not working properly. Inspect system and diagnose problem." at bounding box center [371, 396] width 418 height 14
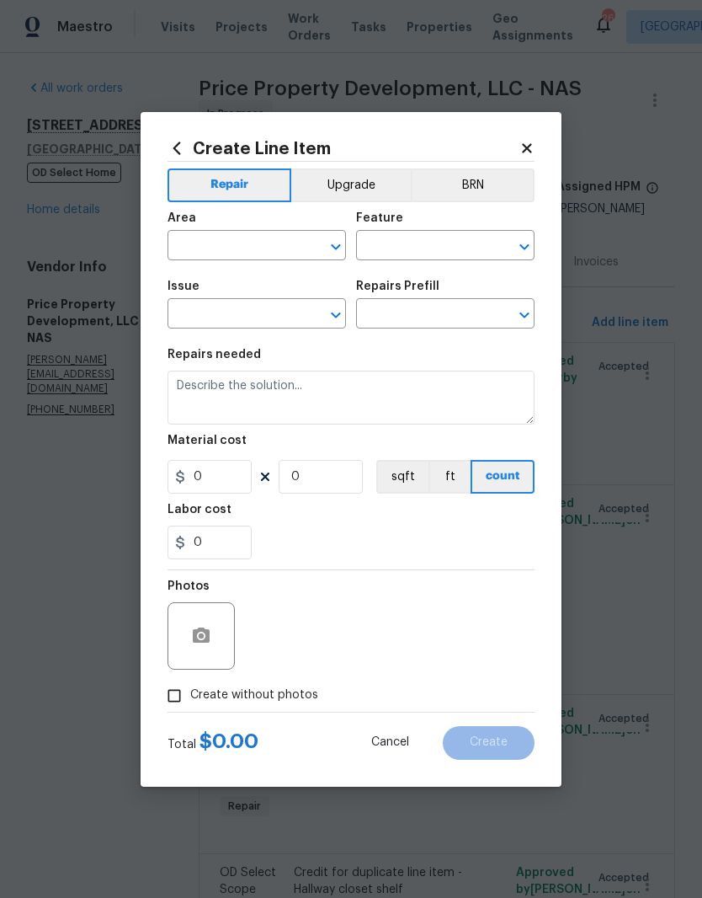
type input "HVAC"
type input "HVAC Extras"
type input "HVAC Assessment $75.00"
type textarea "HVAC not working properly. Inspect system and diagnose problem."
type input "75"
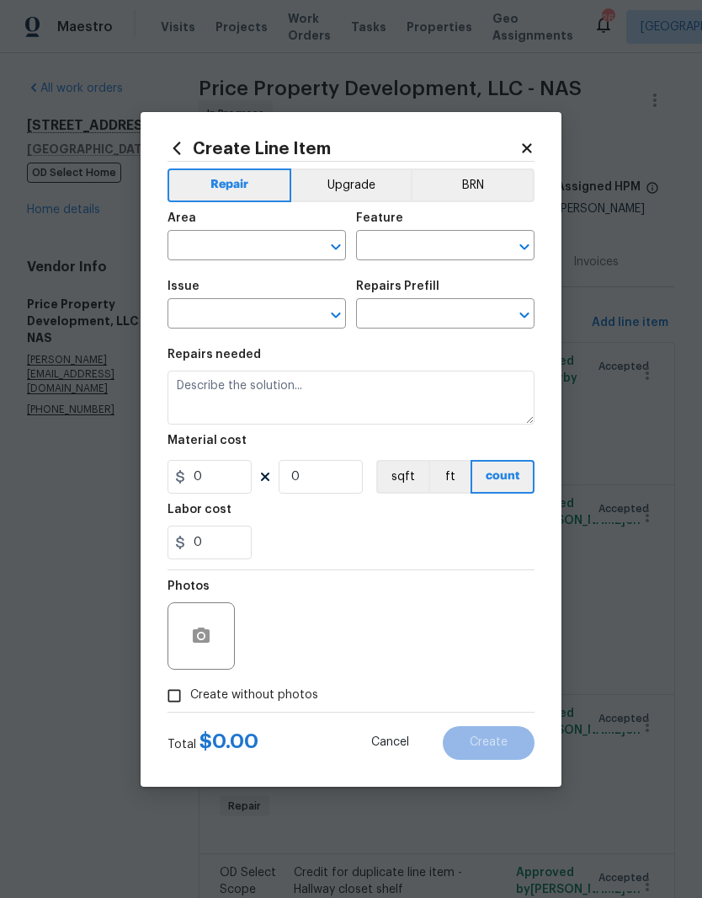
type input "1"
click at [291, 245] on input "text" at bounding box center [233, 247] width 131 height 26
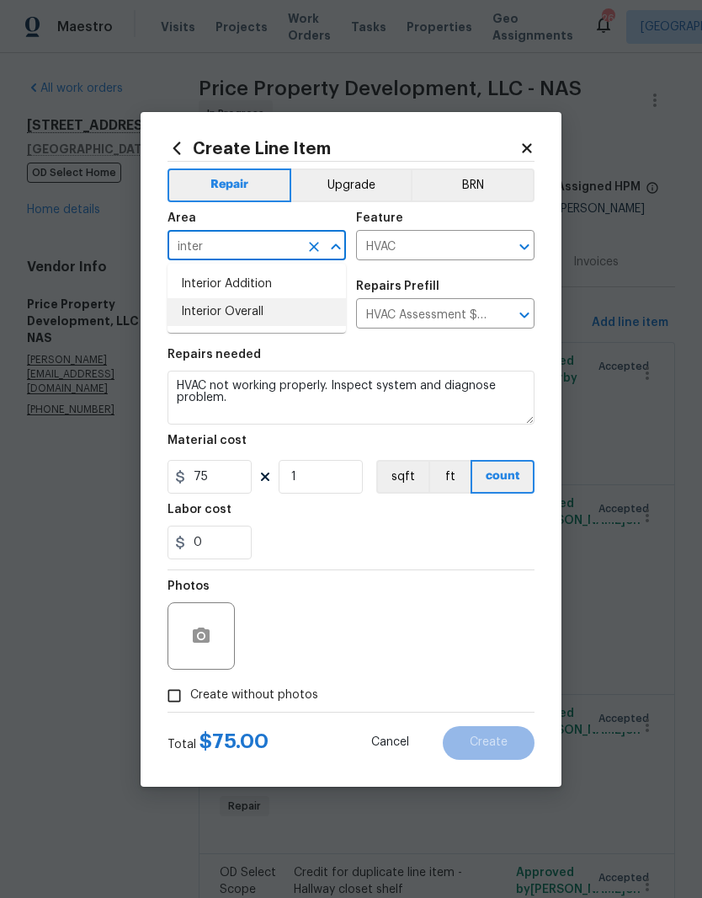
click at [262, 318] on li "Interior Overall" at bounding box center [257, 312] width 179 height 28
type input "Interior Overall"
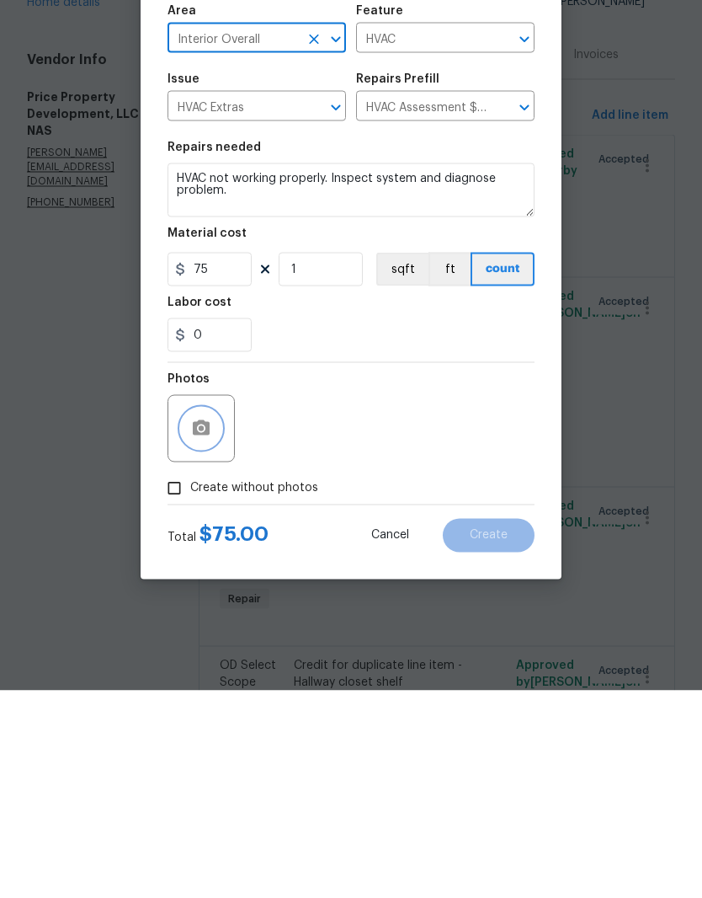
click at [211, 626] on icon "button" at bounding box center [201, 636] width 20 height 20
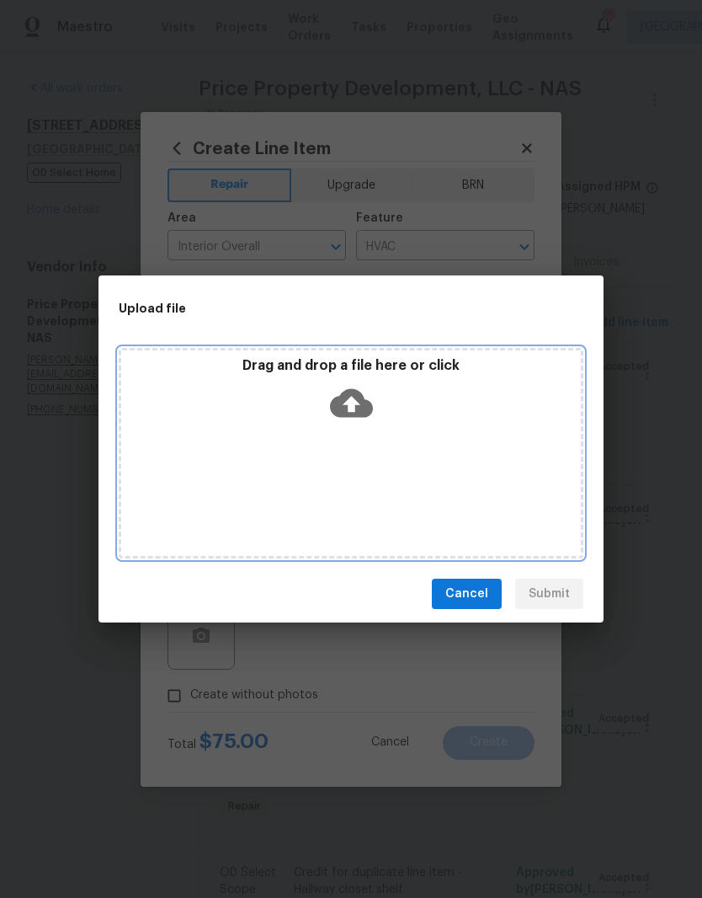
click at [430, 447] on div "Drag and drop a file here or click" at bounding box center [351, 453] width 465 height 211
click at [403, 443] on div "Drag and drop a file here or click" at bounding box center [351, 453] width 465 height 211
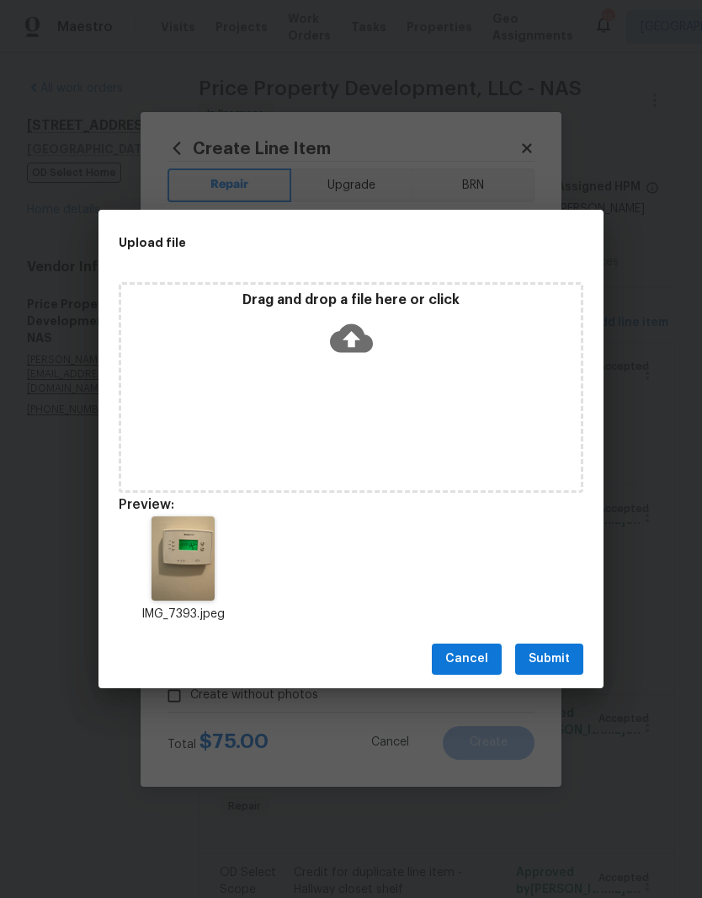
click at [556, 661] on span "Submit" at bounding box center [549, 659] width 41 height 21
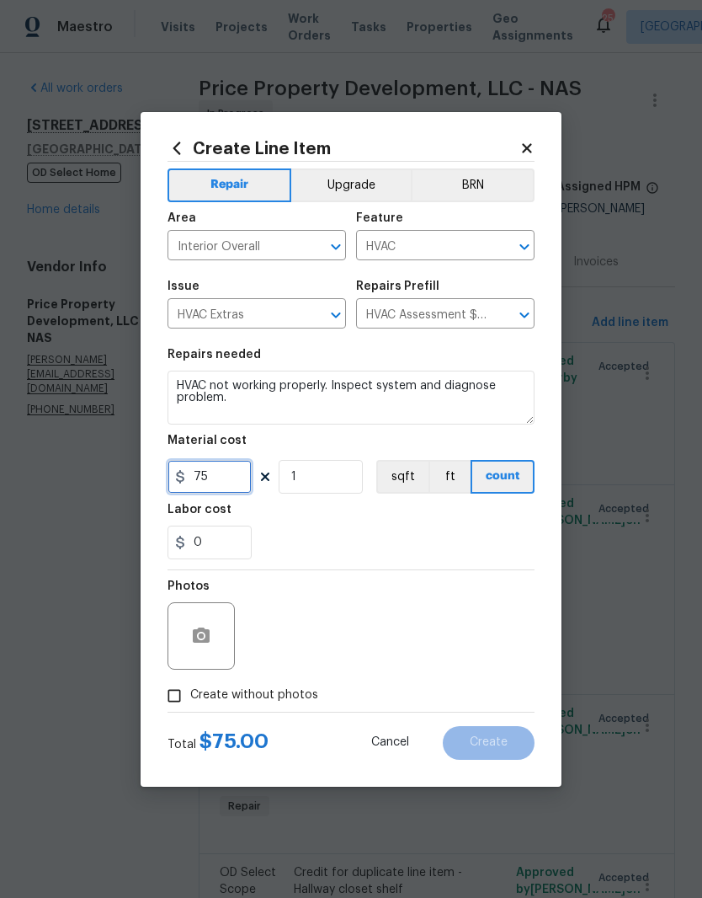
click at [229, 478] on input "75" at bounding box center [210, 477] width 84 height 34
type input "175"
click at [413, 535] on section "Repairs needed HVAC not working properly. Inspect system and diagnose problem. …" at bounding box center [351, 454] width 367 height 231
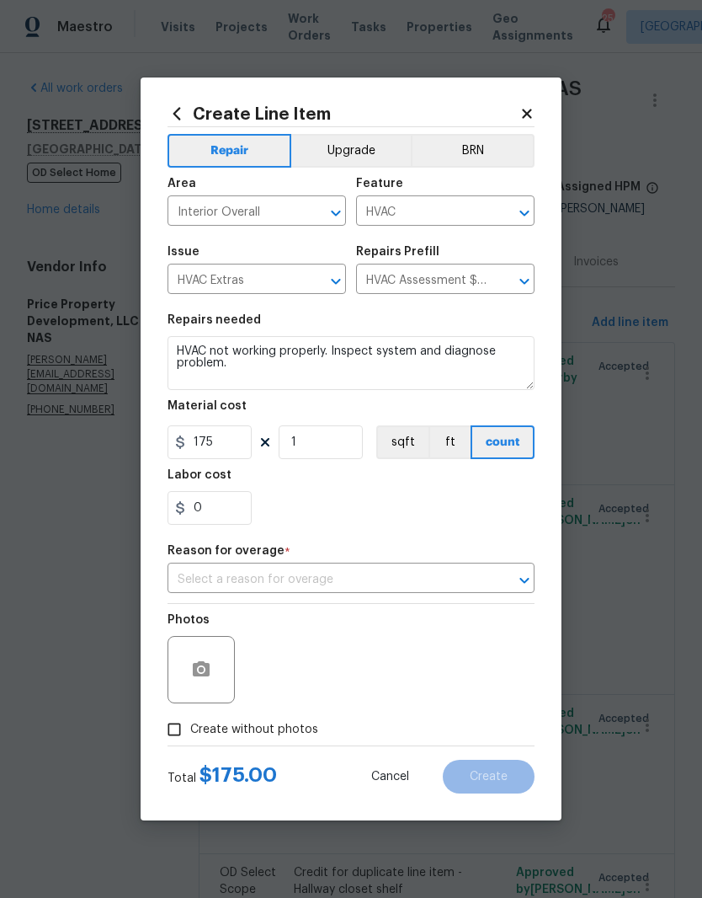
click at [528, 586] on icon "Open" at bounding box center [525, 580] width 20 height 20
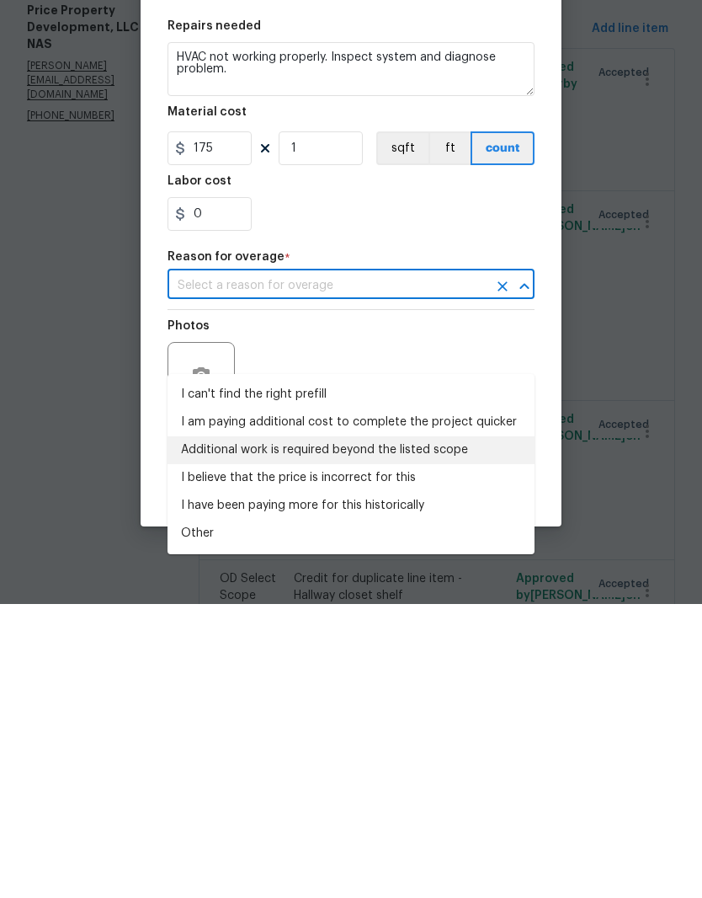
click at [446, 730] on li "Additional work is required beyond the listed scope" at bounding box center [351, 744] width 367 height 28
type input "Additional work is required beyond the listed scope"
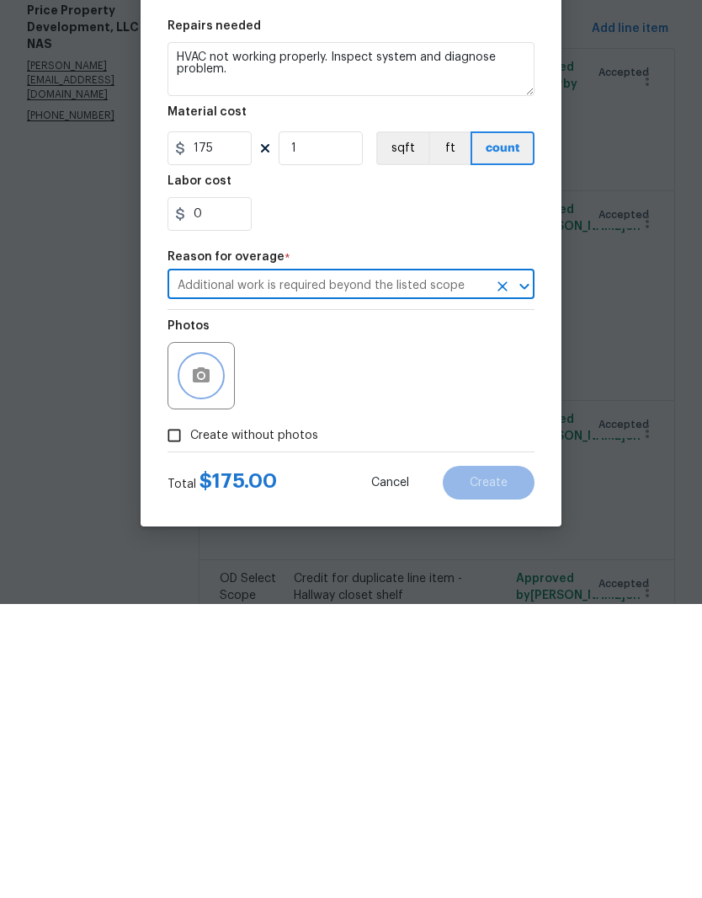
click at [217, 649] on button "button" at bounding box center [201, 669] width 40 height 40
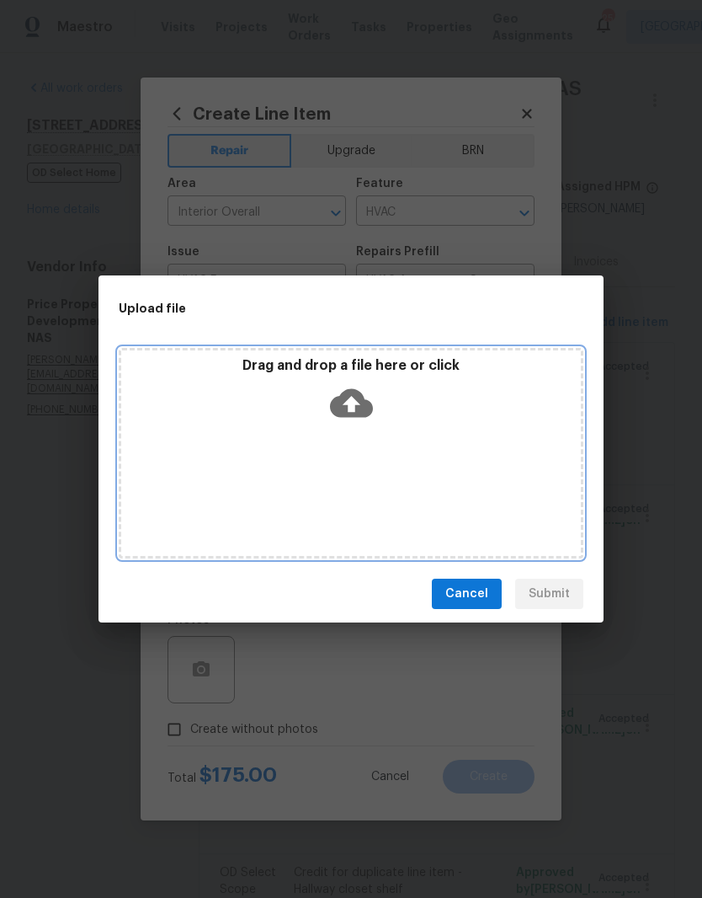
click at [420, 414] on div "Drag and drop a file here or click" at bounding box center [351, 393] width 460 height 72
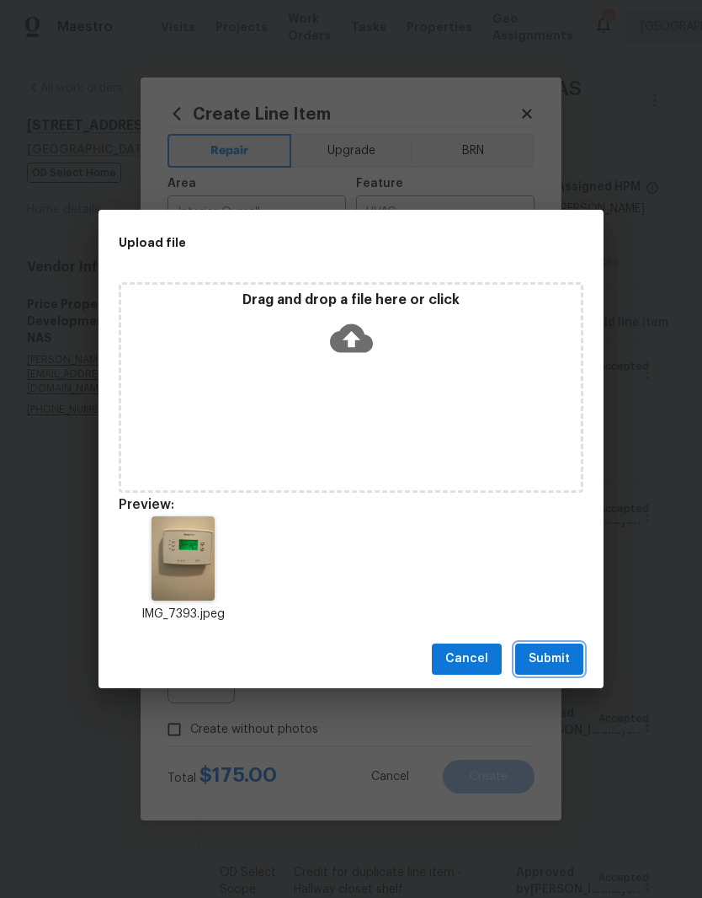
click at [558, 660] on span "Submit" at bounding box center [549, 659] width 41 height 21
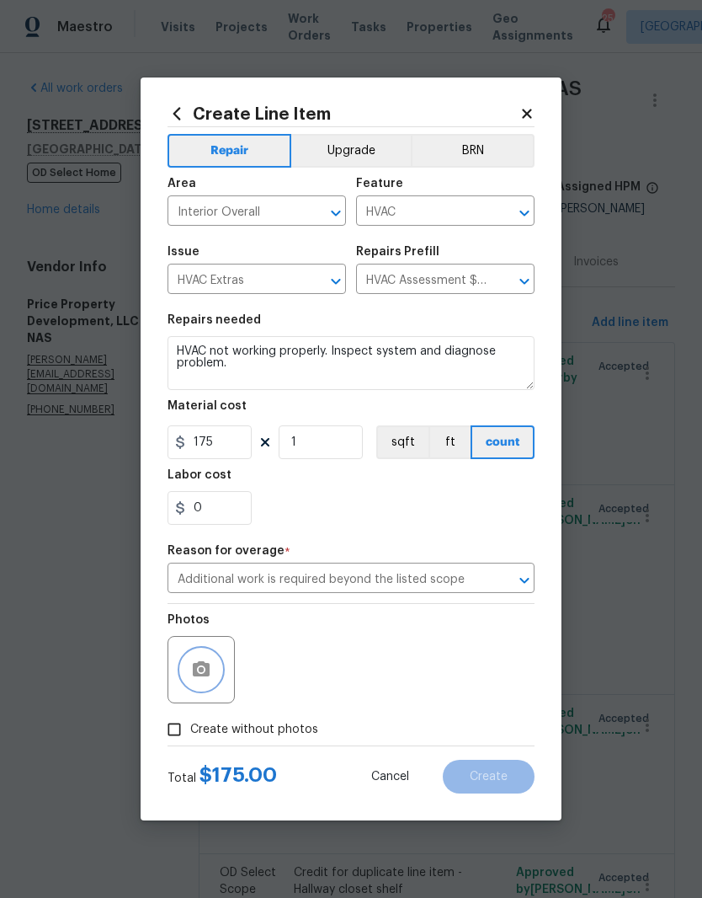
click at [213, 667] on button "button" at bounding box center [201, 669] width 40 height 40
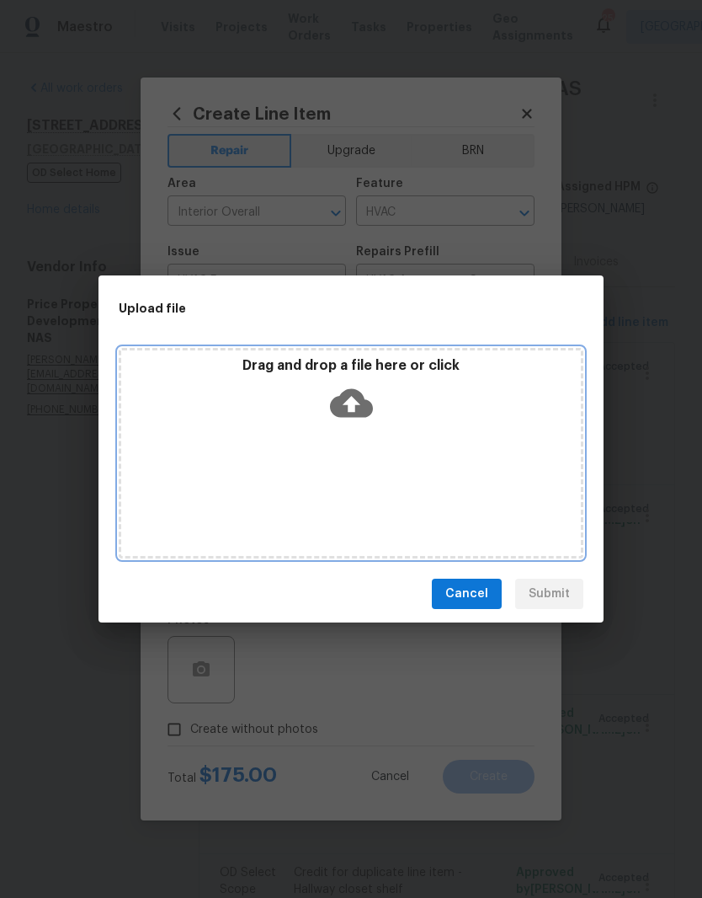
click at [409, 412] on div "Drag and drop a file here or click" at bounding box center [351, 393] width 460 height 72
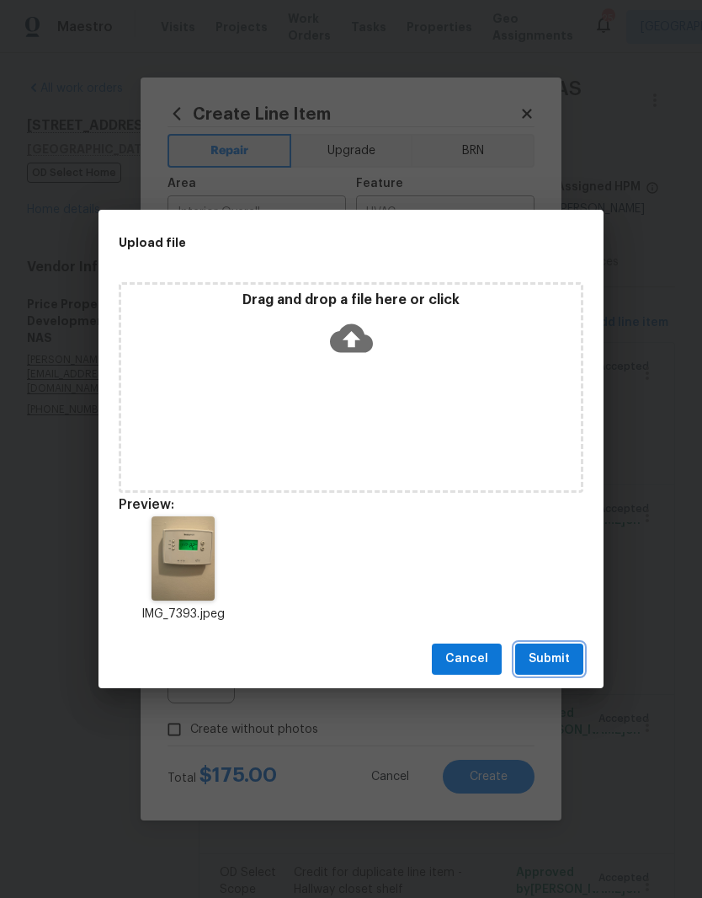
click at [553, 660] on span "Submit" at bounding box center [549, 659] width 41 height 21
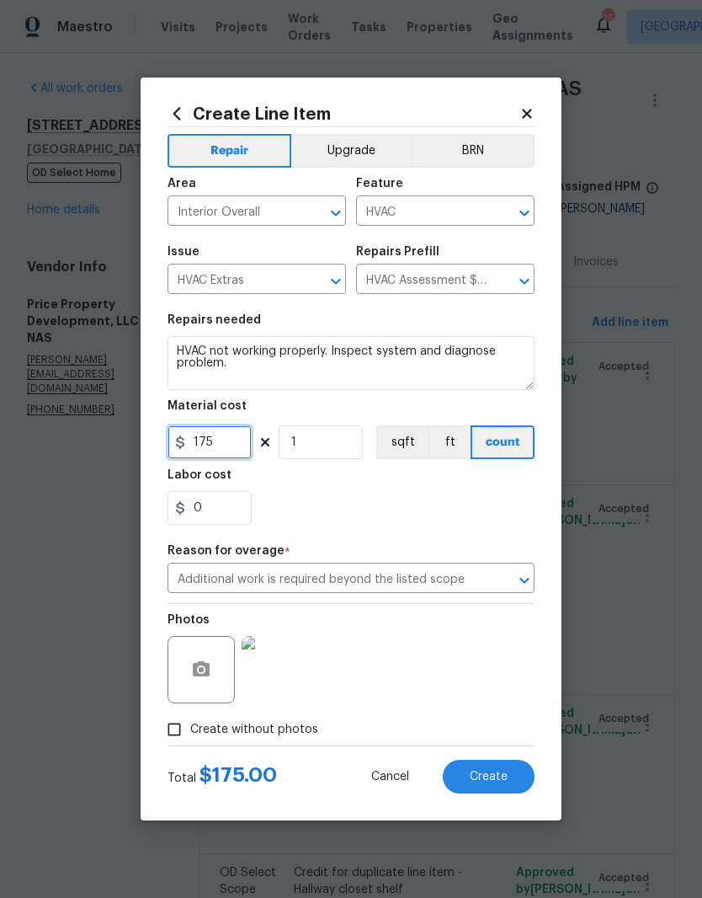
click at [236, 439] on input "175" at bounding box center [210, 442] width 84 height 34
type input "125"
click at [407, 514] on div "0" at bounding box center [351, 508] width 367 height 34
click at [503, 781] on span "Create" at bounding box center [489, 777] width 38 height 13
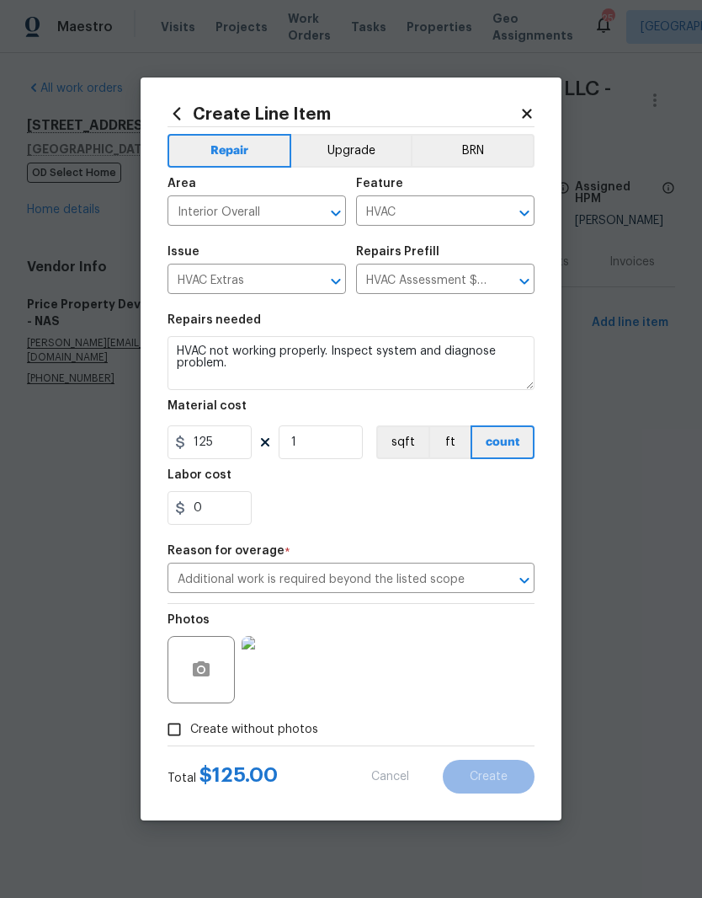
scroll to position [0, 0]
type input "0"
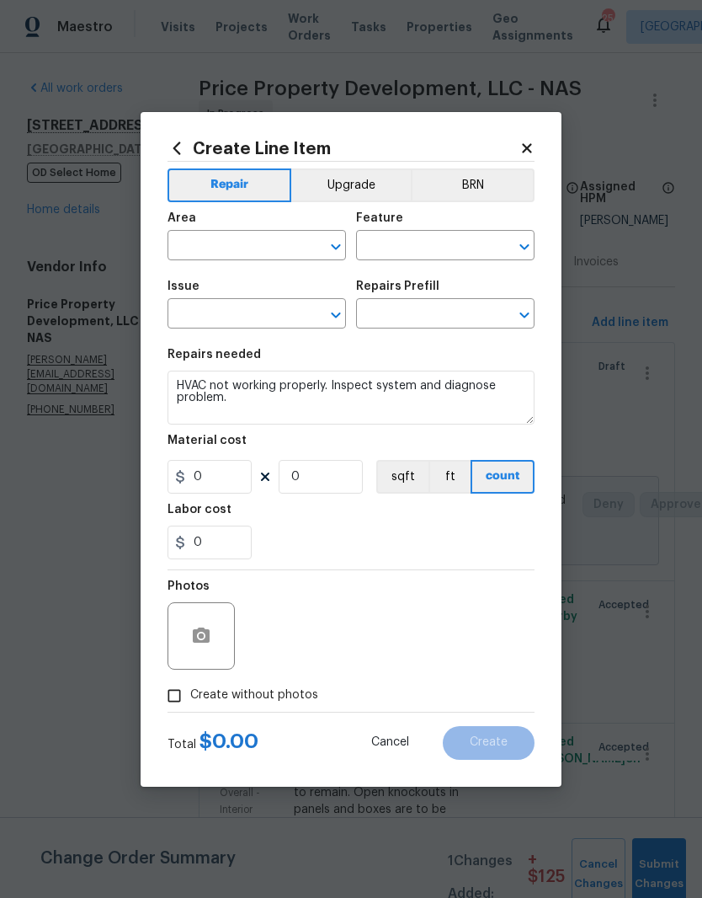
click at [526, 145] on icon at bounding box center [526, 147] width 9 height 9
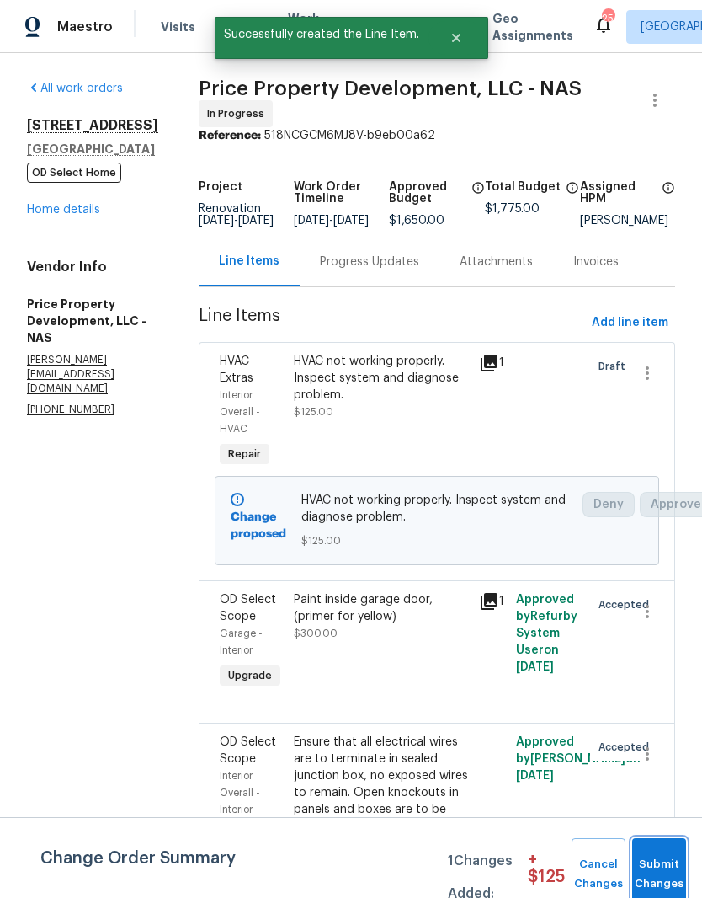
click at [661, 857] on span "Submit Changes" at bounding box center [659, 874] width 37 height 39
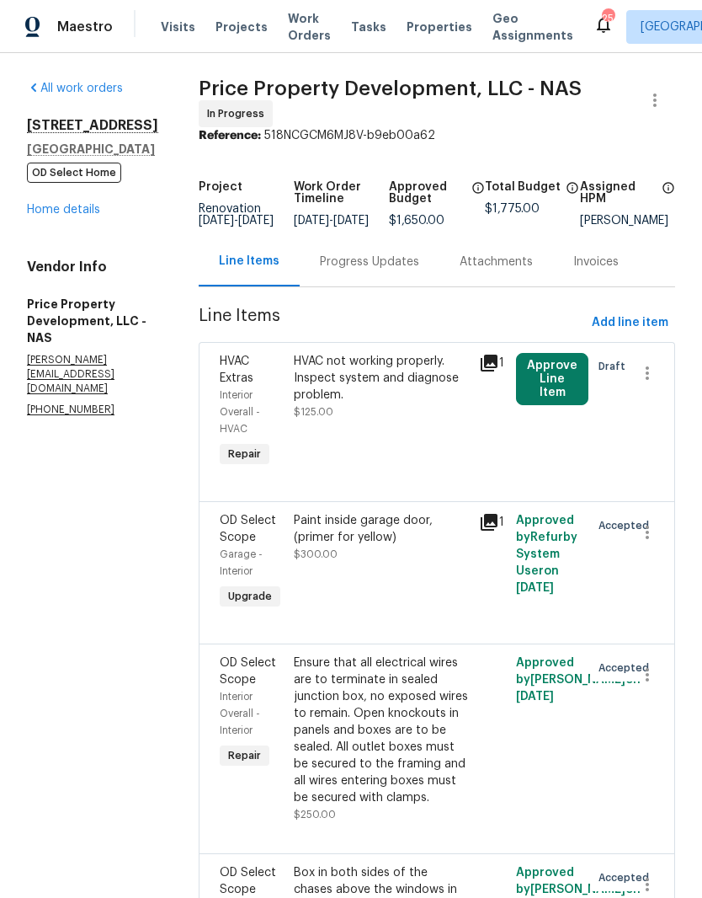
click at [575, 390] on button "Approve Line Item" at bounding box center [552, 379] width 72 height 52
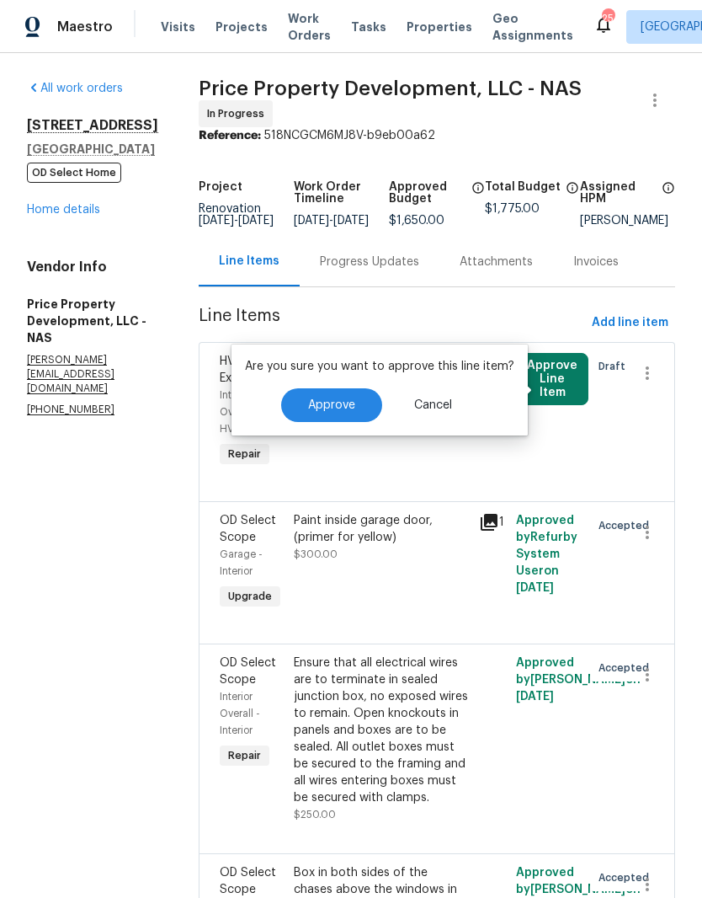
click at [348, 409] on span "Approve" at bounding box center [331, 405] width 47 height 13
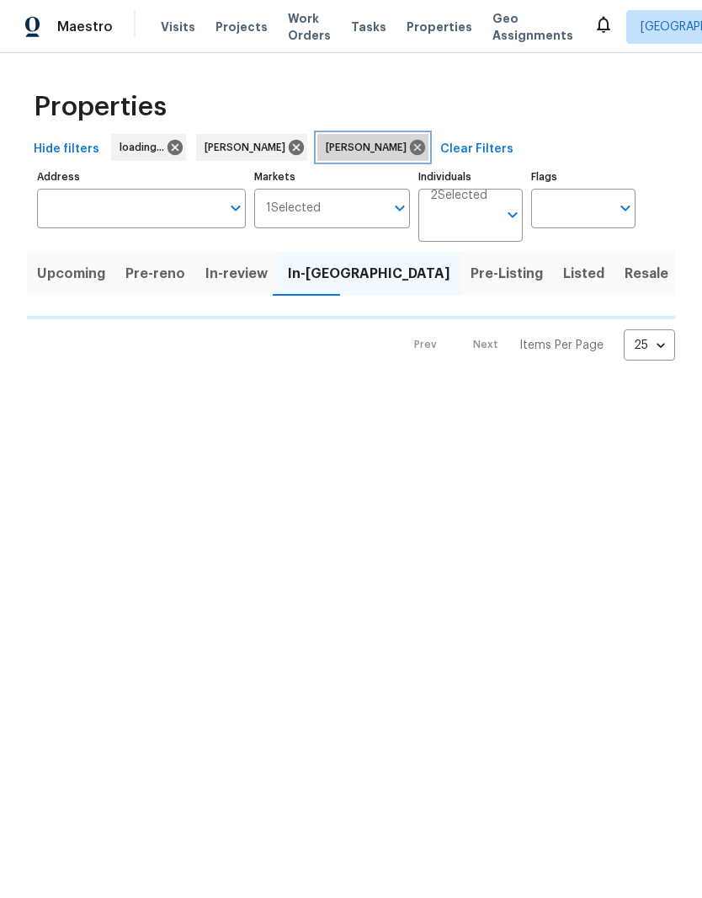
click at [410, 151] on icon at bounding box center [417, 147] width 15 height 15
